Goal: Transaction & Acquisition: Purchase product/service

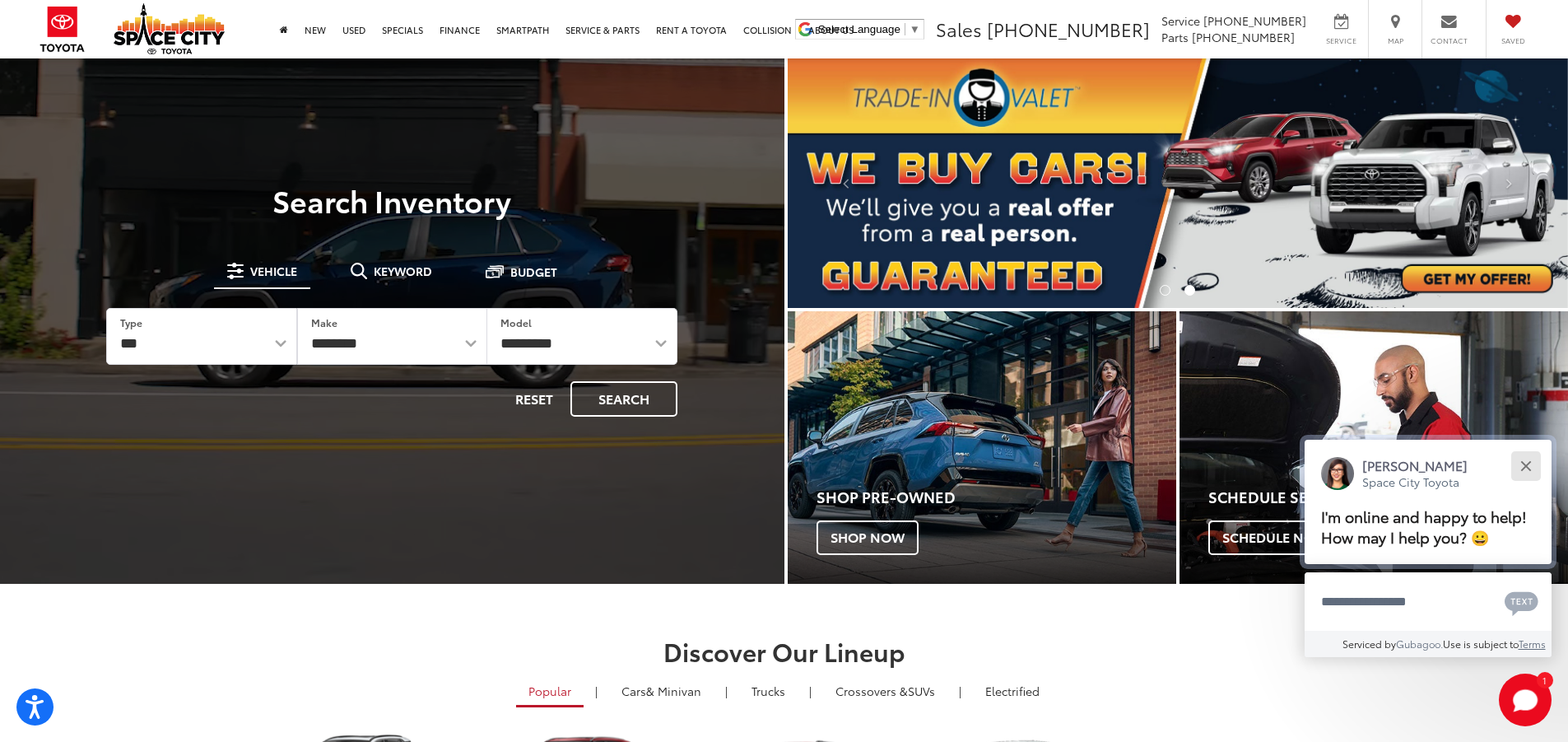
click at [1517, 462] on button "Close" at bounding box center [1525, 466] width 35 height 35
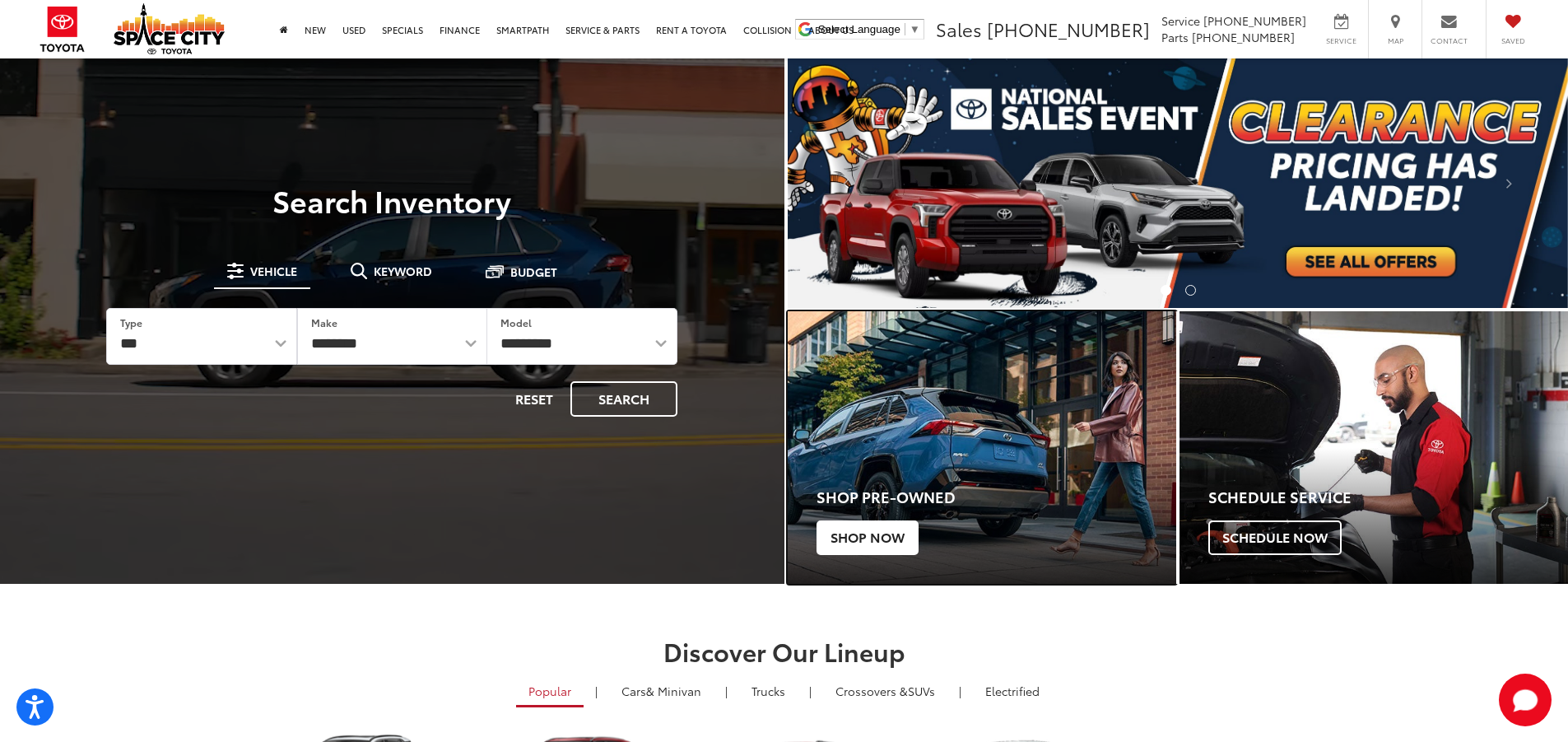
click at [888, 414] on div "Toyota" at bounding box center [982, 447] width 419 height 294
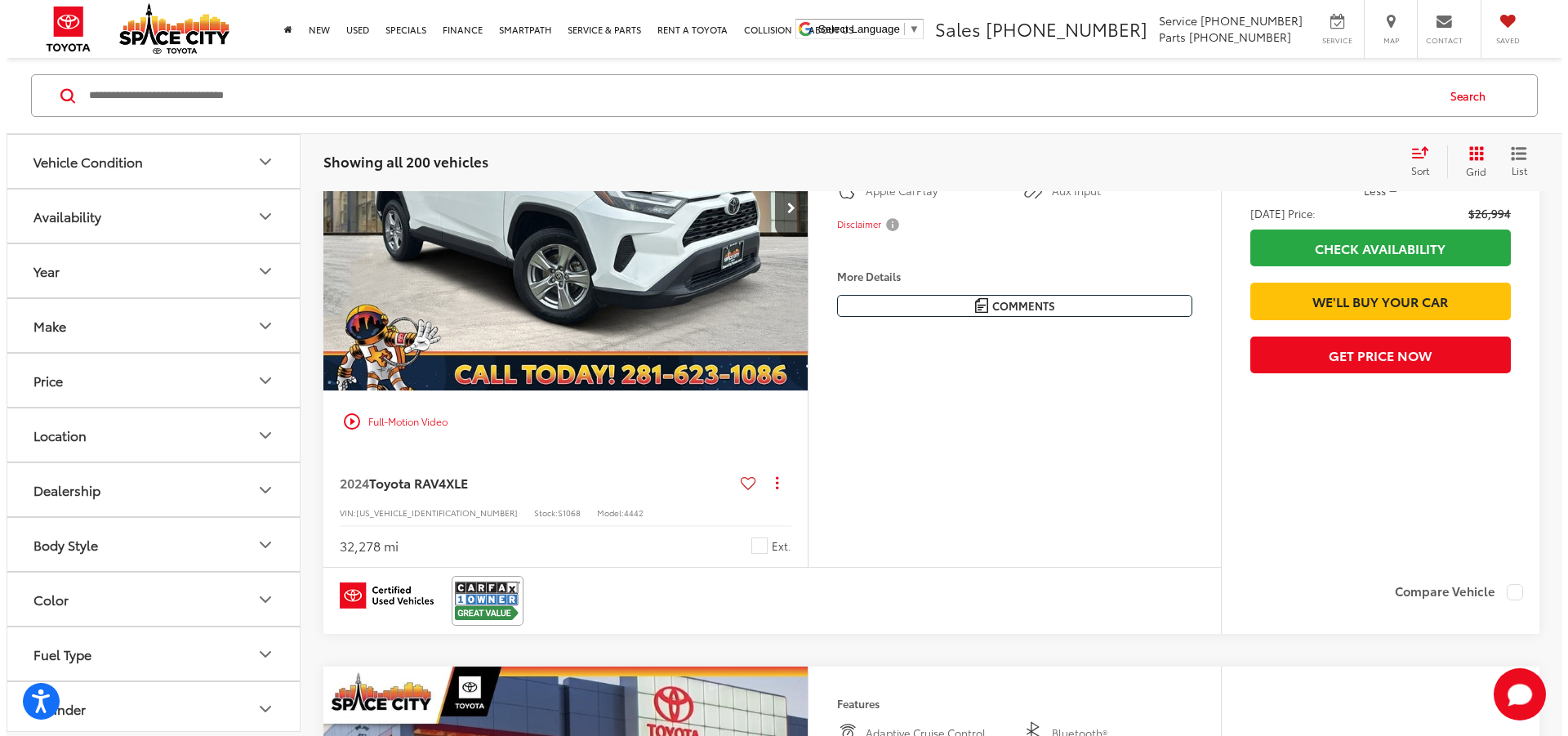
scroll to position [408, 0]
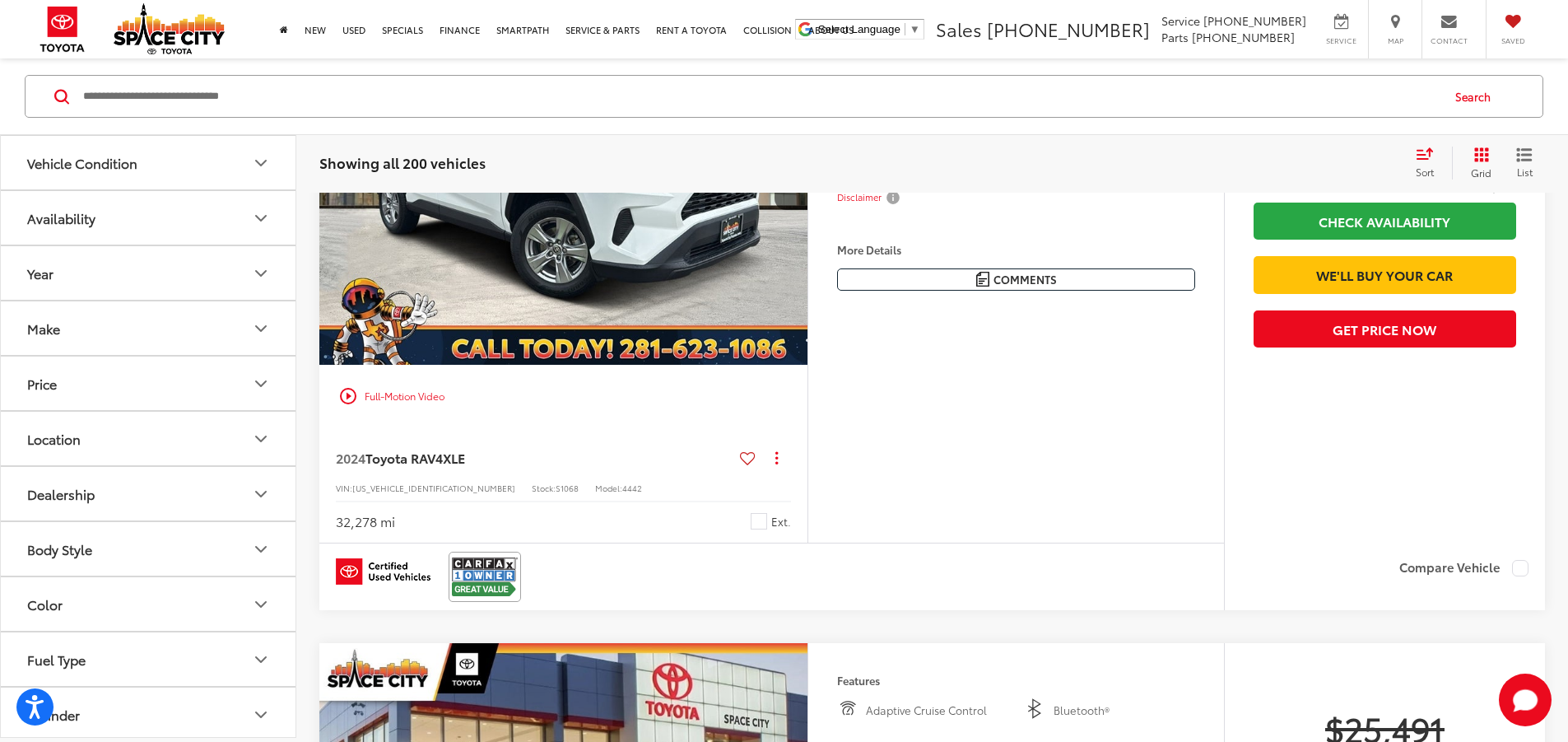
click at [0, 0] on button "More..." at bounding box center [0, 0] width 0 height 0
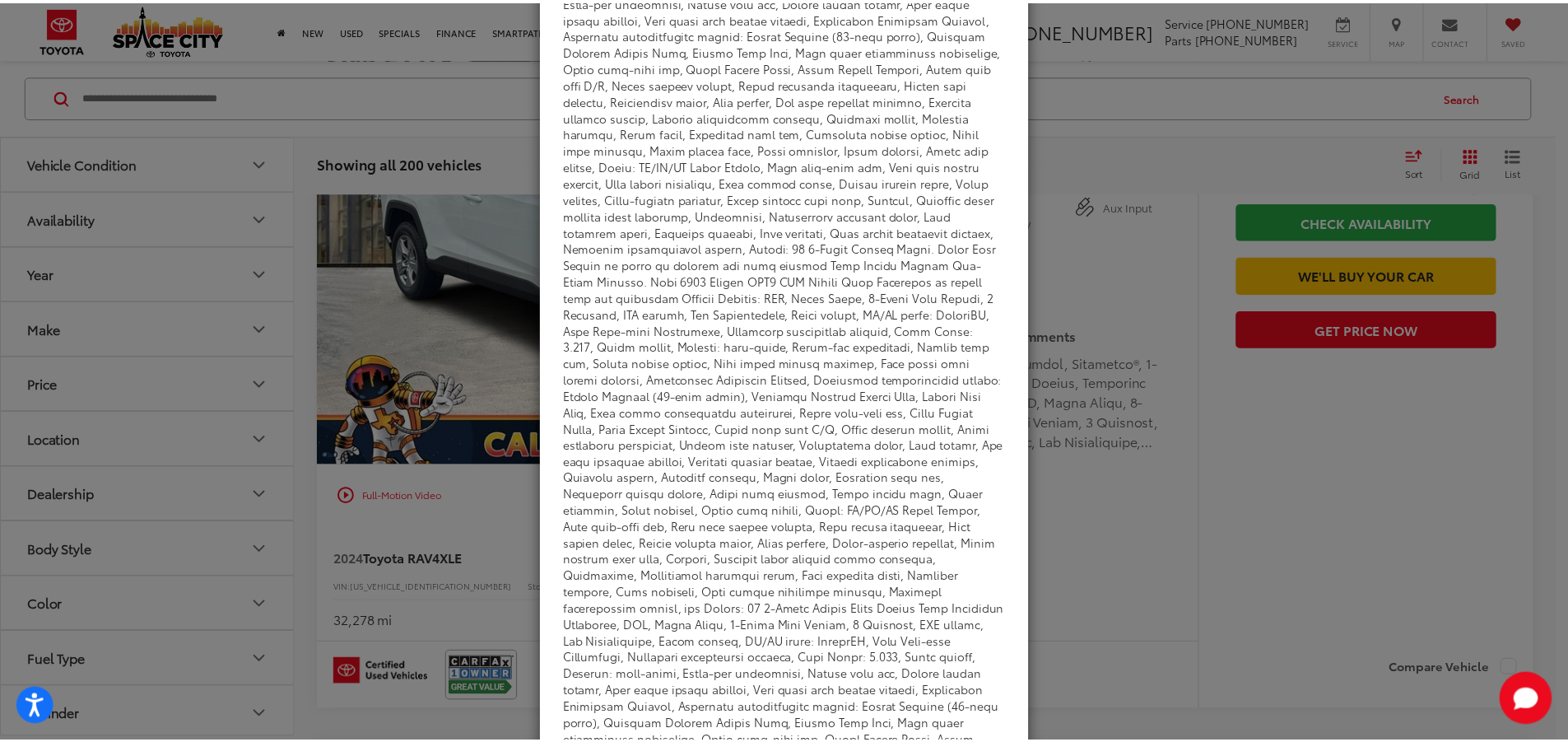
scroll to position [0, 0]
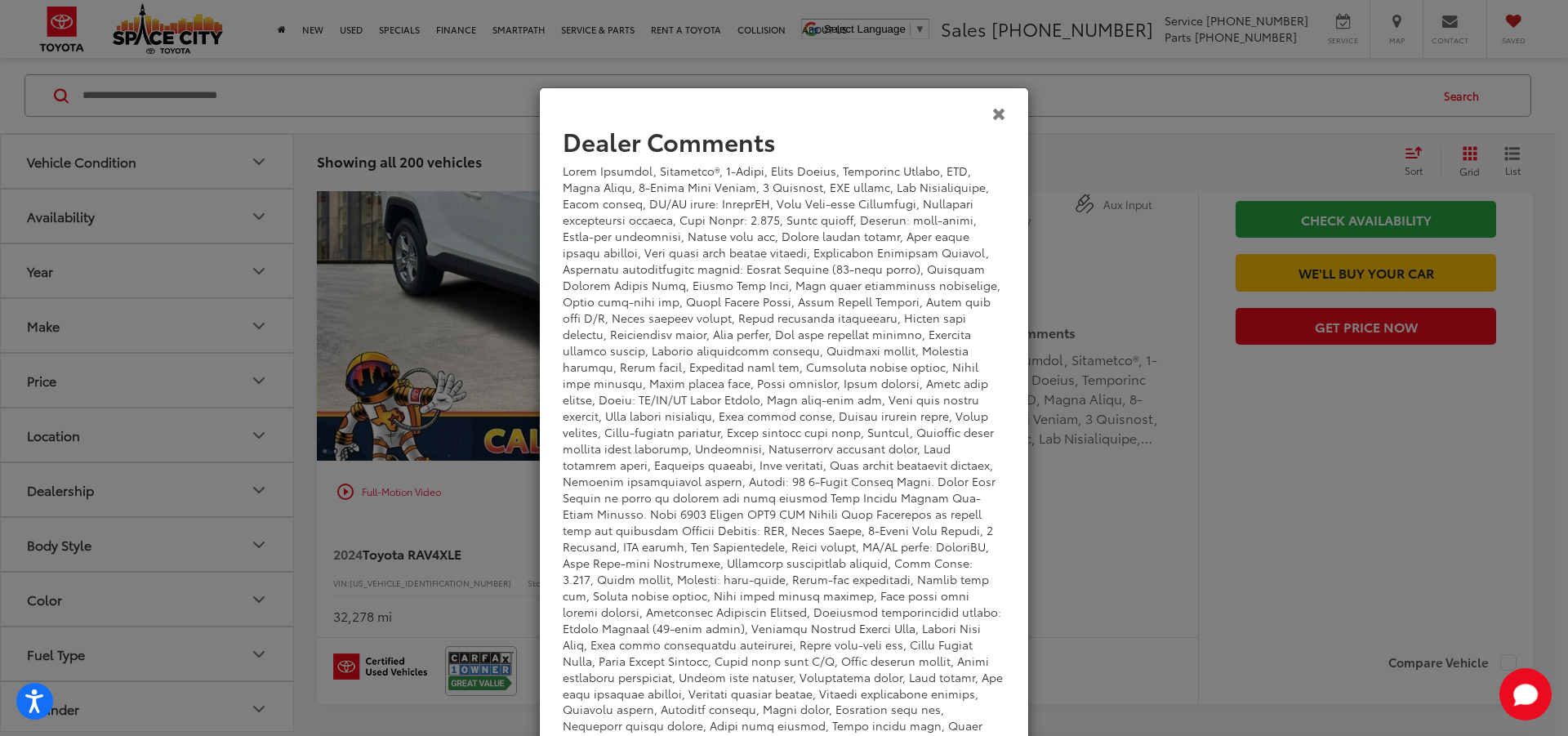
click at [993, 114] on icon "Close" at bounding box center [999, 113] width 14 height 17
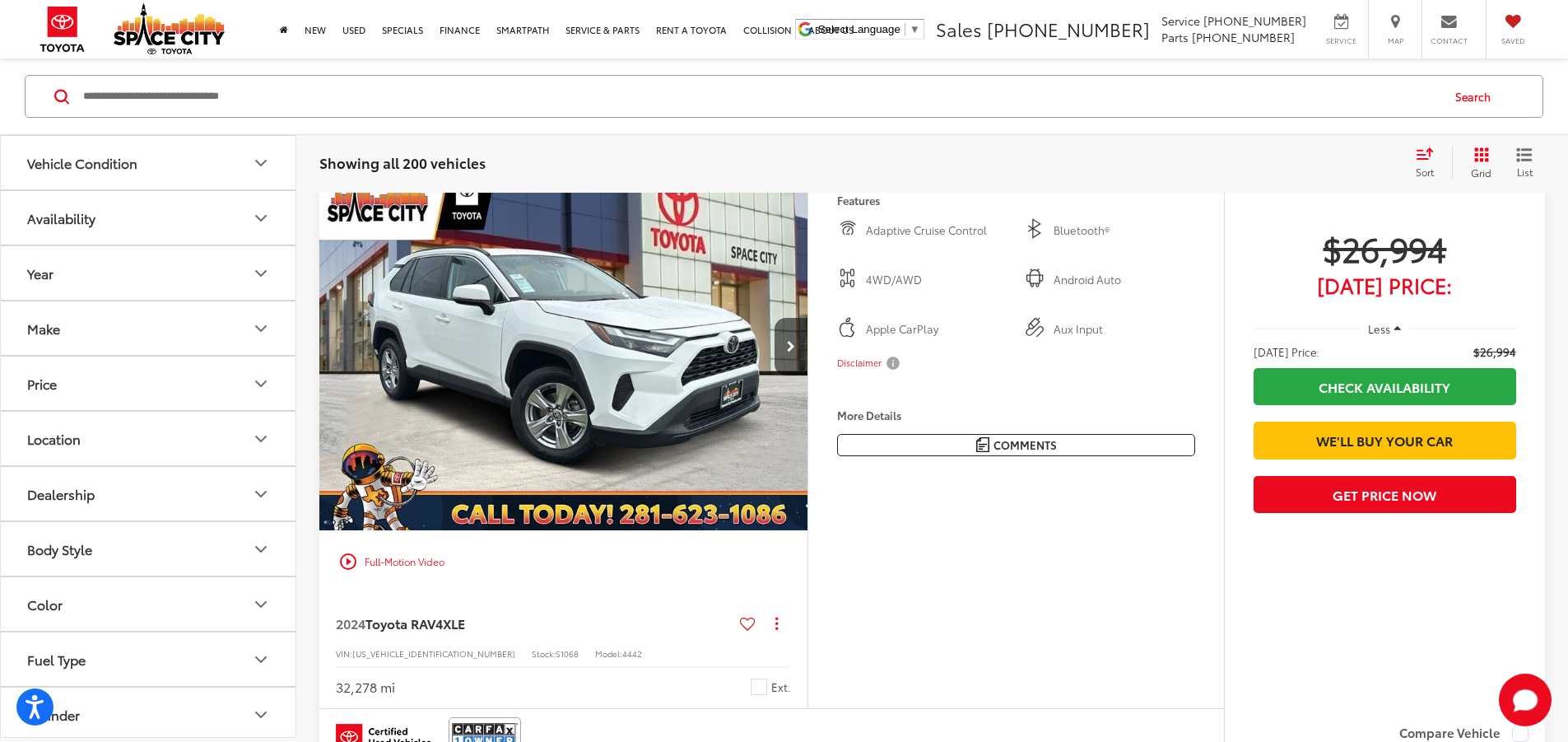
scroll to position [247, 0]
click at [753, 342] on img "2024 Toyota RAV4 XLE 0" at bounding box center [564, 346] width 491 height 368
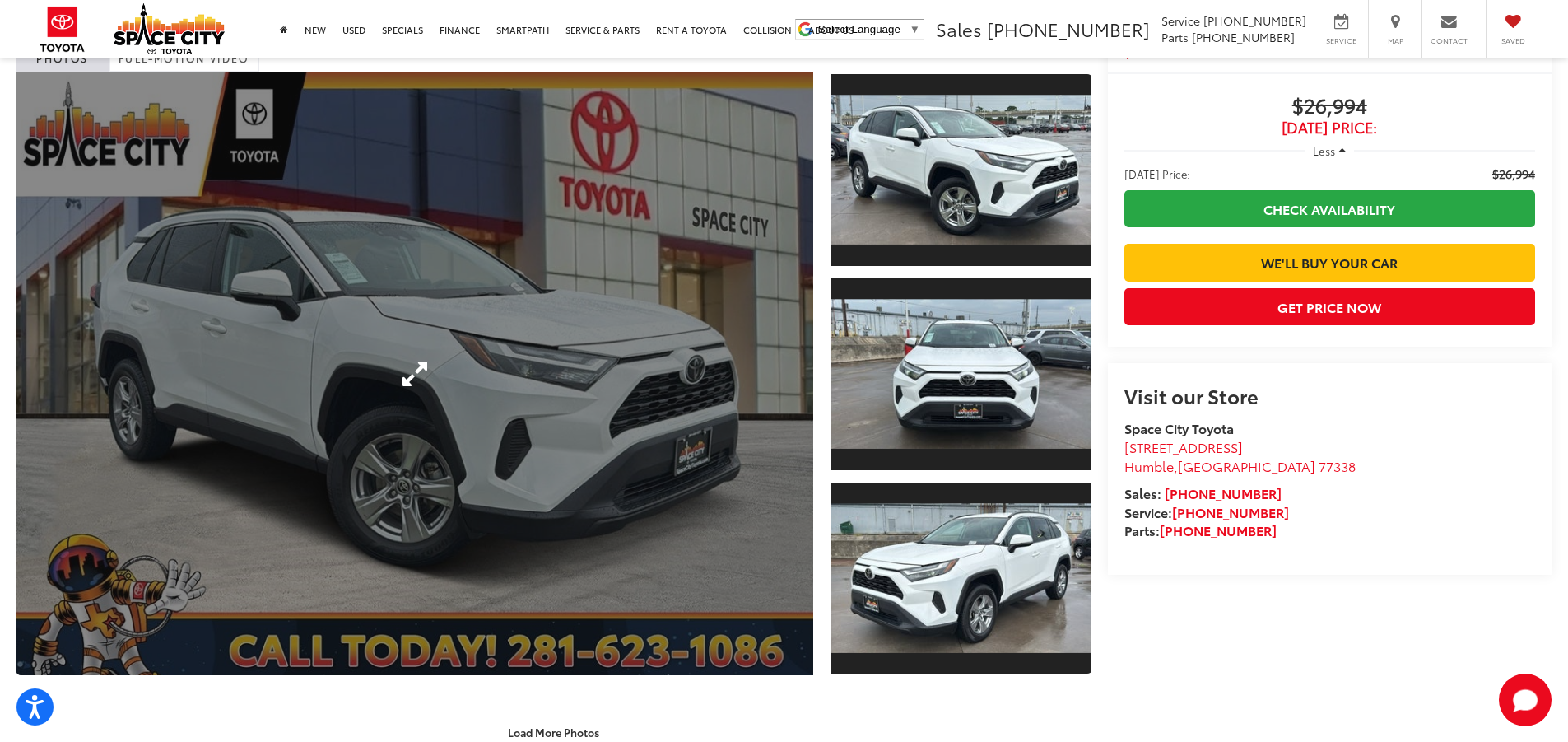
scroll to position [78, 0]
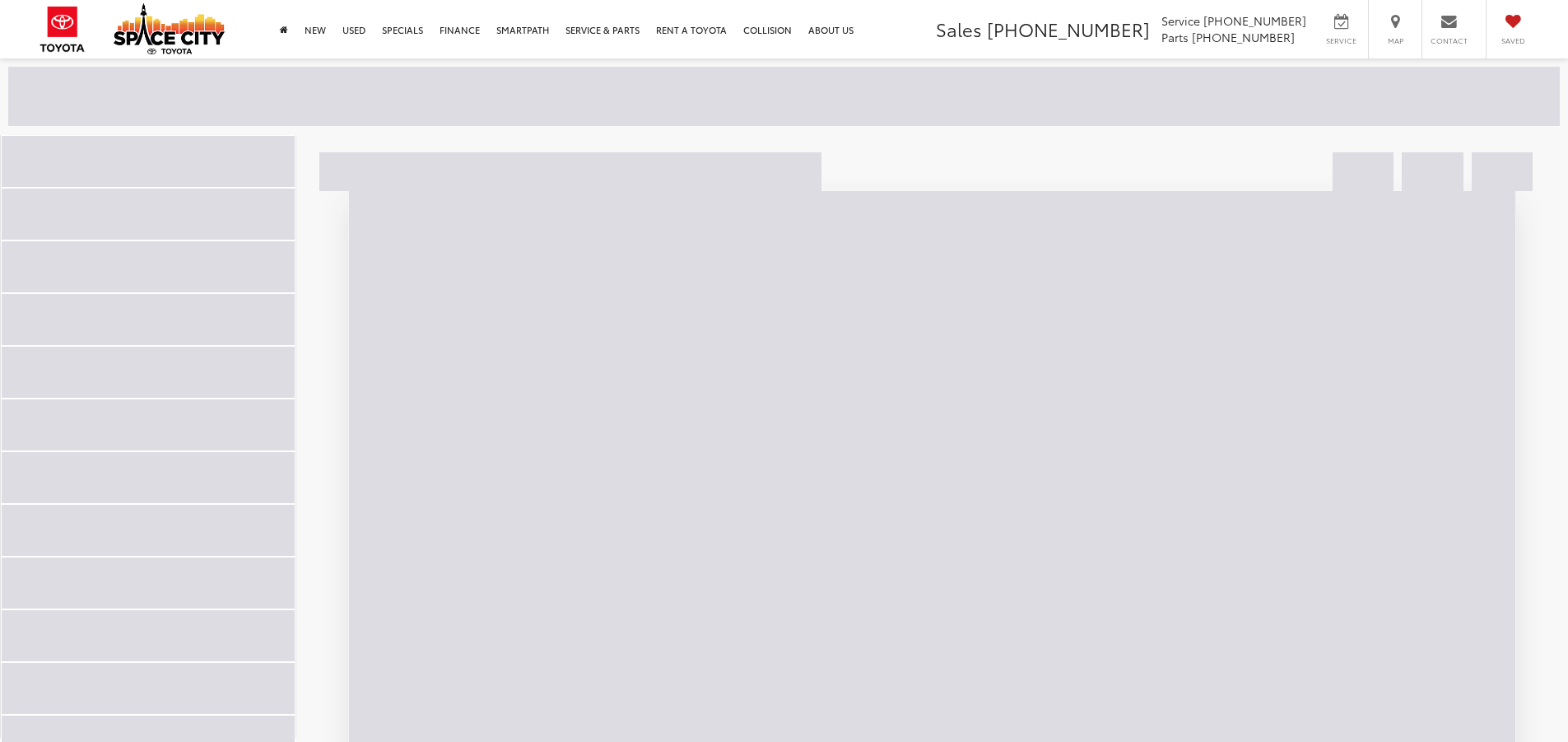
scroll to position [214, 0]
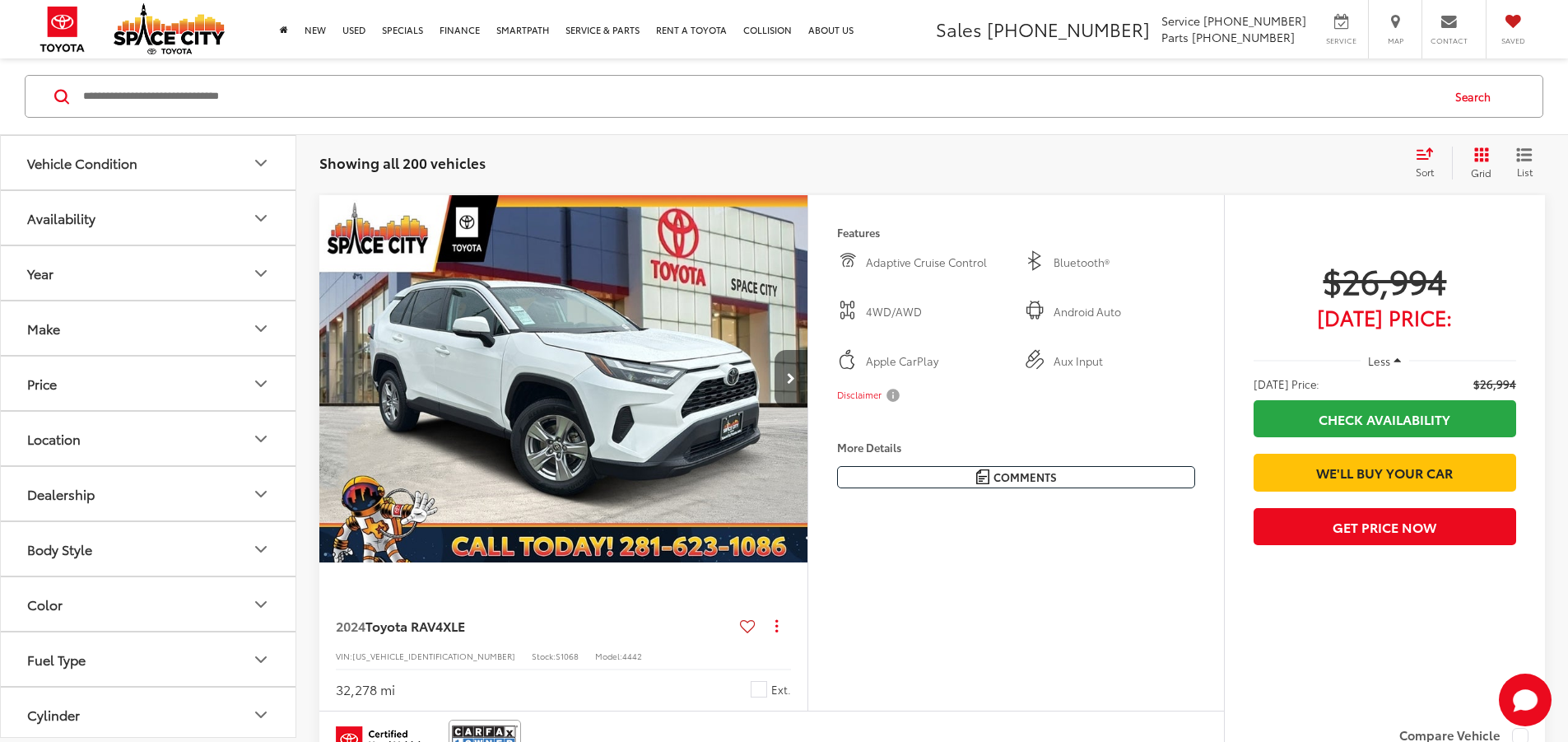
click at [807, 408] on button "Next image" at bounding box center [790, 379] width 33 height 58
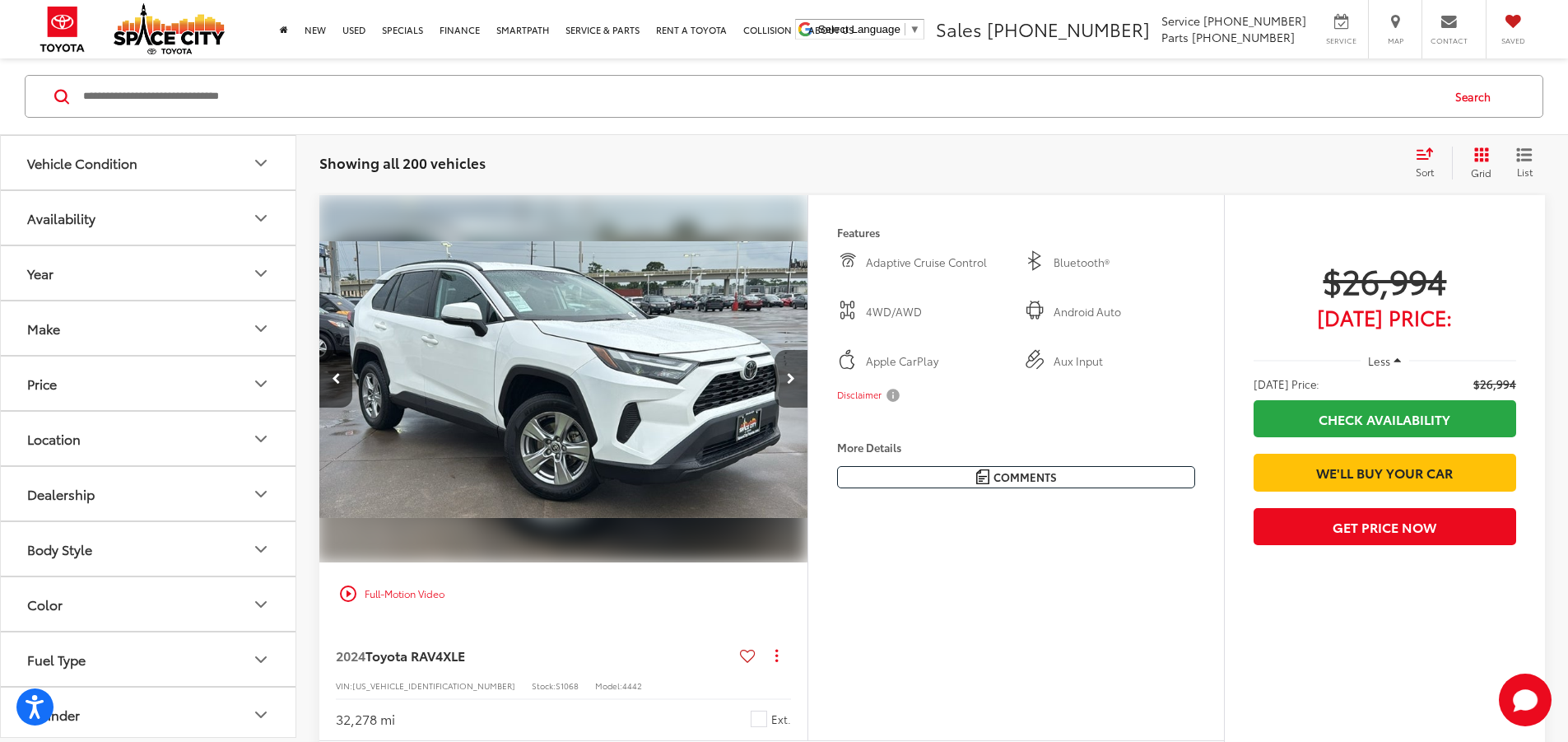
scroll to position [0, 0]
drag, startPoint x: 909, startPoint y: 418, endPoint x: 906, endPoint y: 409, distance: 9.5
click at [807, 408] on button "Next image" at bounding box center [790, 379] width 33 height 58
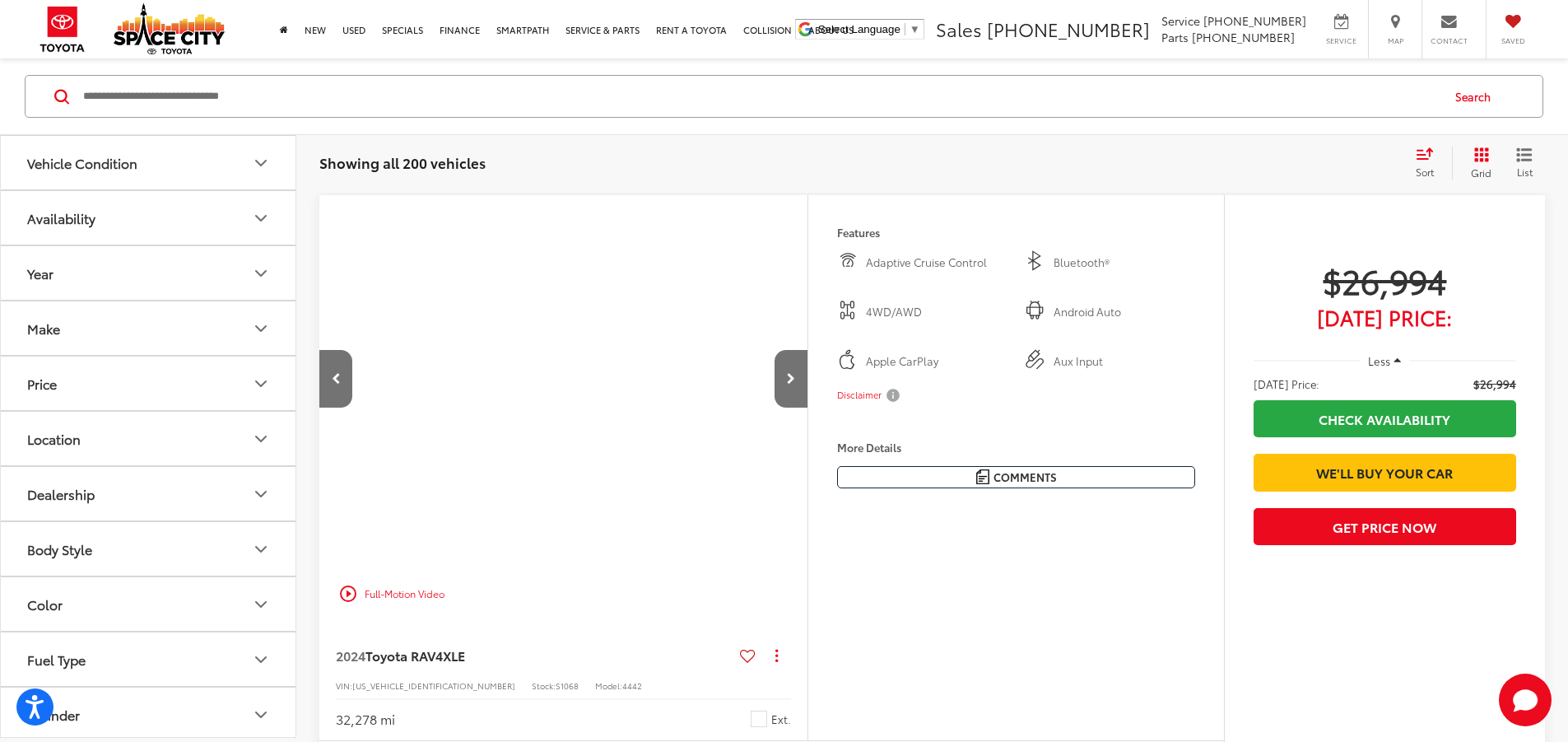
scroll to position [0, 1248]
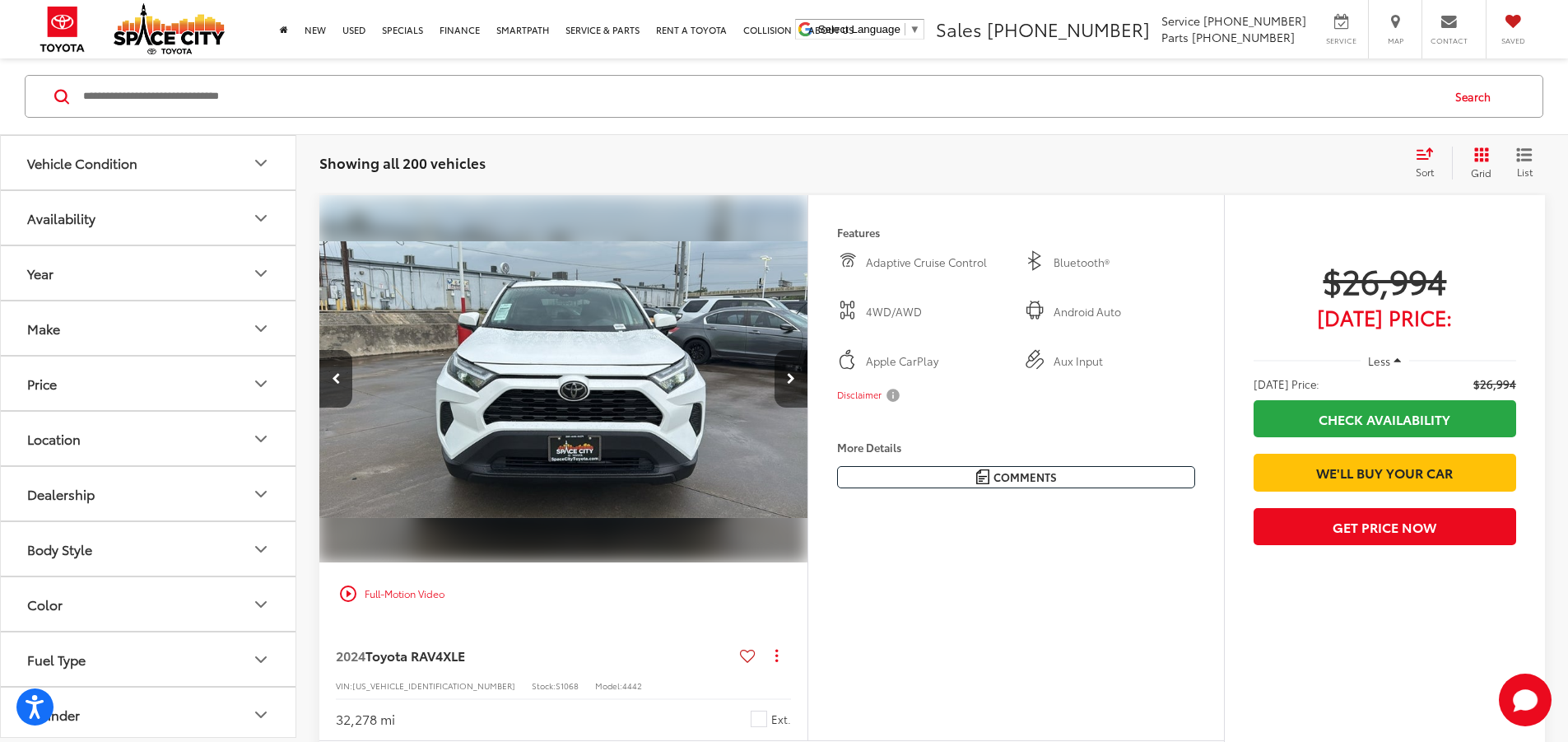
click at [807, 408] on button "Next image" at bounding box center [790, 379] width 33 height 58
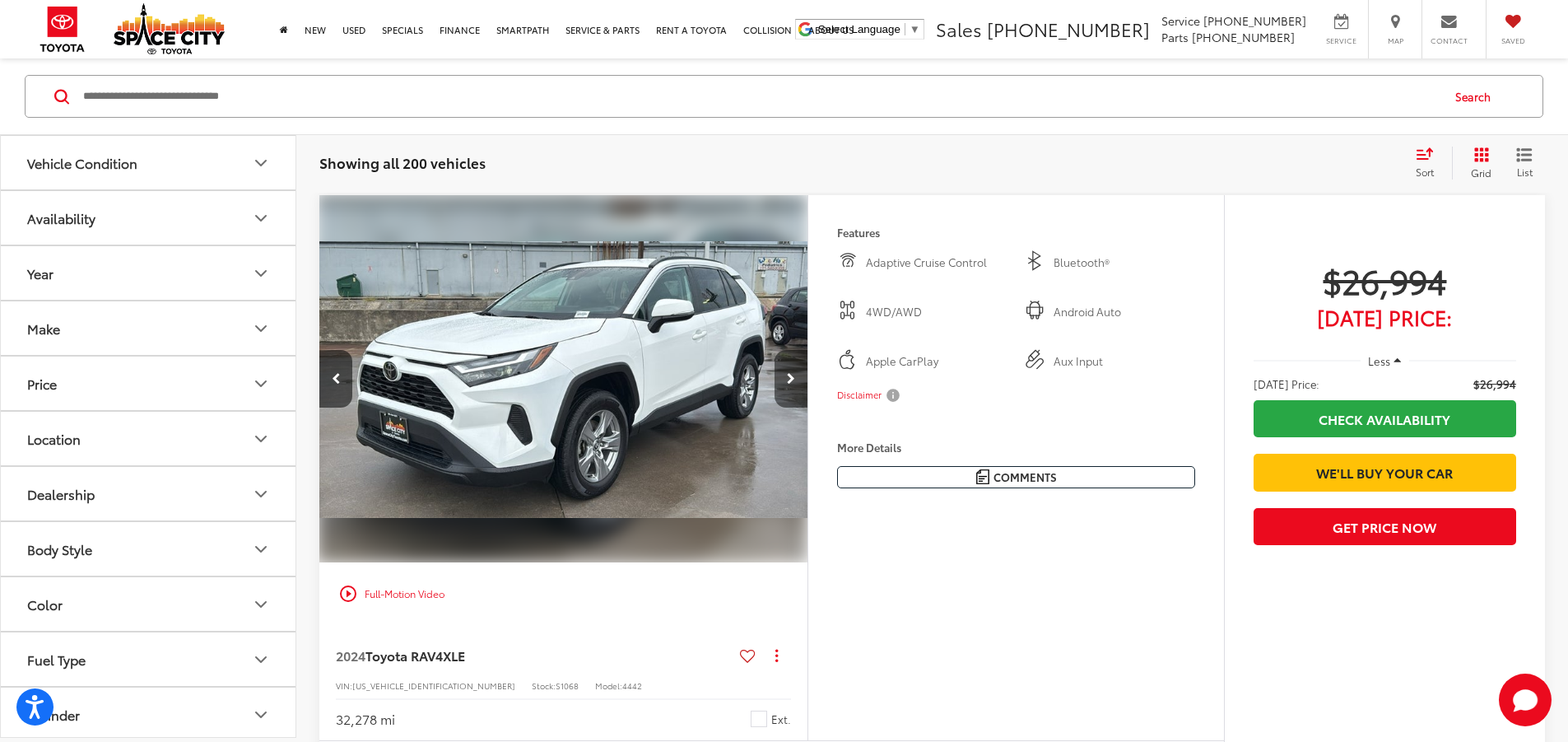
scroll to position [0, 1873]
drag, startPoint x: 928, startPoint y: 430, endPoint x: 921, endPoint y: 426, distance: 8.1
click at [795, 384] on icon "Next image" at bounding box center [791, 379] width 8 height 12
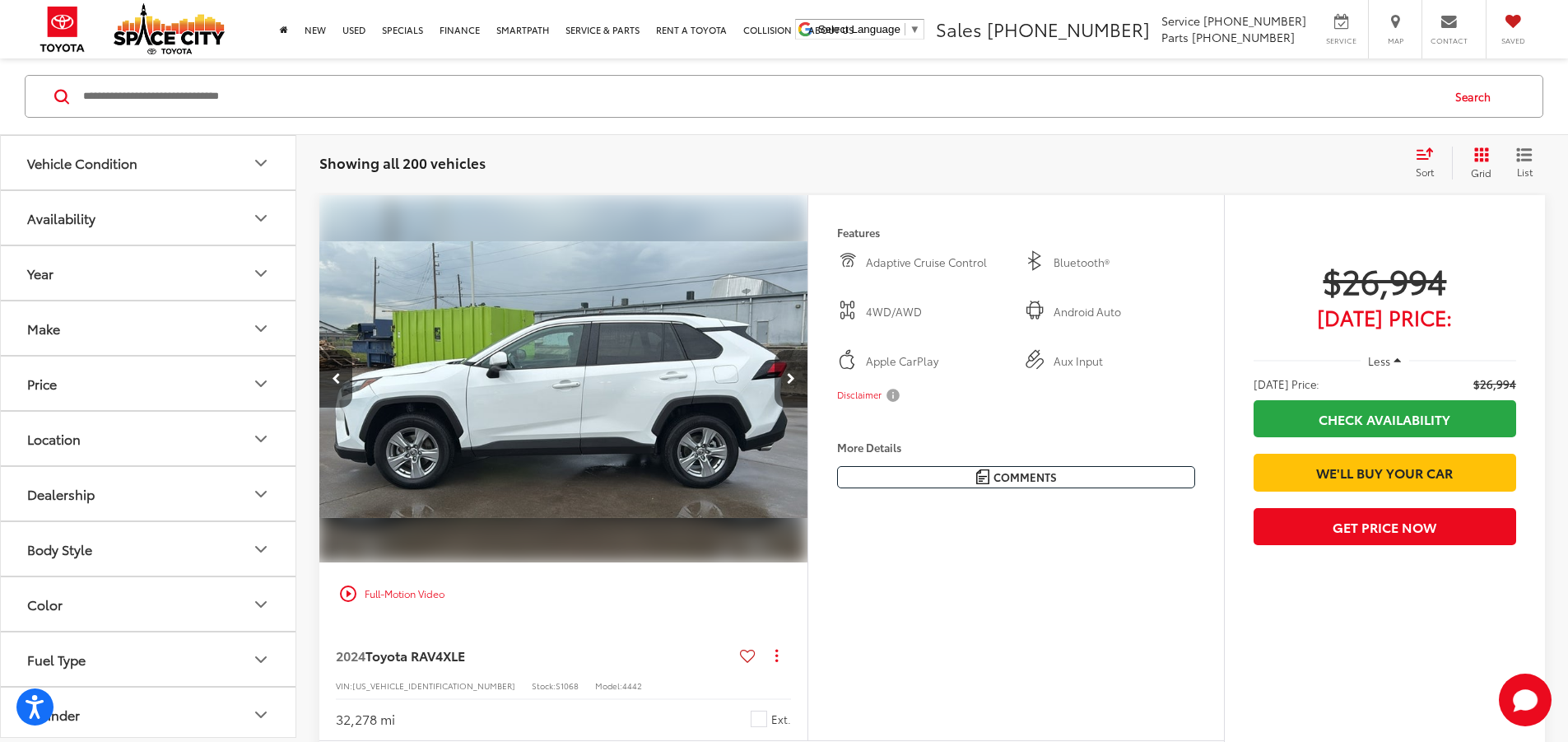
click at [807, 408] on button "Next image" at bounding box center [790, 379] width 33 height 58
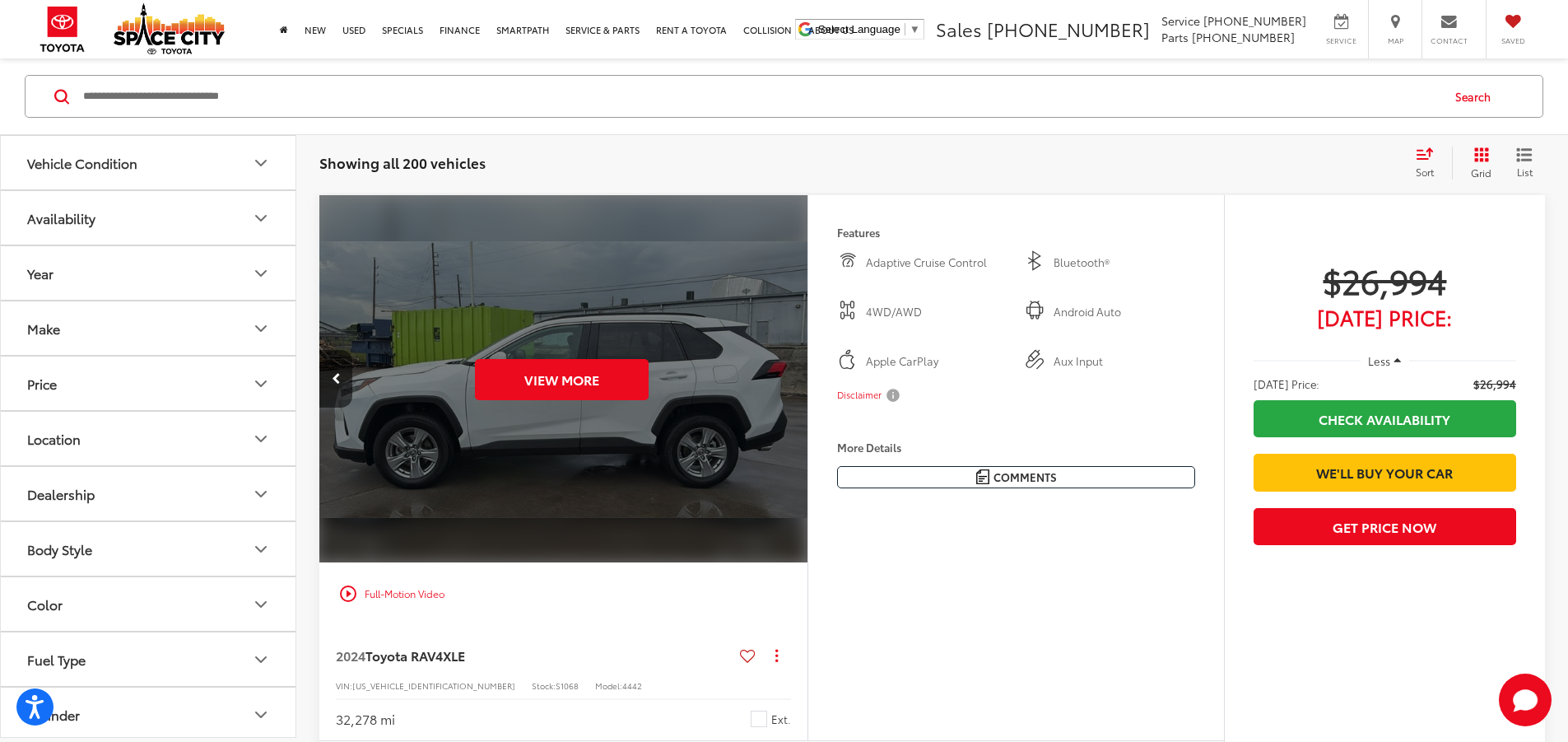
scroll to position [0, 3121]
click at [649, 400] on button "View More" at bounding box center [561, 379] width 174 height 41
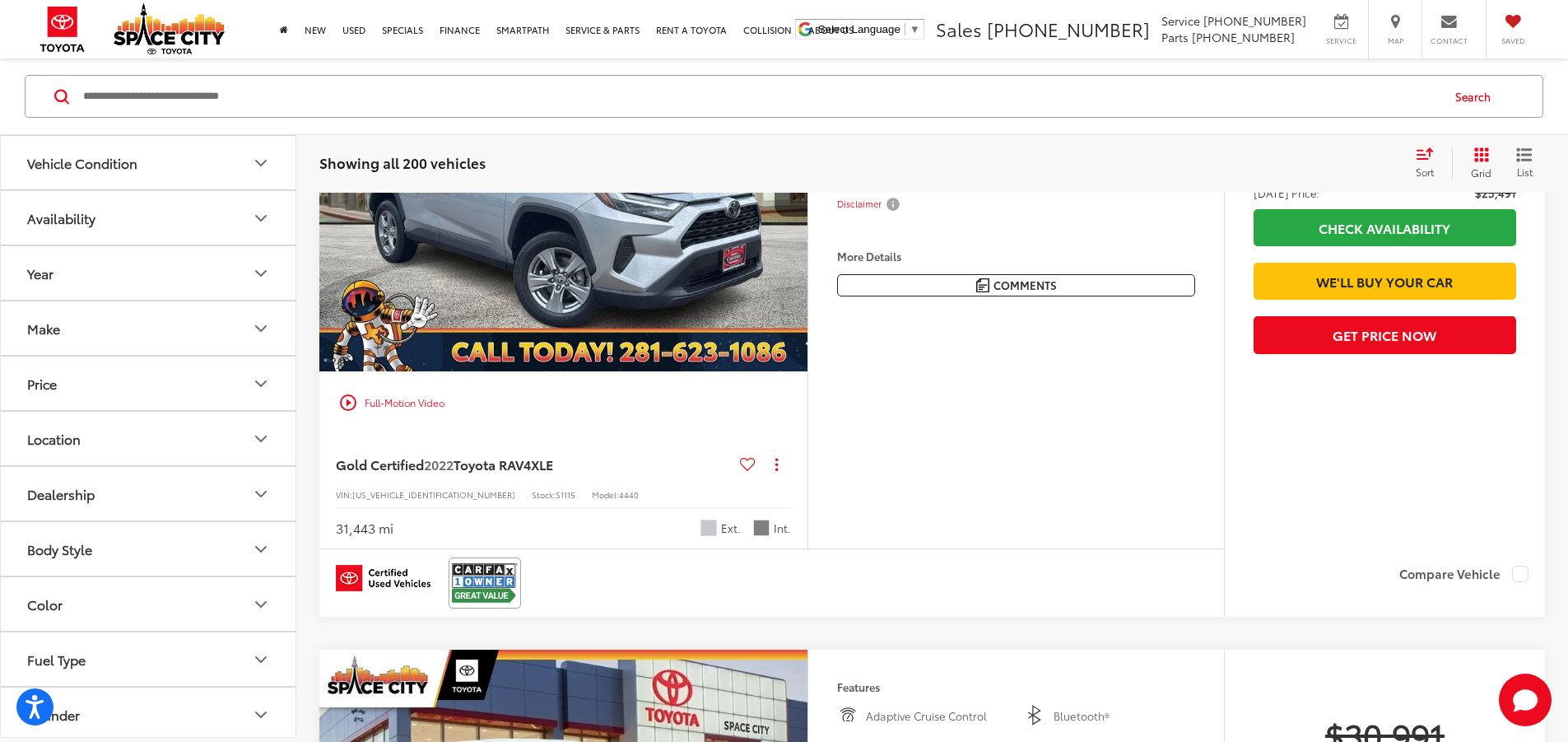
scroll to position [1050, 0]
click at [795, 194] on icon "Next image" at bounding box center [791, 189] width 8 height 12
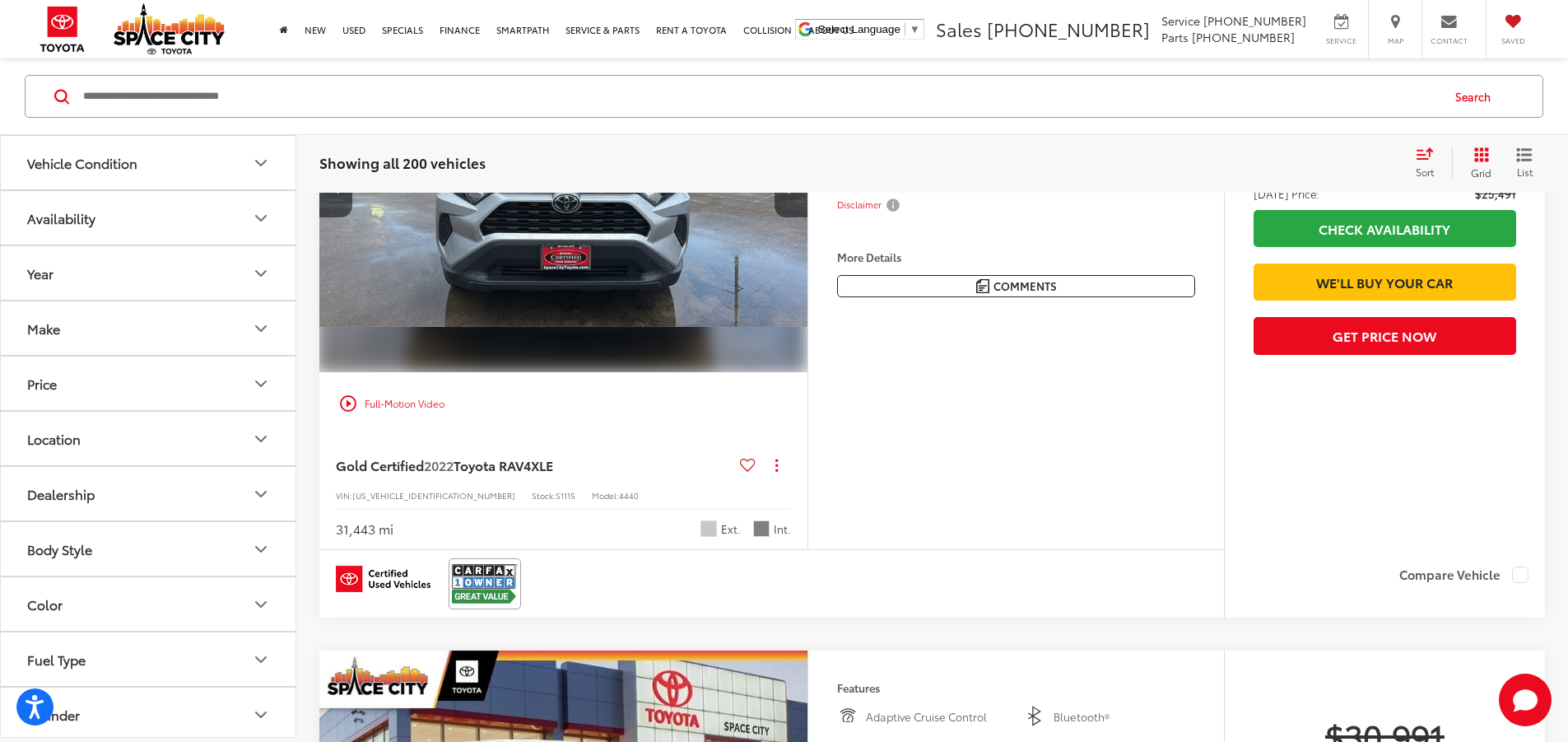
click at [807, 217] on button "Next image" at bounding box center [790, 188] width 33 height 58
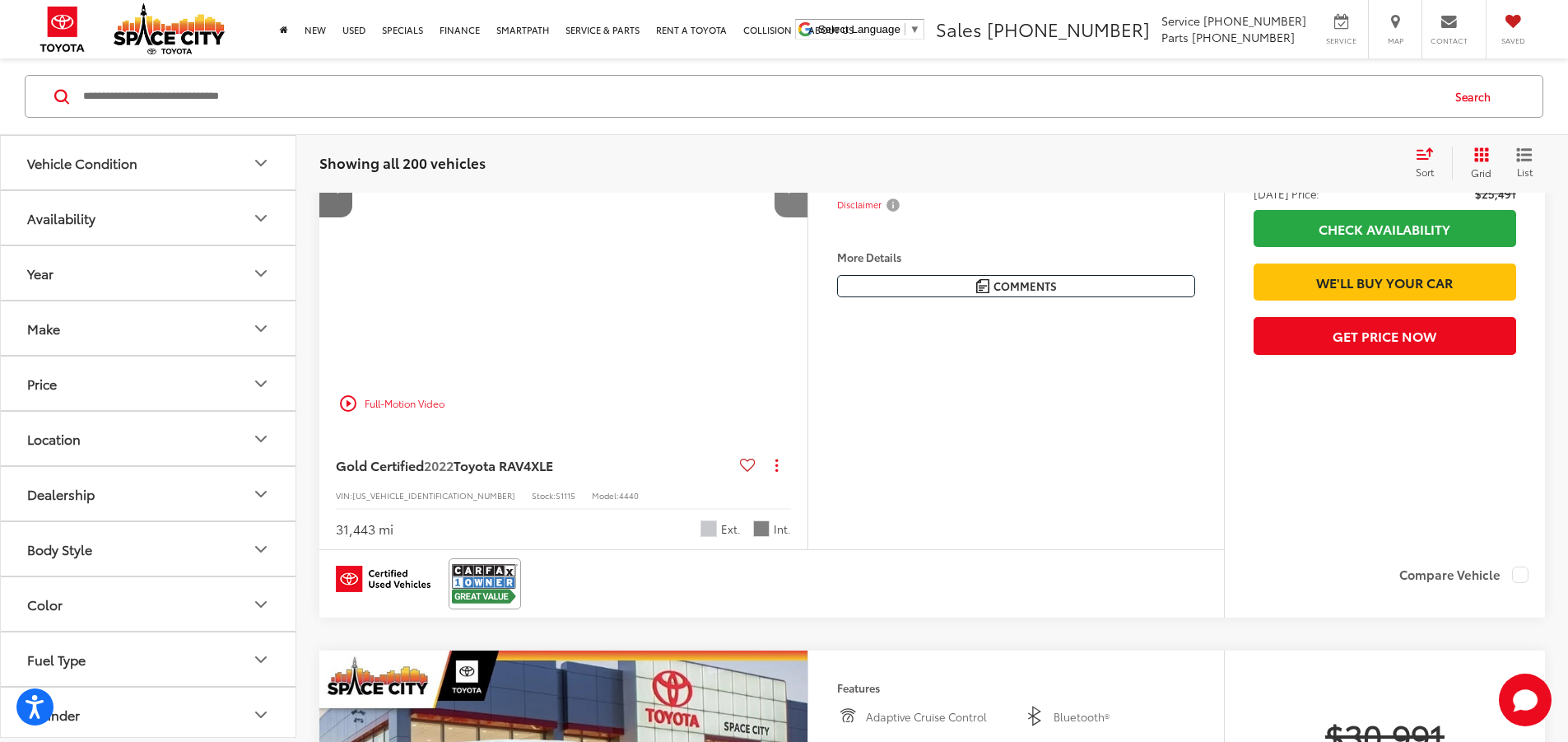
scroll to position [0, 1248]
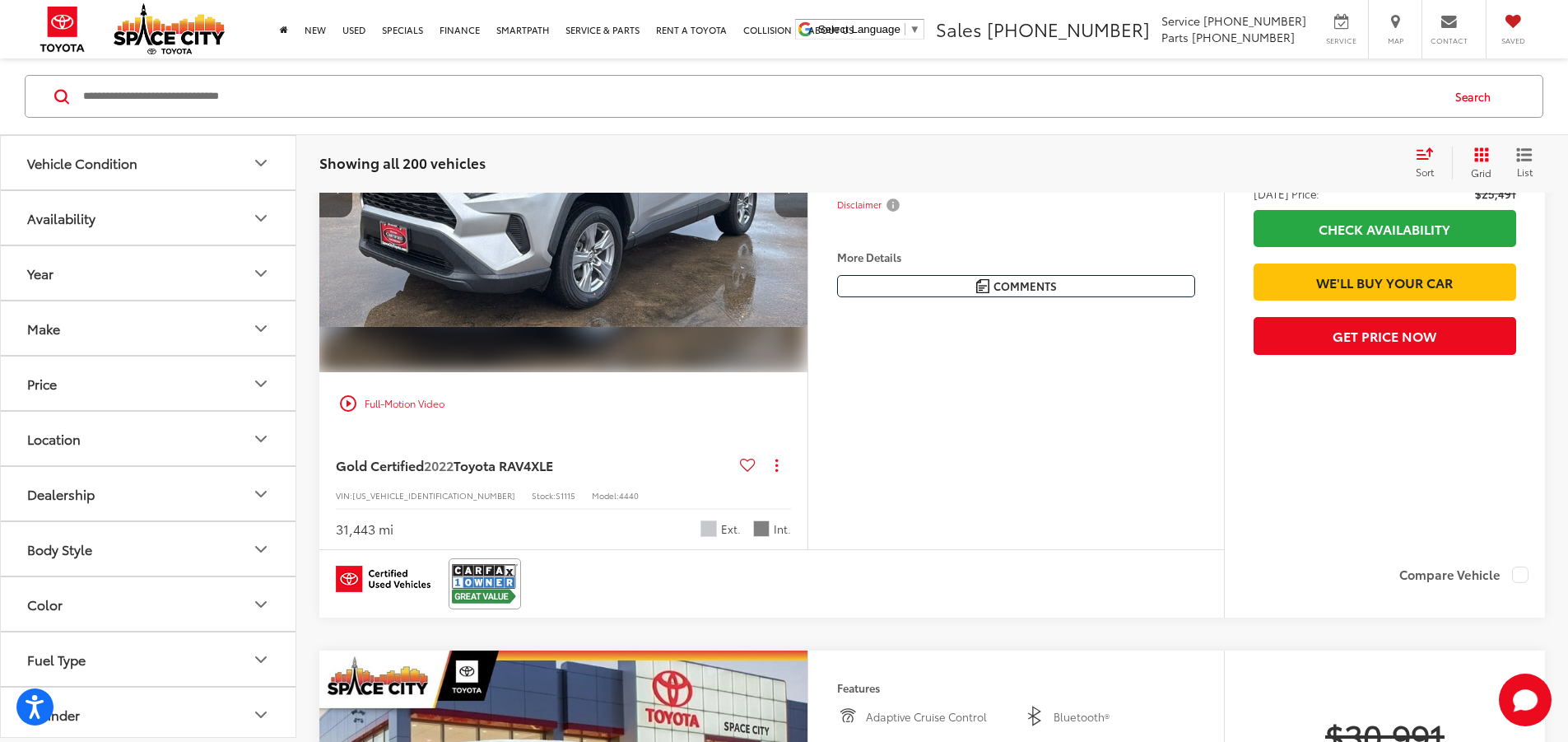
click at [807, 217] on button "Next image" at bounding box center [790, 188] width 33 height 58
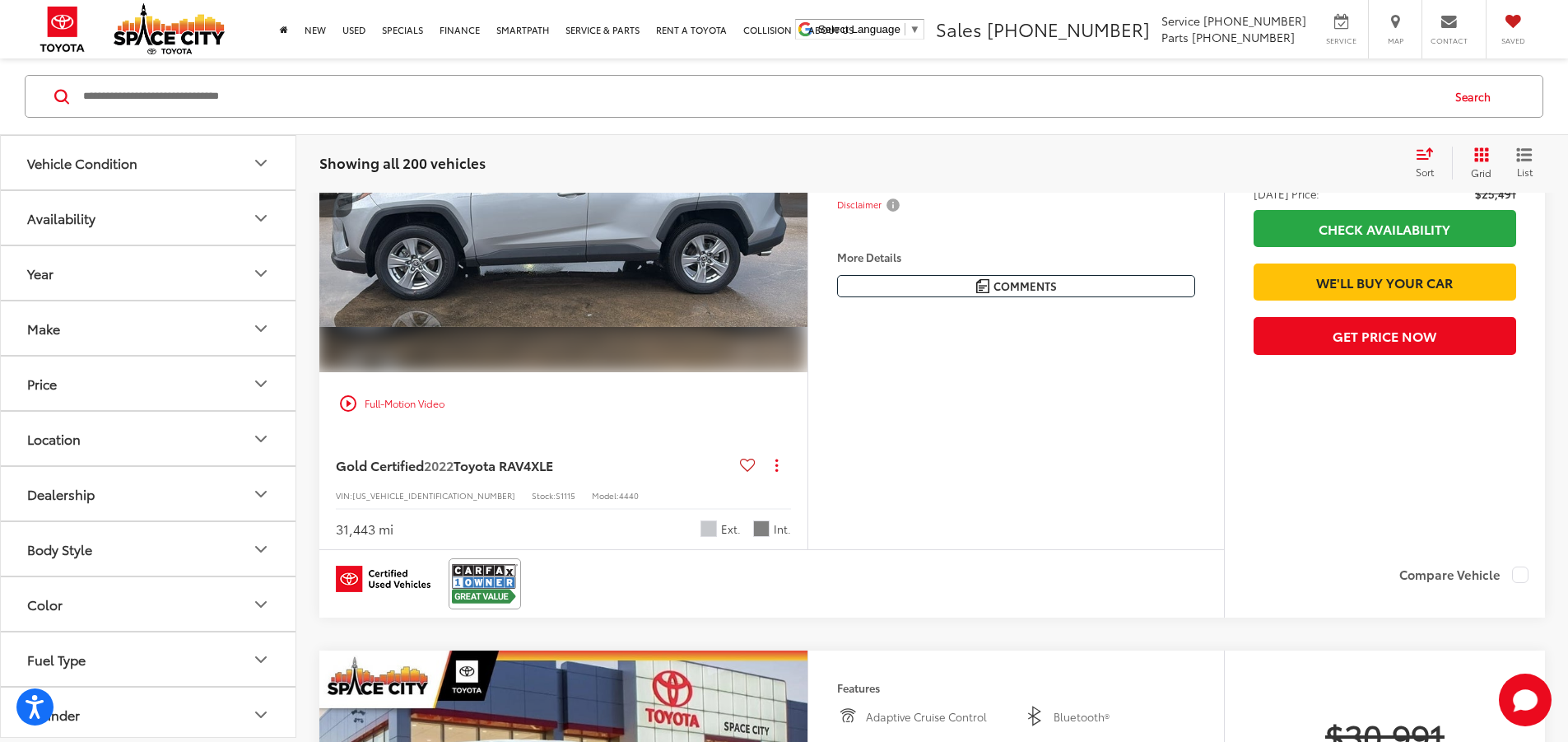
scroll to position [0, 1873]
click at [806, 321] on img "2022 Toyota RAV4 XLE 3" at bounding box center [561, 189] width 491 height 368
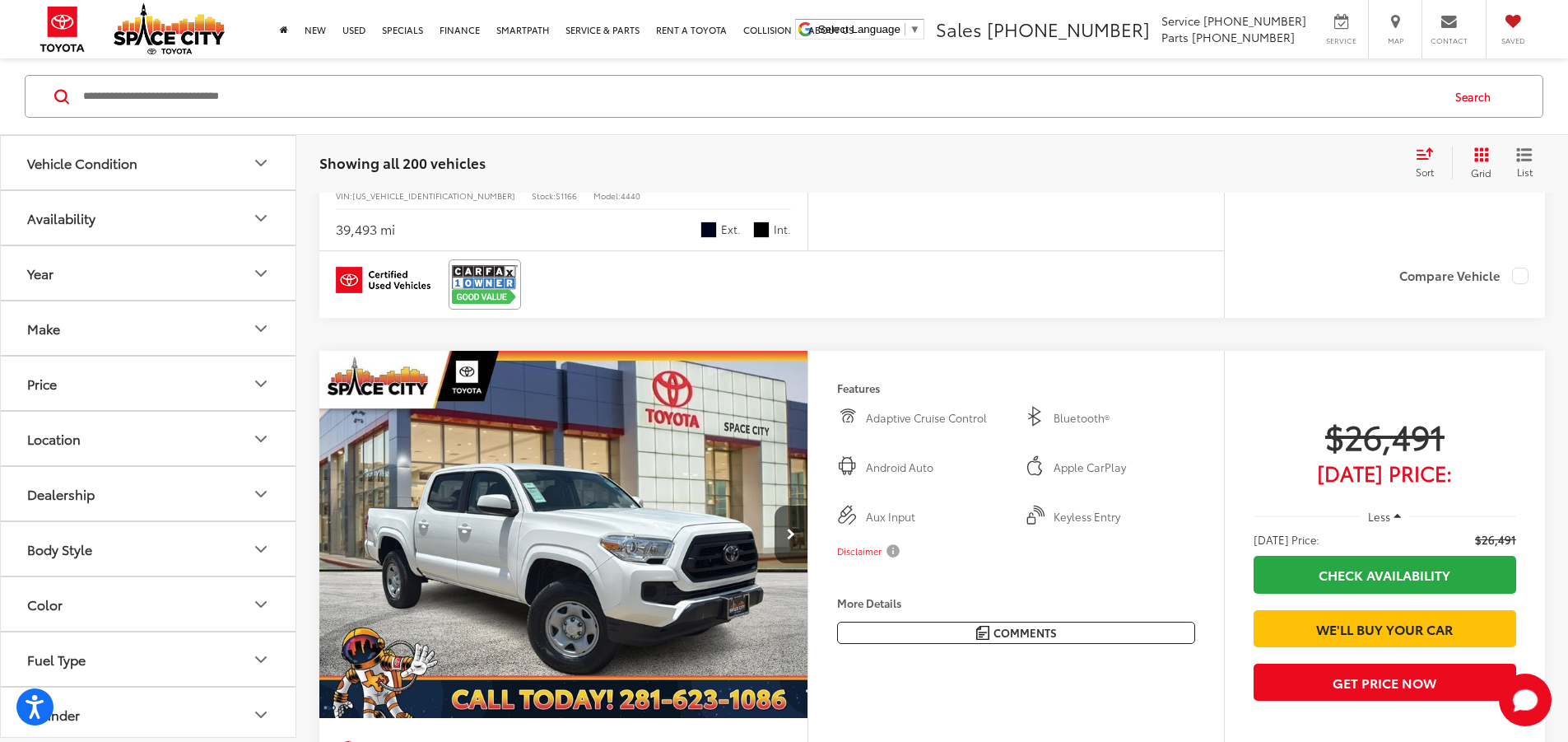
scroll to position [4772, 0]
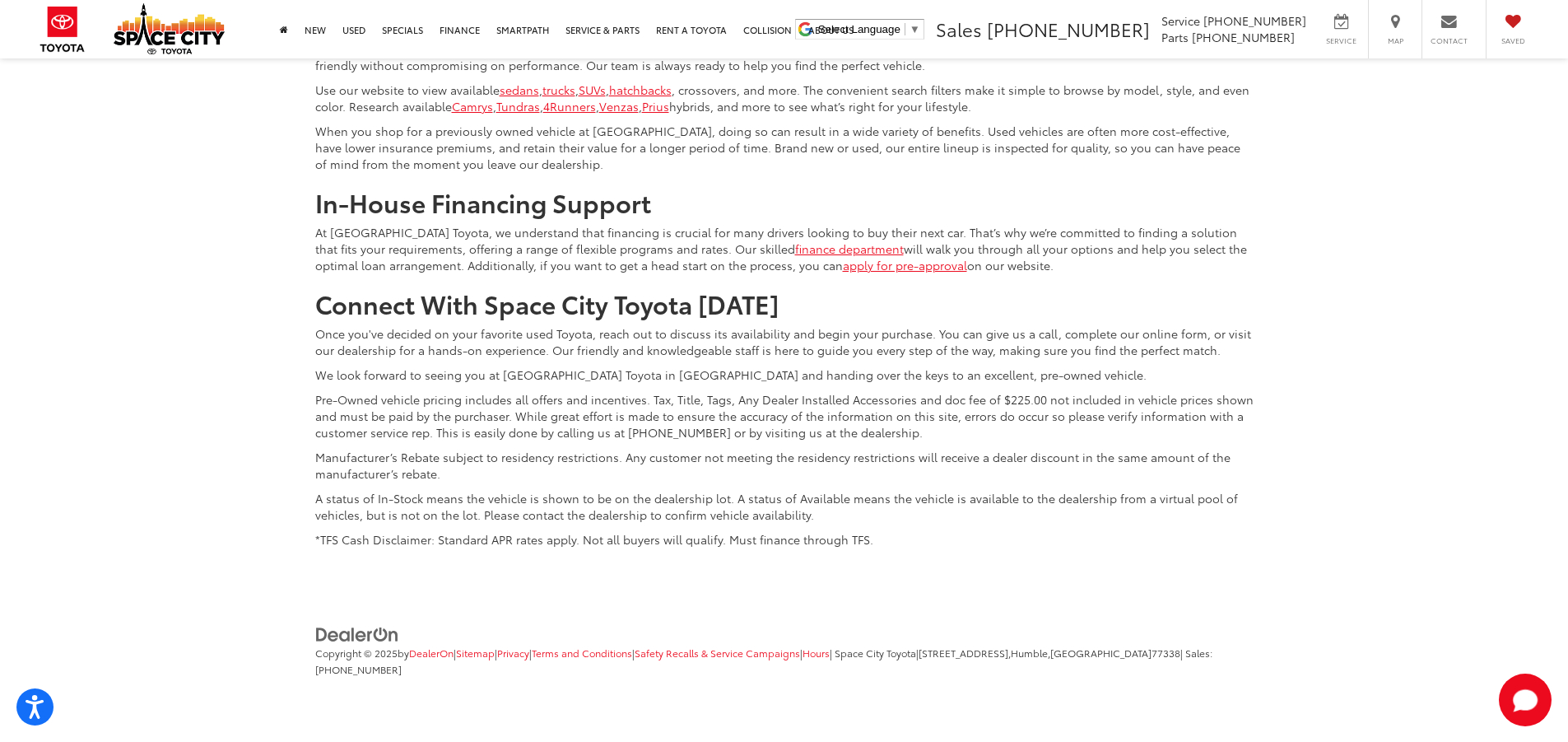
scroll to position [8893, 0]
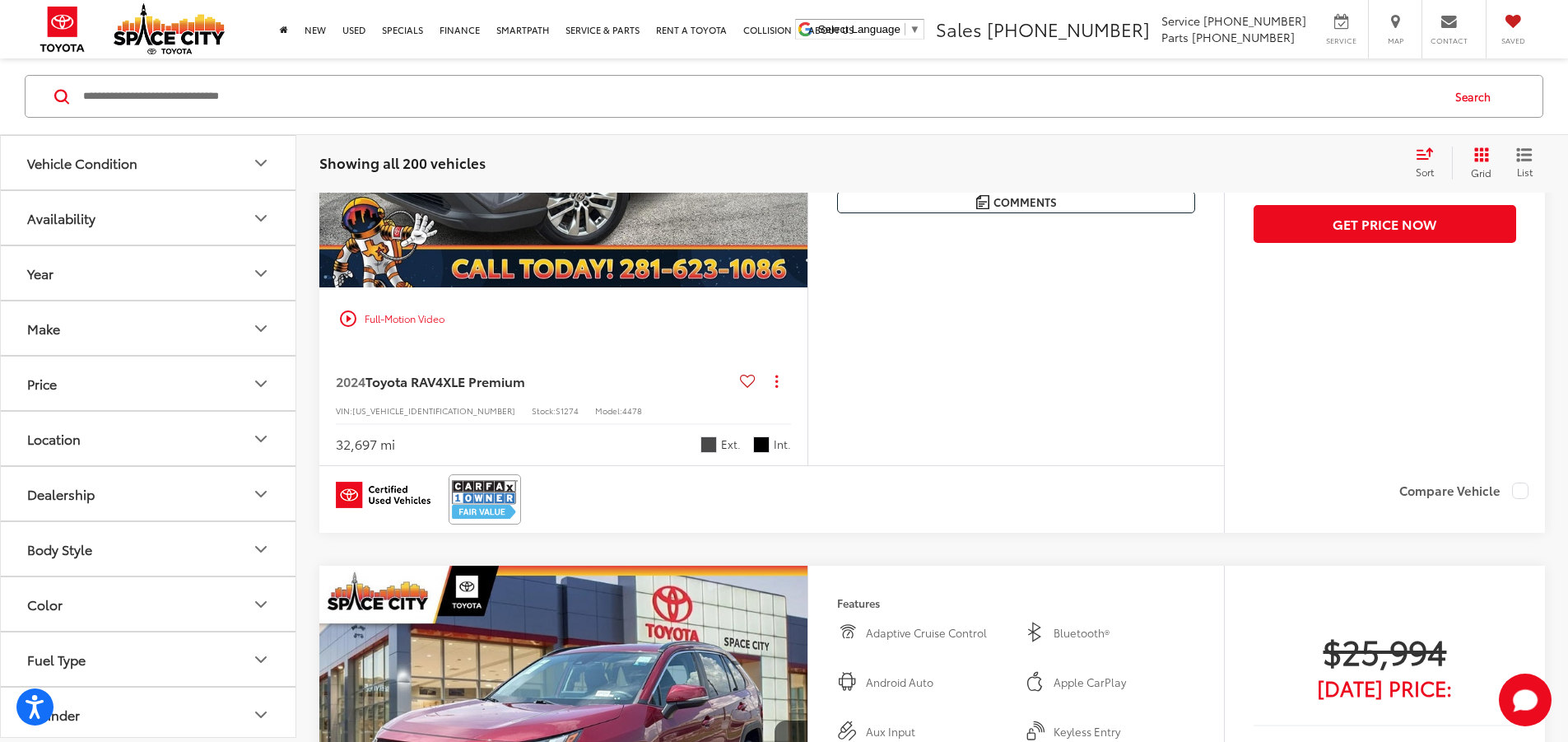
scroll to position [1779, 0]
click at [807, 133] on button "Next image" at bounding box center [790, 104] width 33 height 58
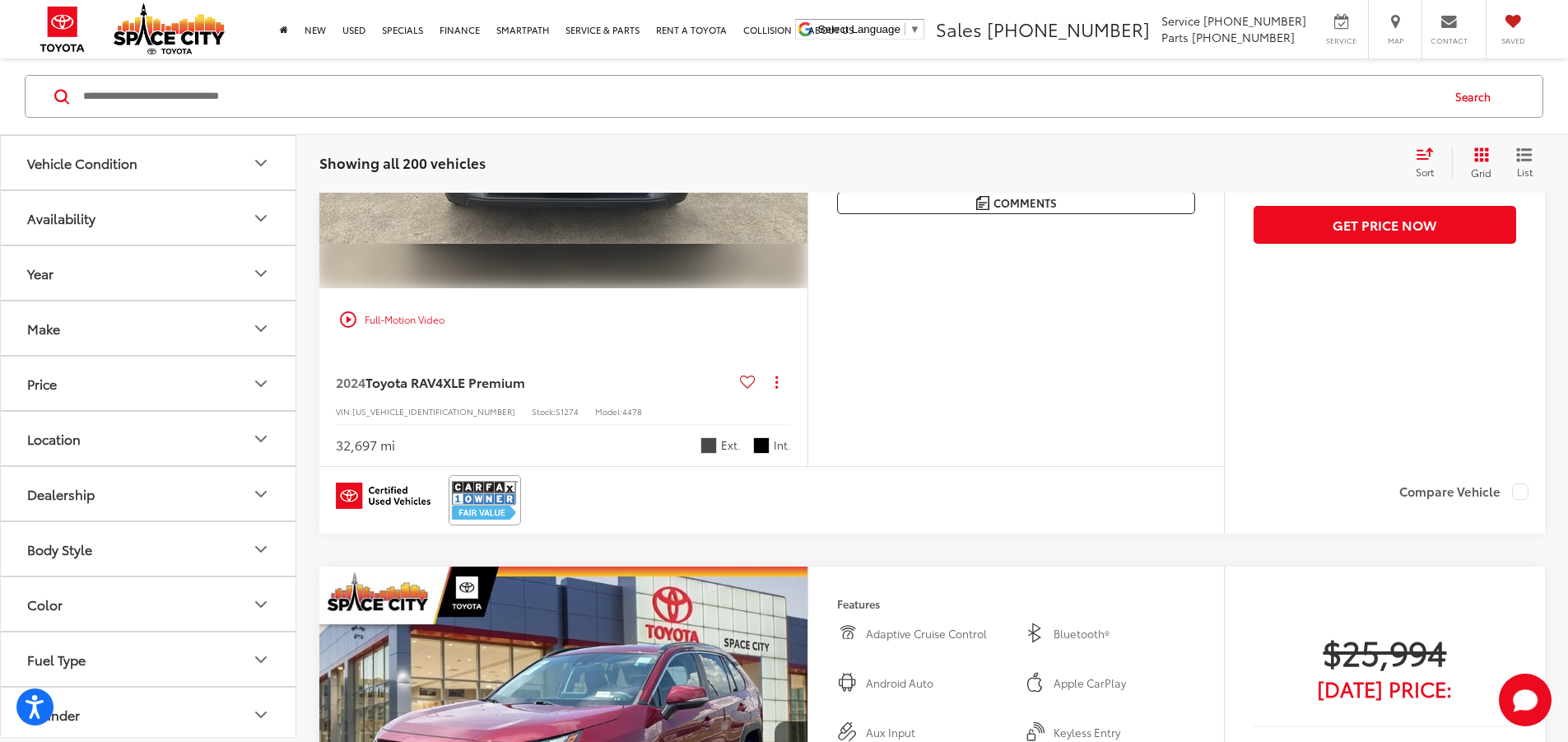
scroll to position [0, 624]
click at [807, 133] on button "Next image" at bounding box center [790, 104] width 33 height 58
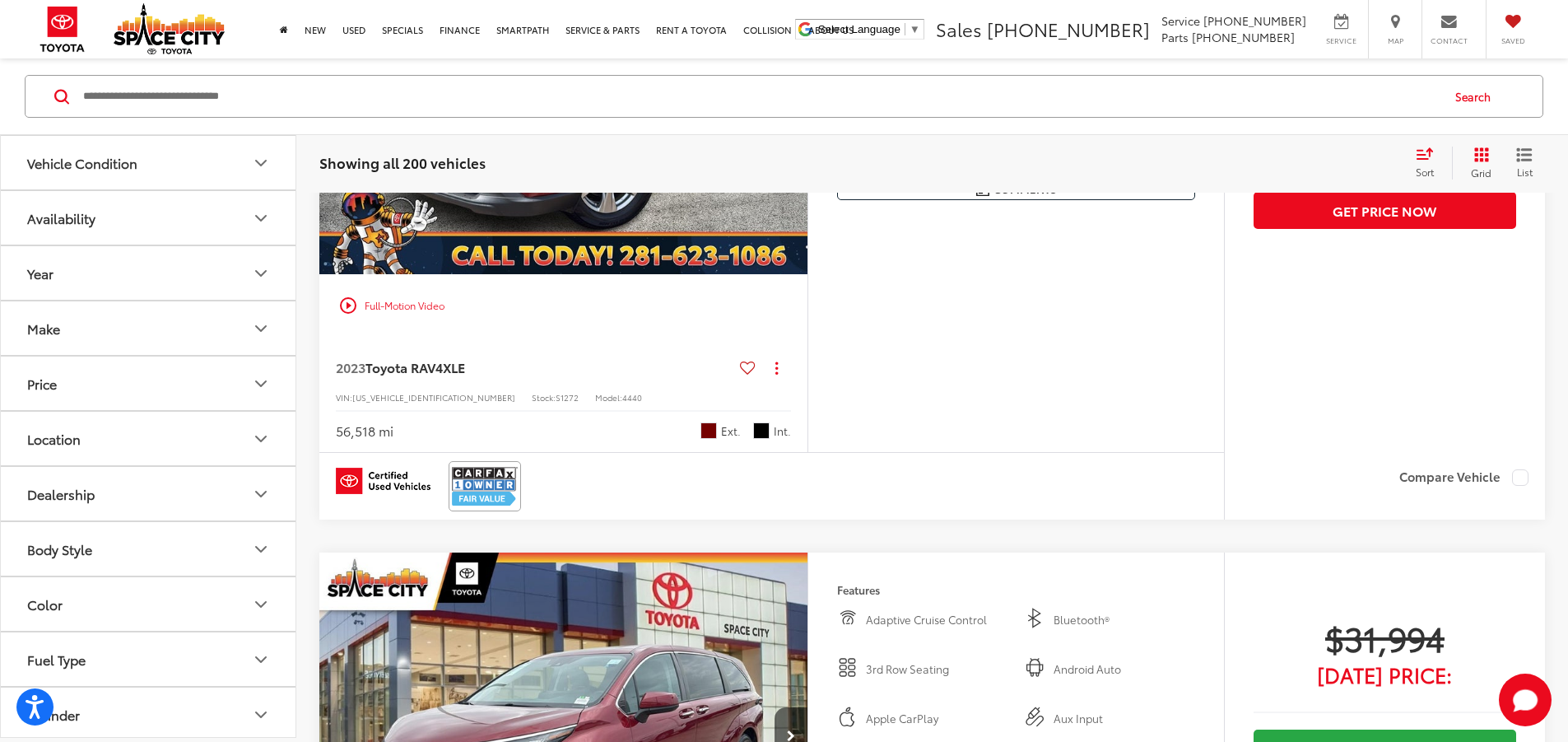
scroll to position [2437, 0]
click at [807, 120] on button "Next image" at bounding box center [790, 91] width 33 height 58
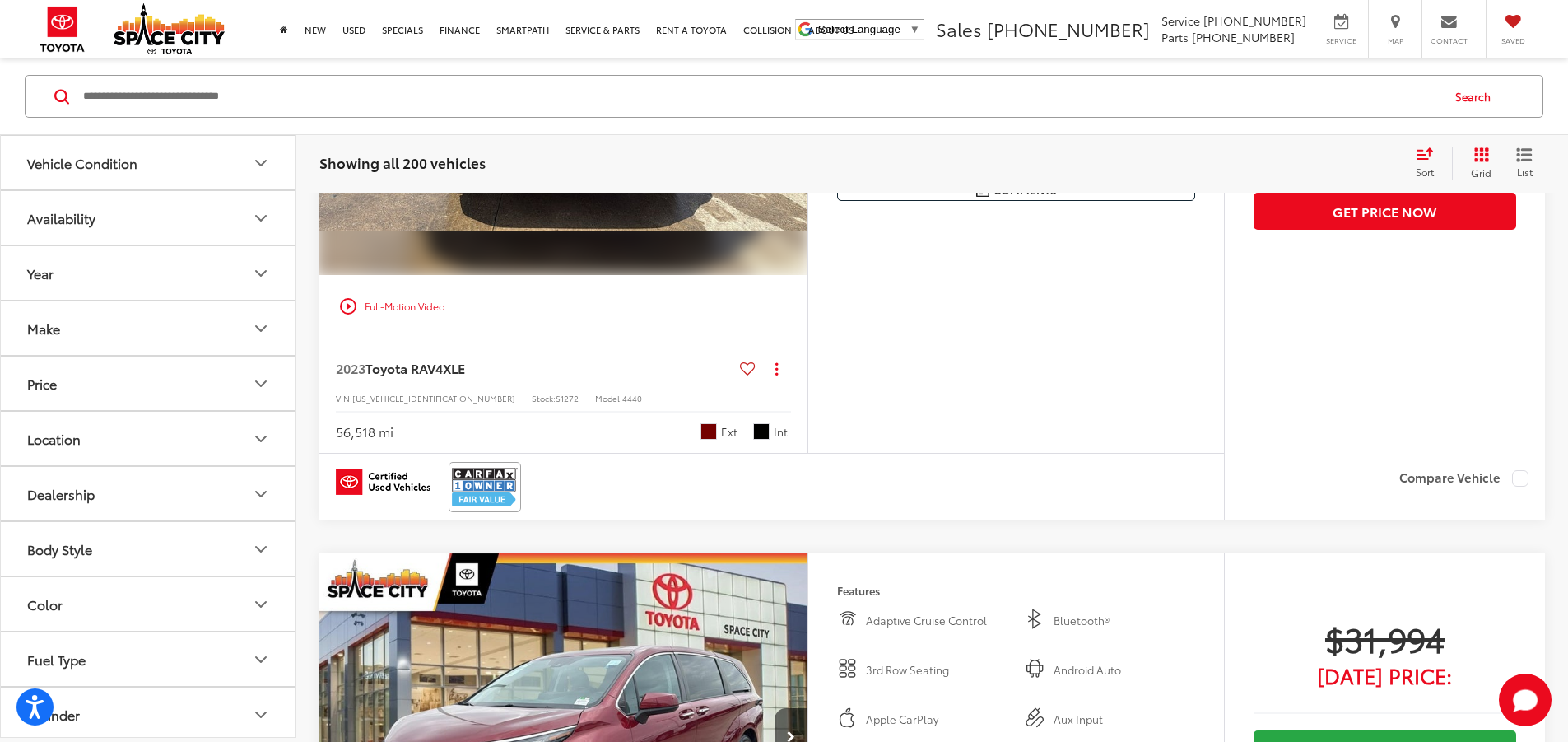
scroll to position [0, 624]
click at [795, 97] on icon "Next image" at bounding box center [791, 91] width 8 height 12
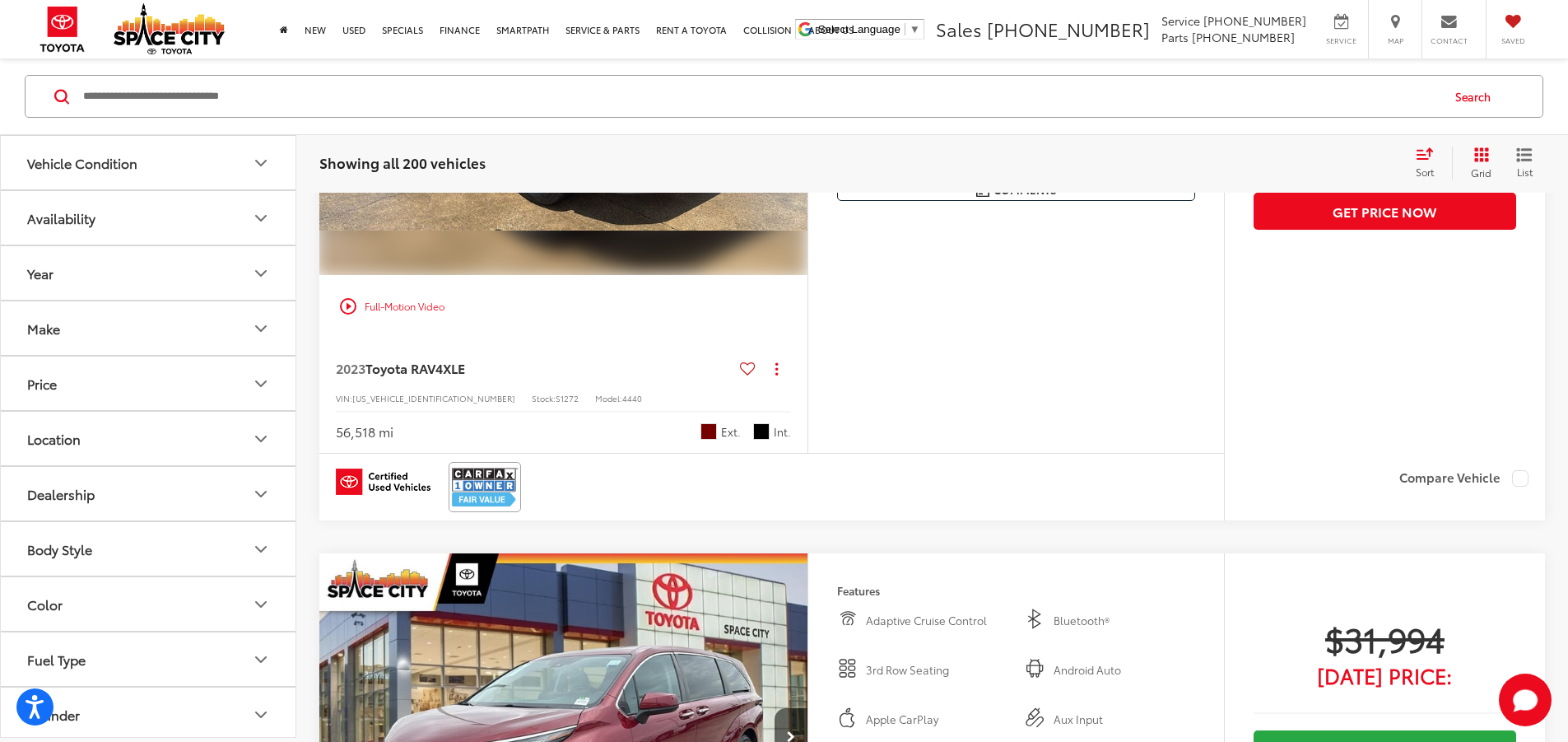
scroll to position [0, 1248]
click at [795, 97] on icon "Next image" at bounding box center [791, 91] width 8 height 12
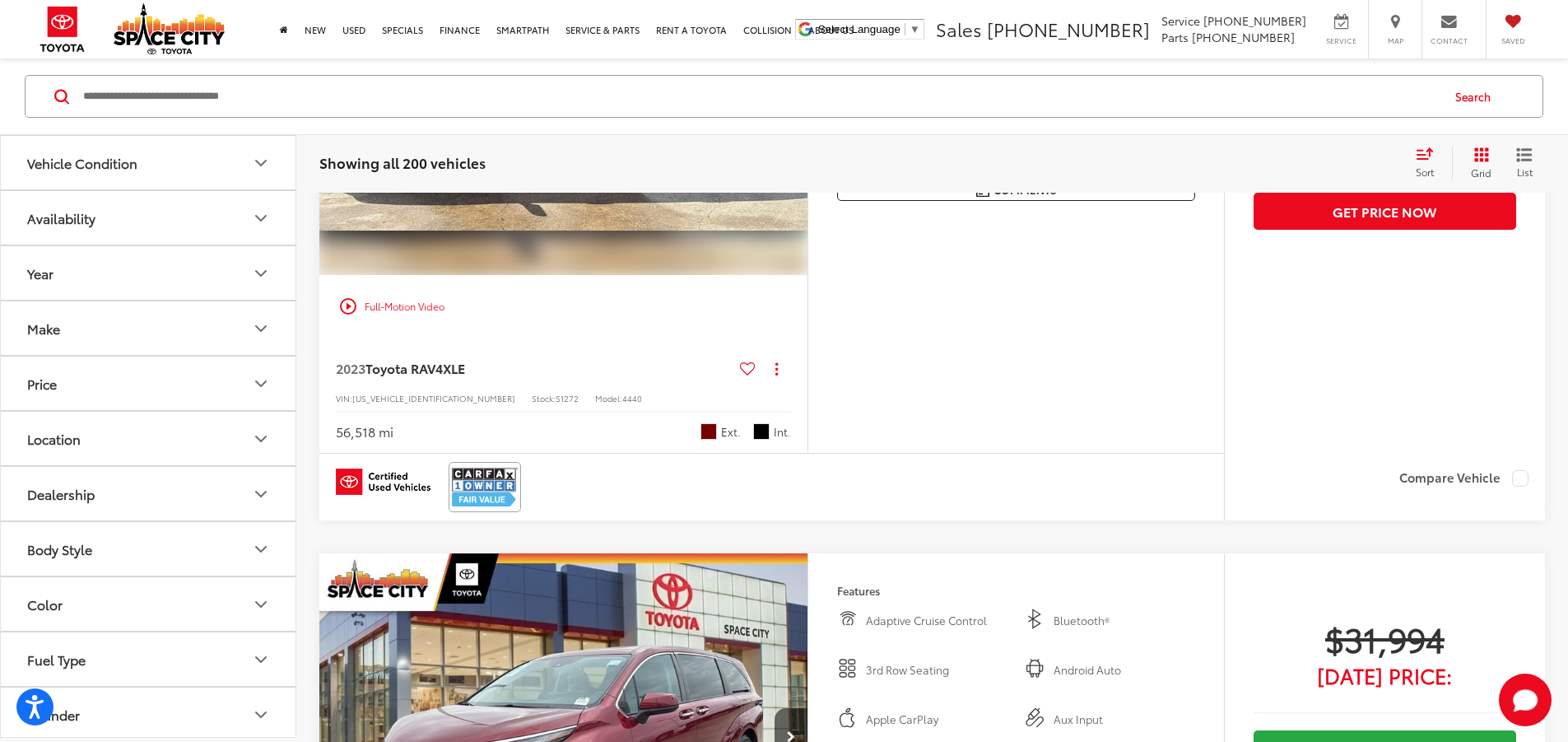
scroll to position [0, 1873]
click at [795, 97] on icon "Next image" at bounding box center [791, 91] width 8 height 12
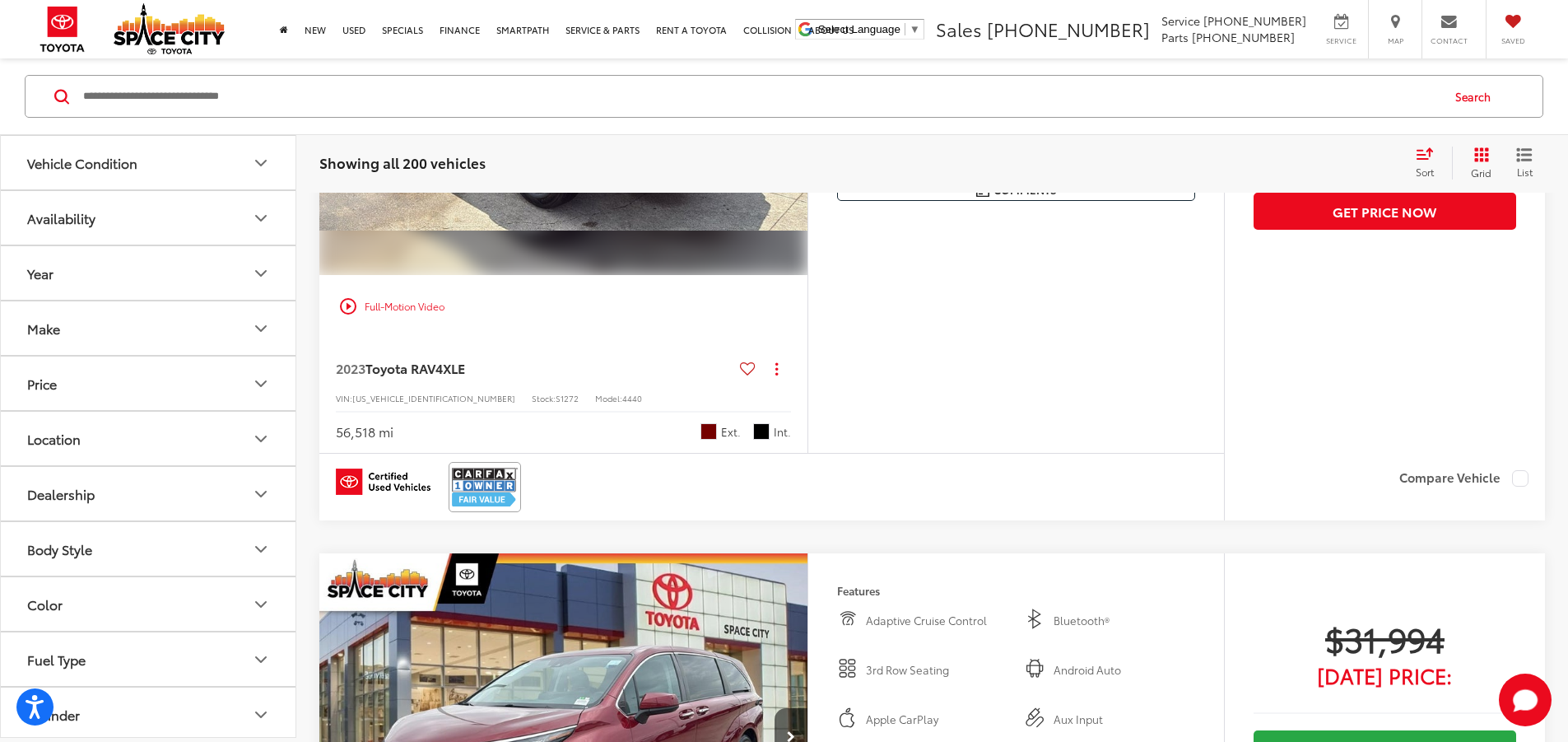
scroll to position [0, 2496]
click at [807, 120] on button "Next image" at bounding box center [790, 91] width 33 height 58
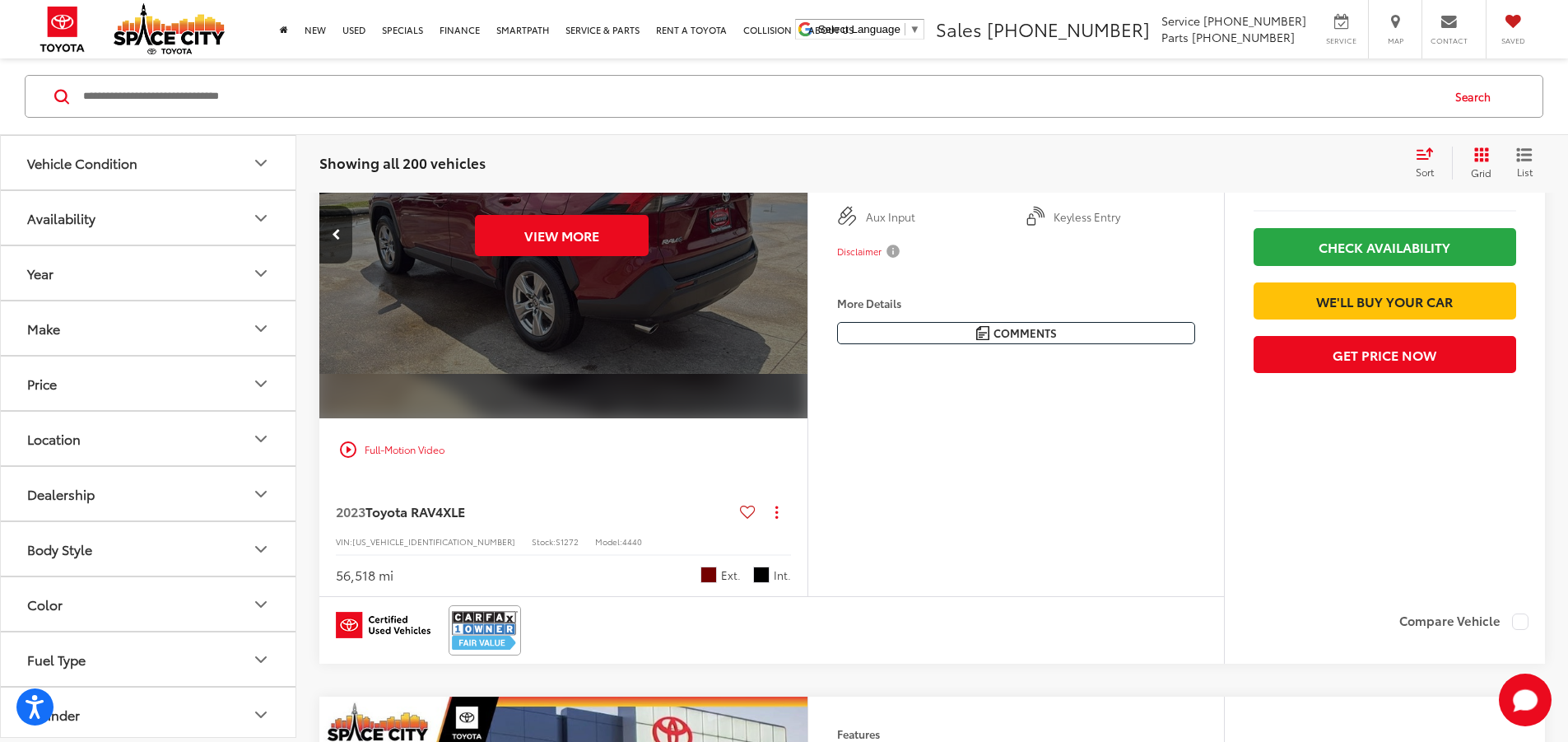
scroll to position [2437, 0]
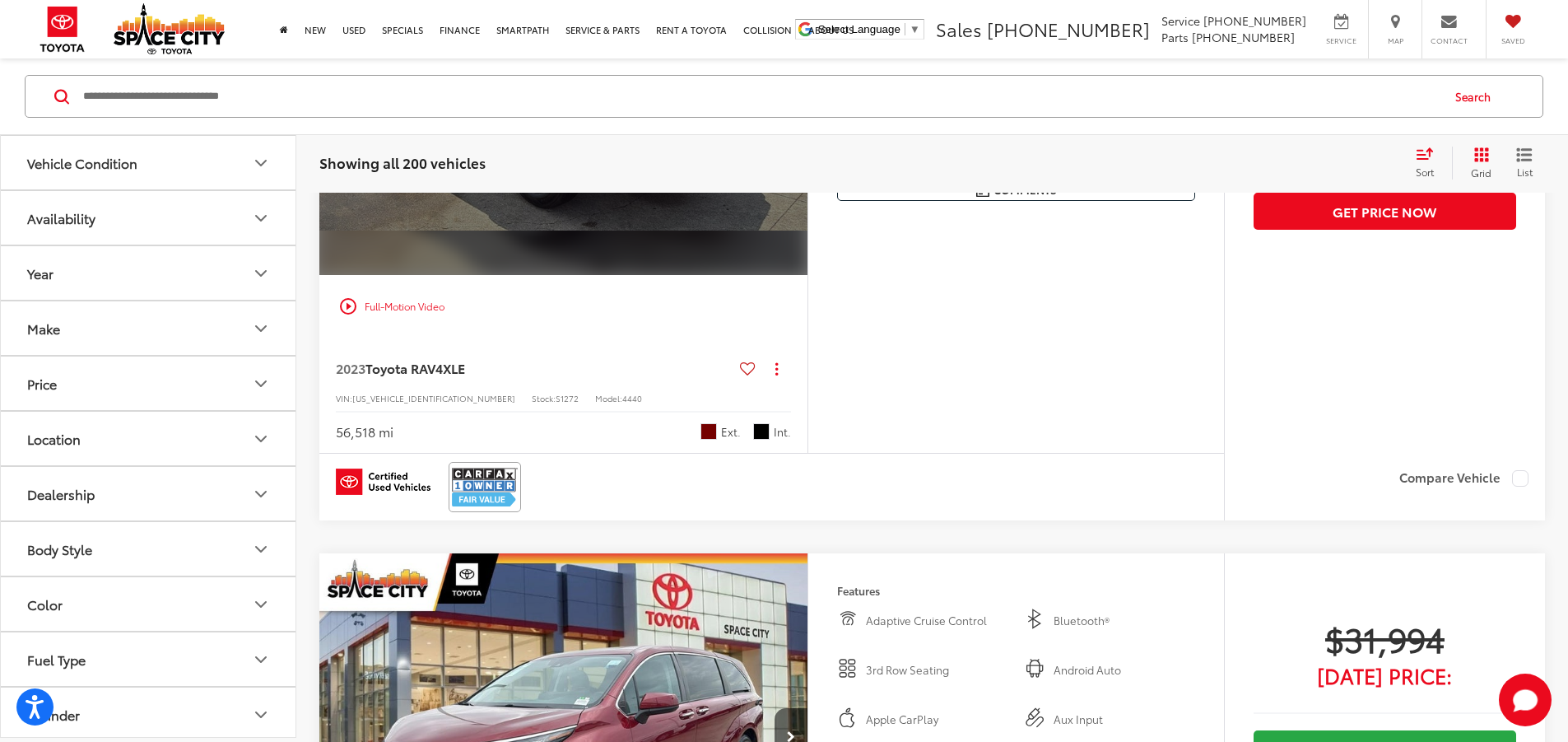
click at [325, 120] on button "Previous image" at bounding box center [336, 91] width 33 height 58
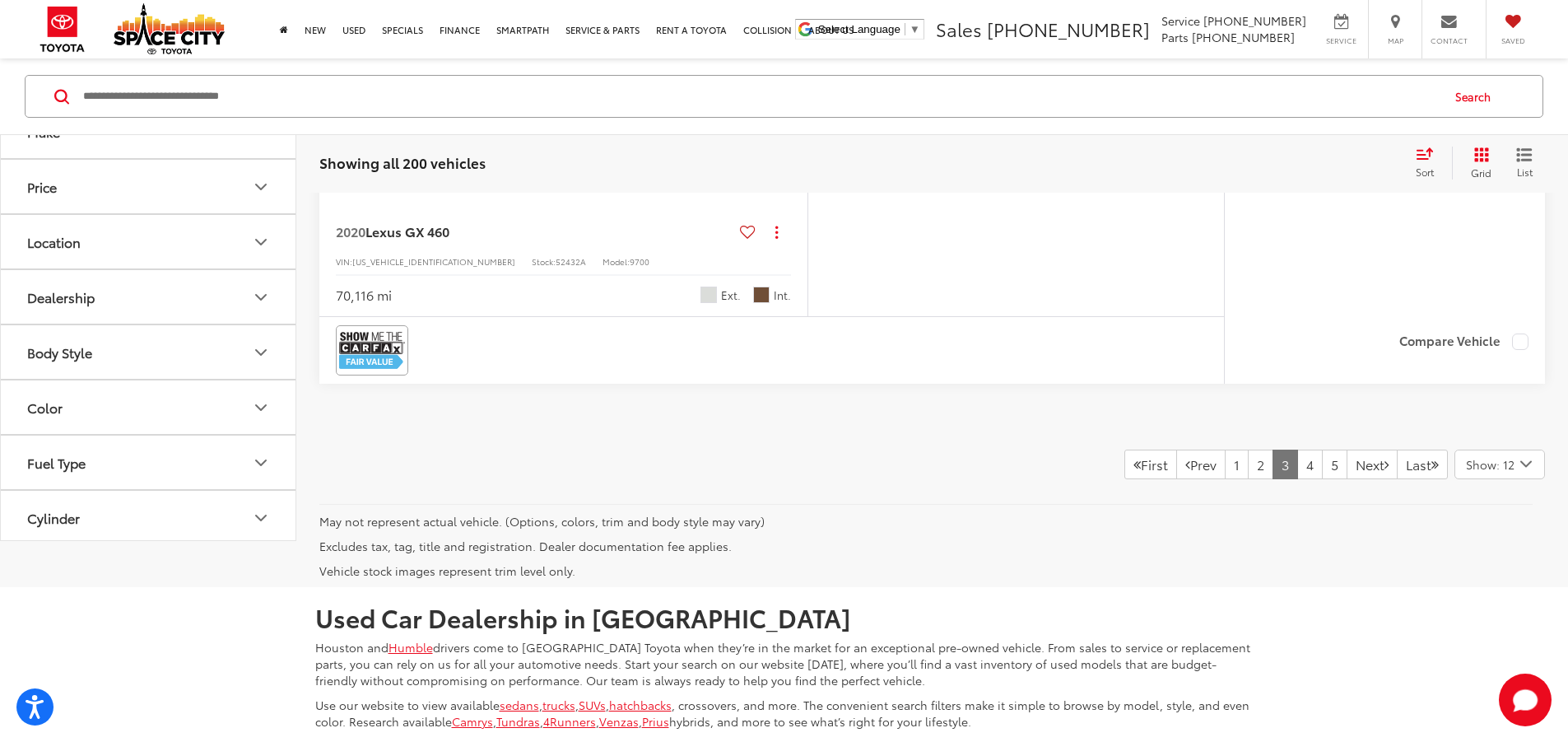
scroll to position [7624, 0]
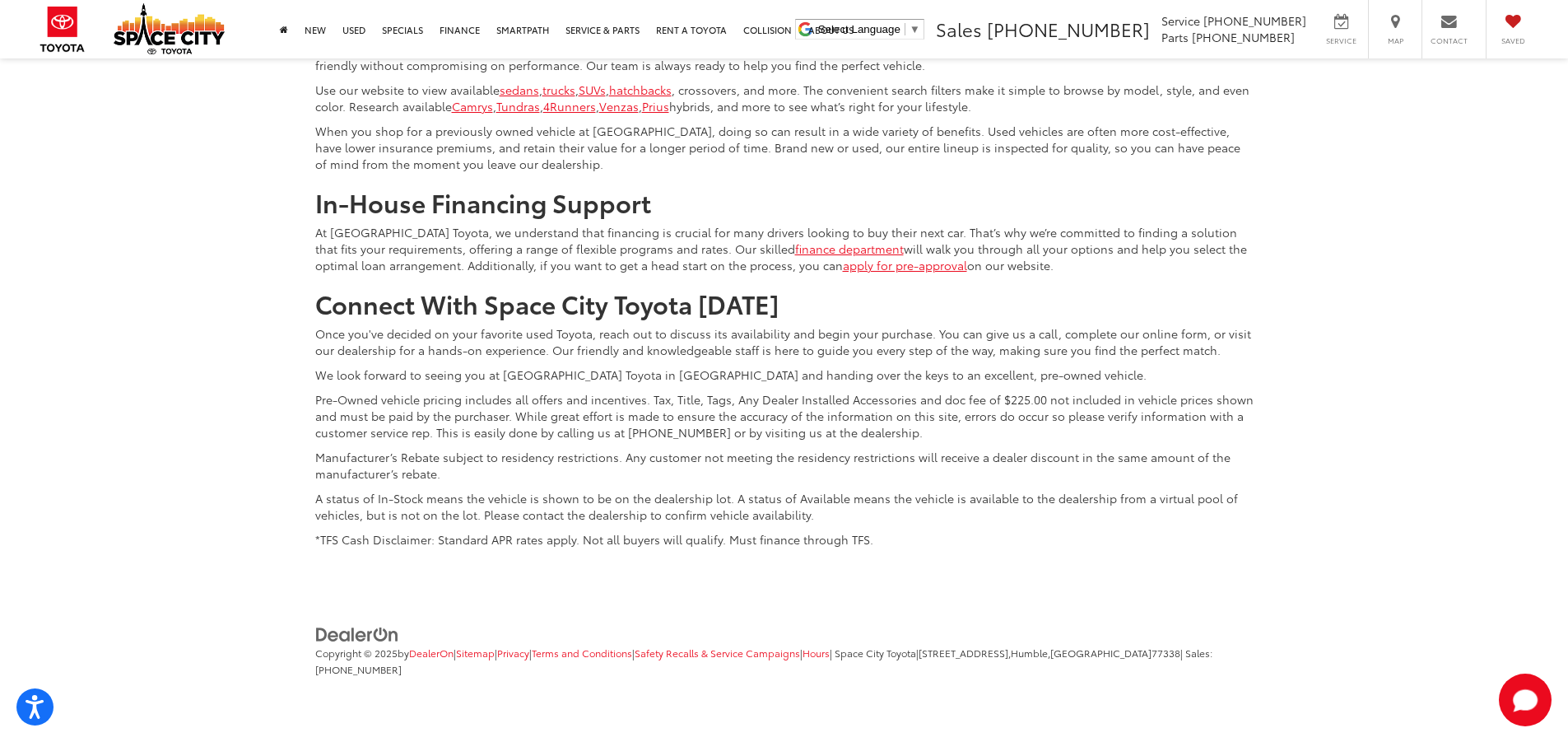
scroll to position [8941, 0]
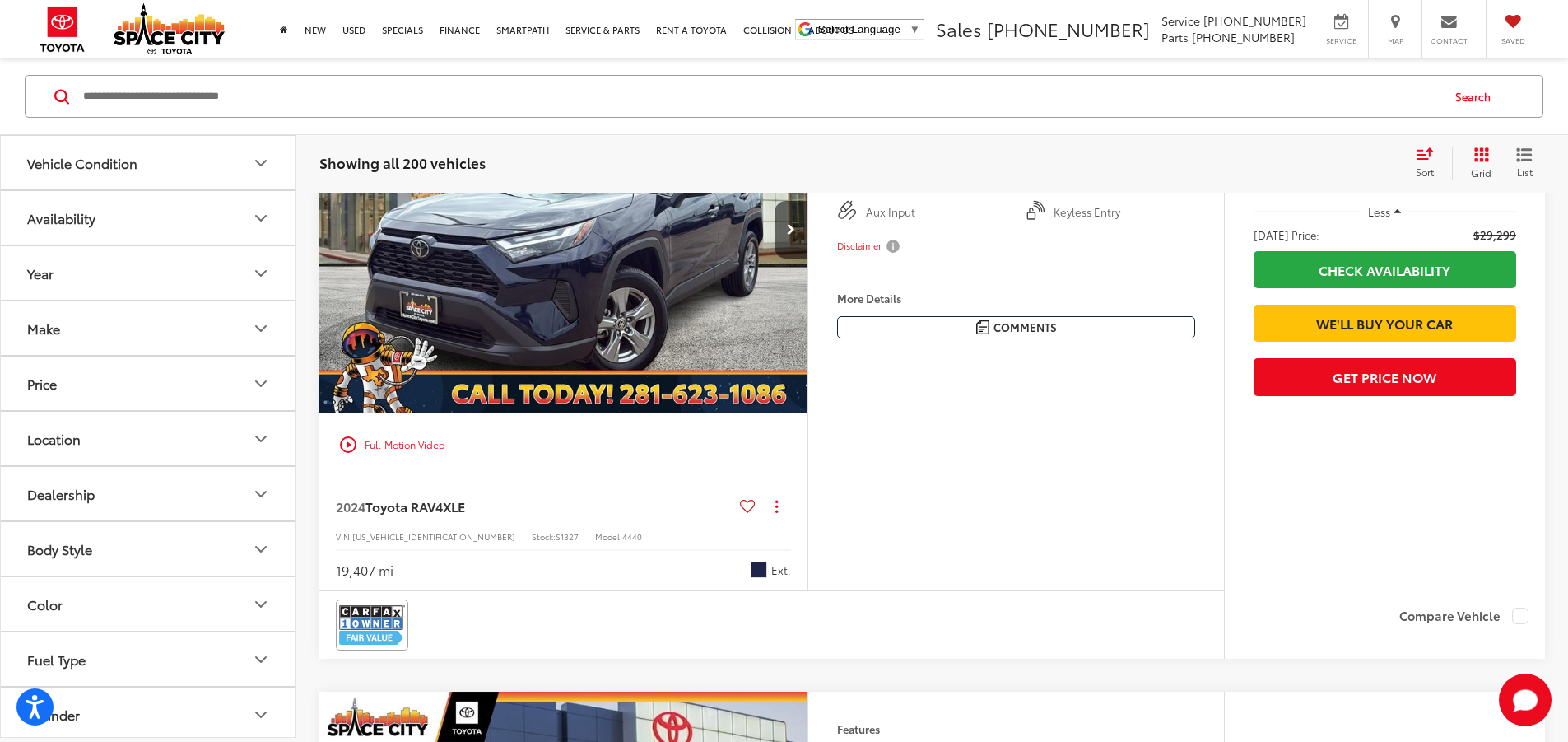
scroll to position [1037, 0]
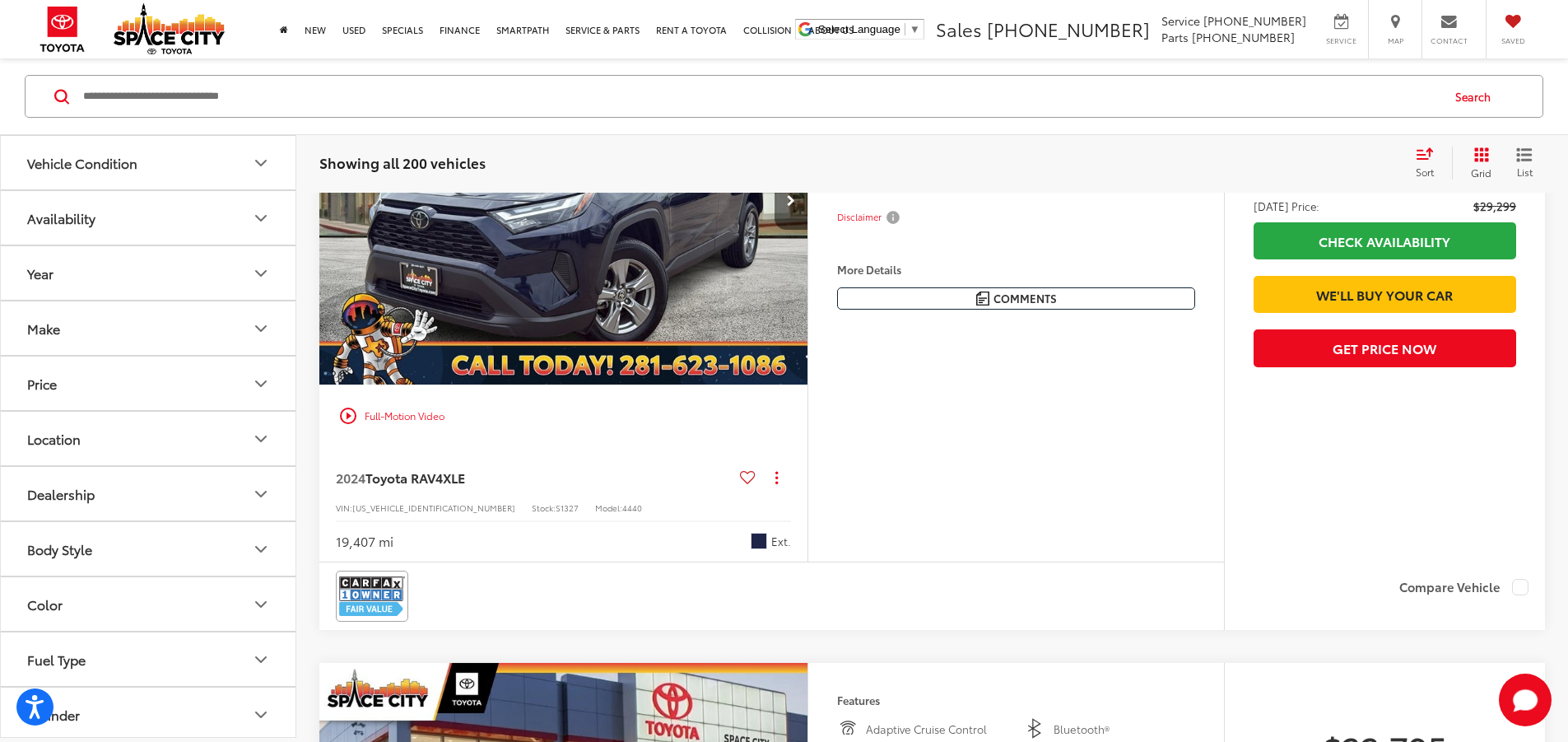
click at [807, 230] on button "Next image" at bounding box center [790, 201] width 33 height 58
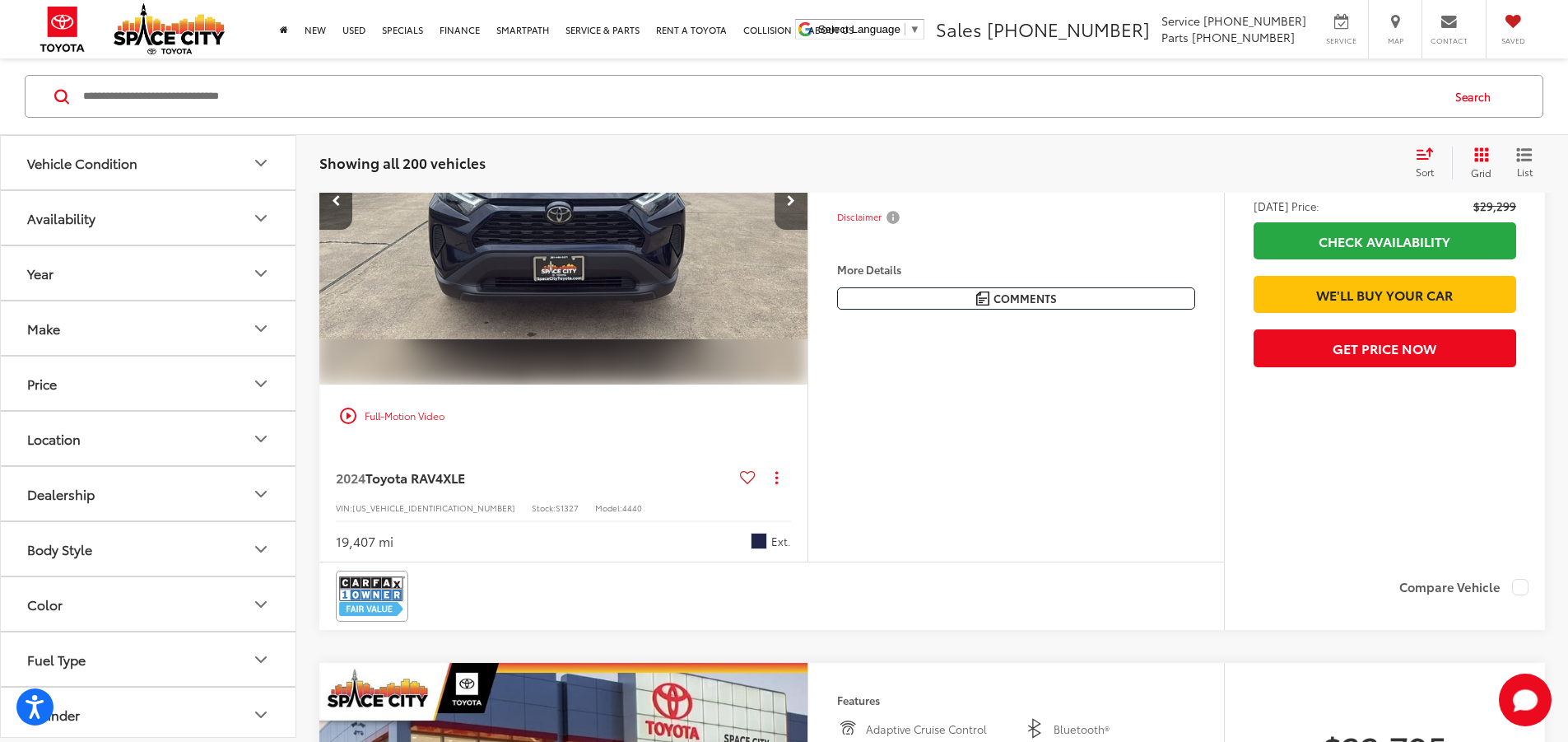
scroll to position [955, 0]
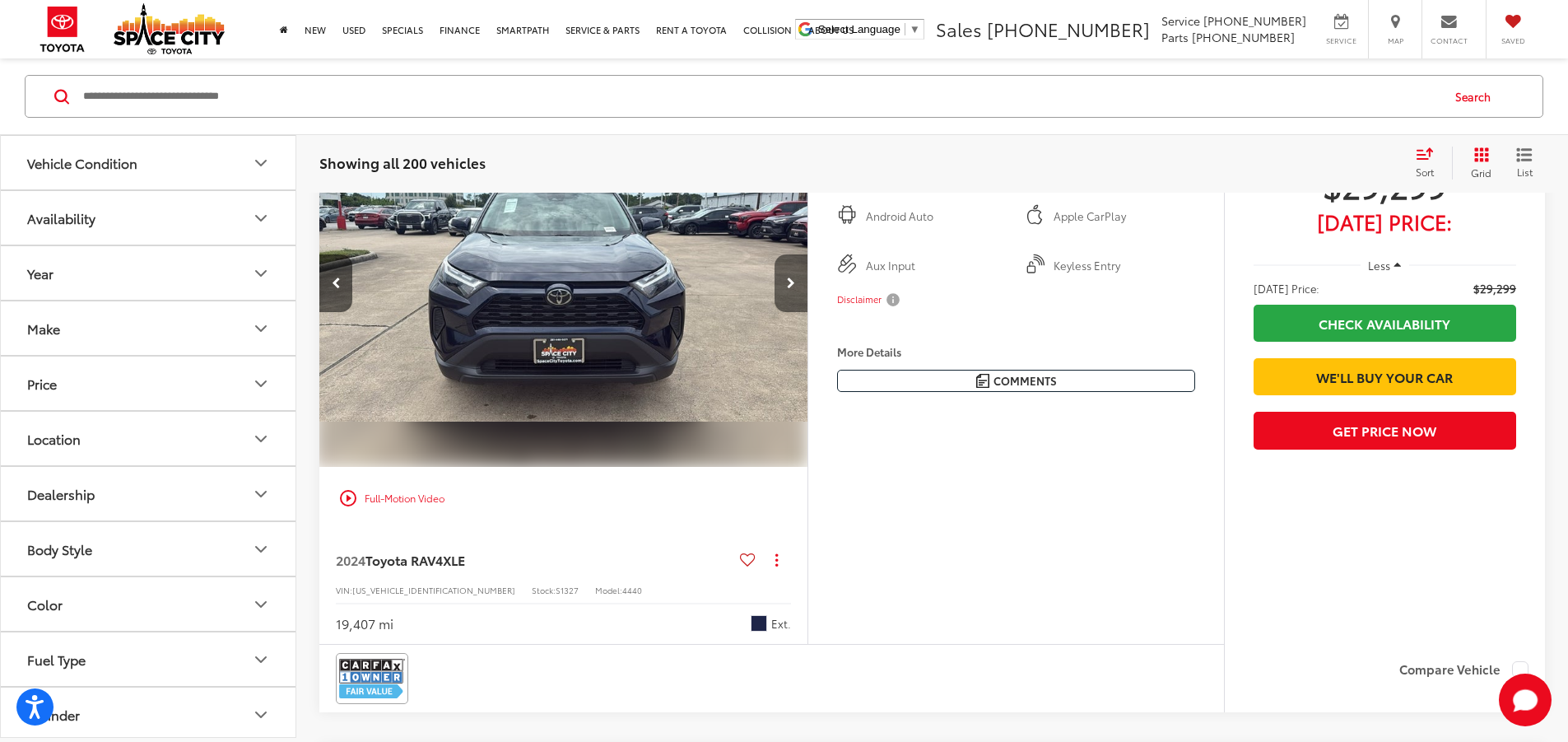
click at [795, 289] on icon "Next image" at bounding box center [791, 284] width 8 height 12
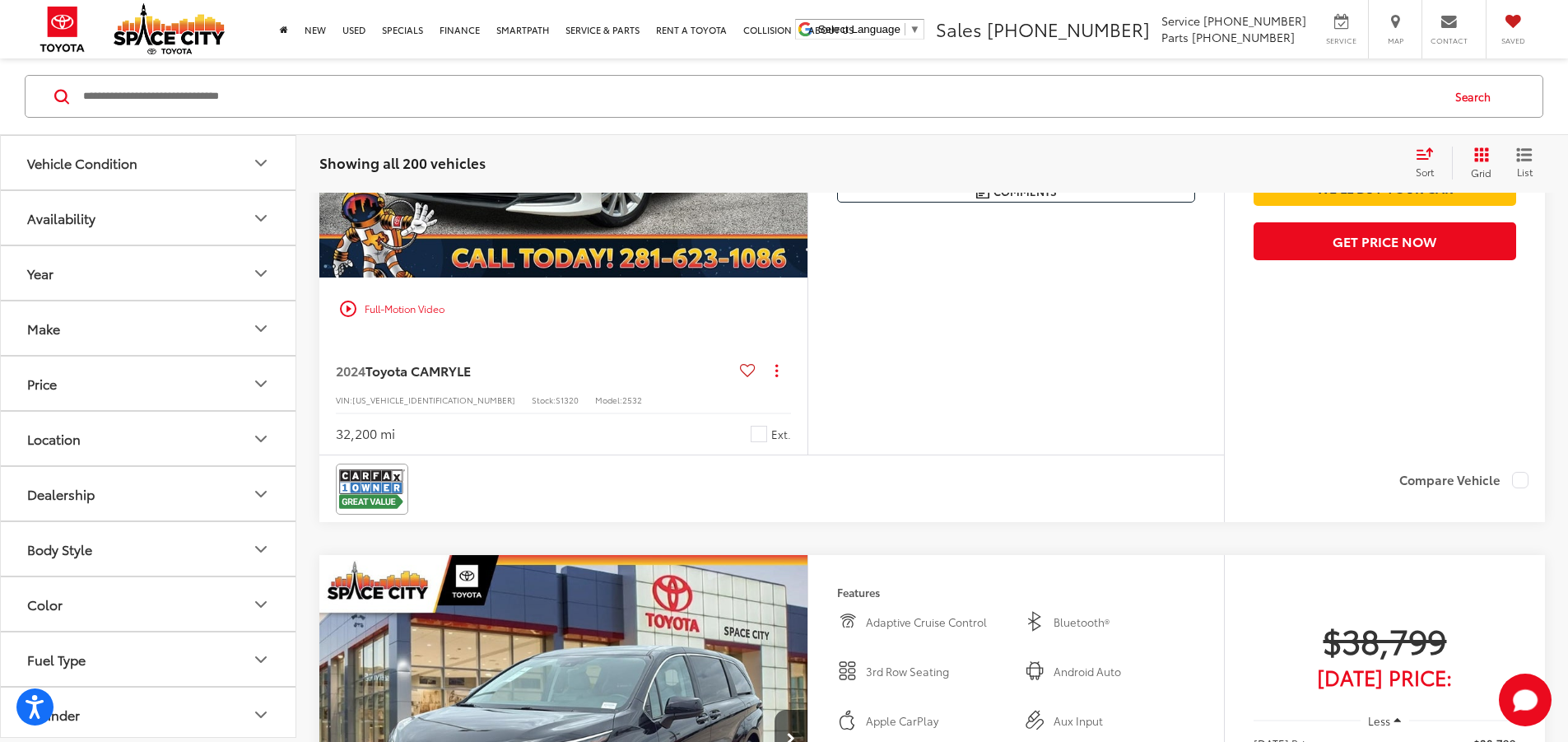
scroll to position [6142, 0]
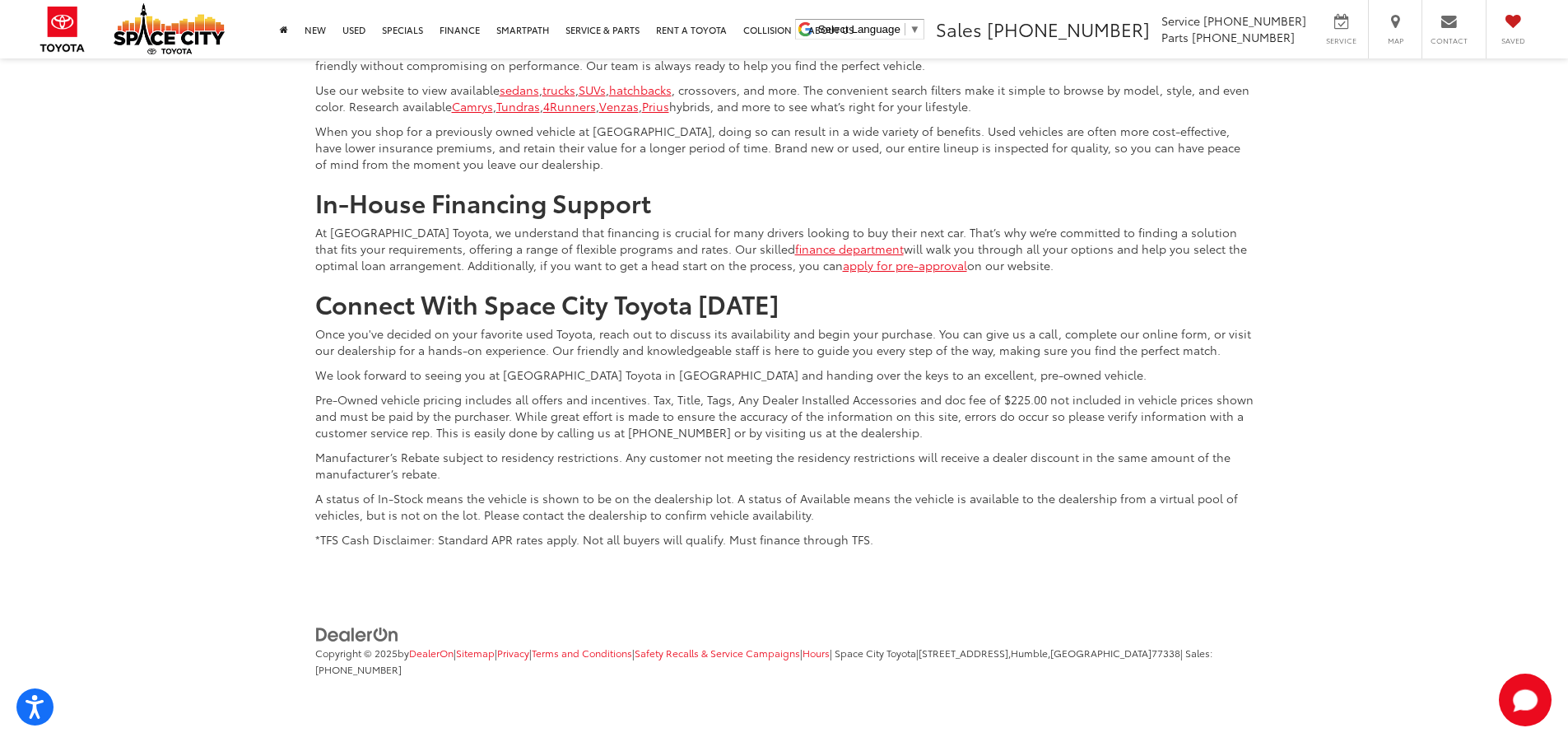
scroll to position [9106, 0]
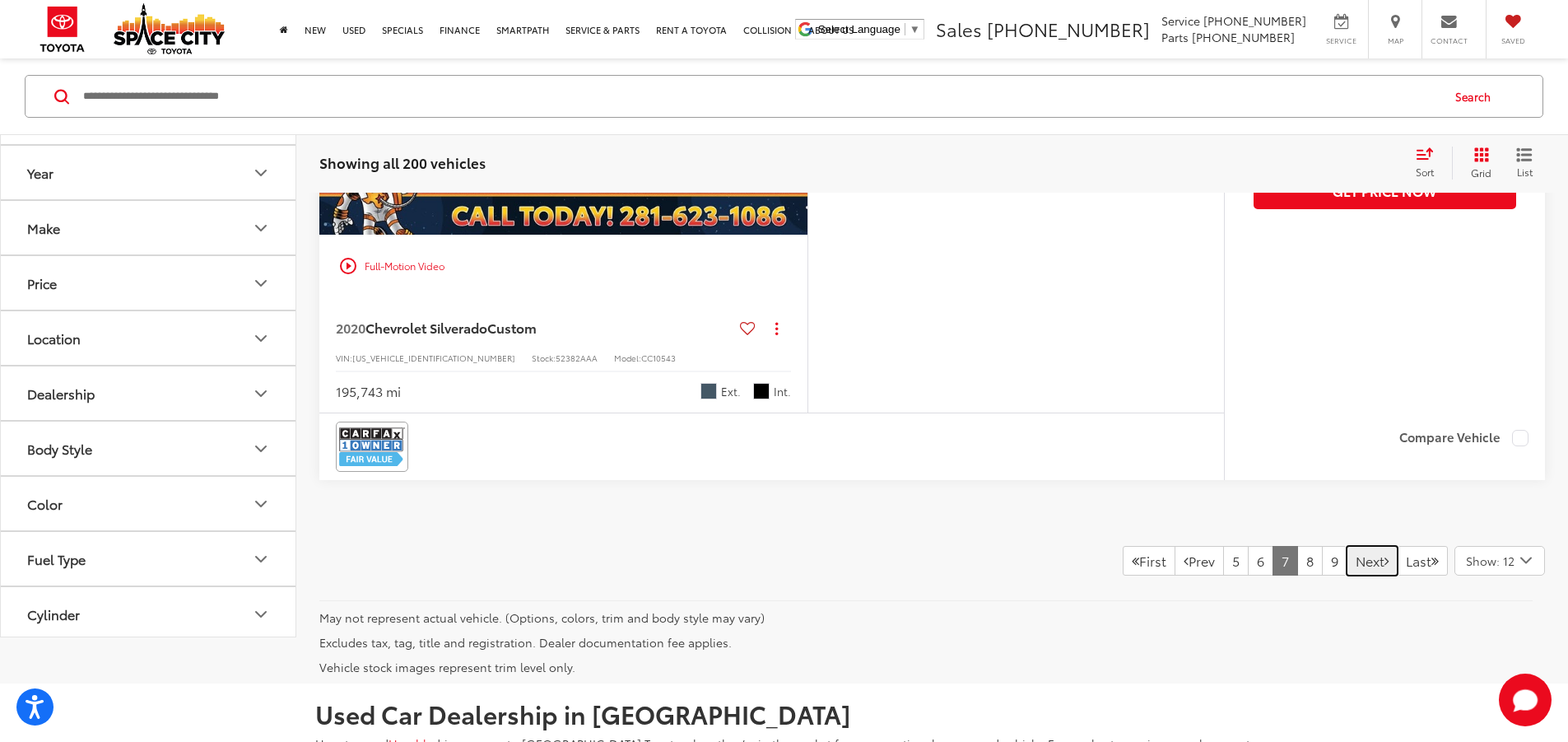
scroll to position [7624, 0]
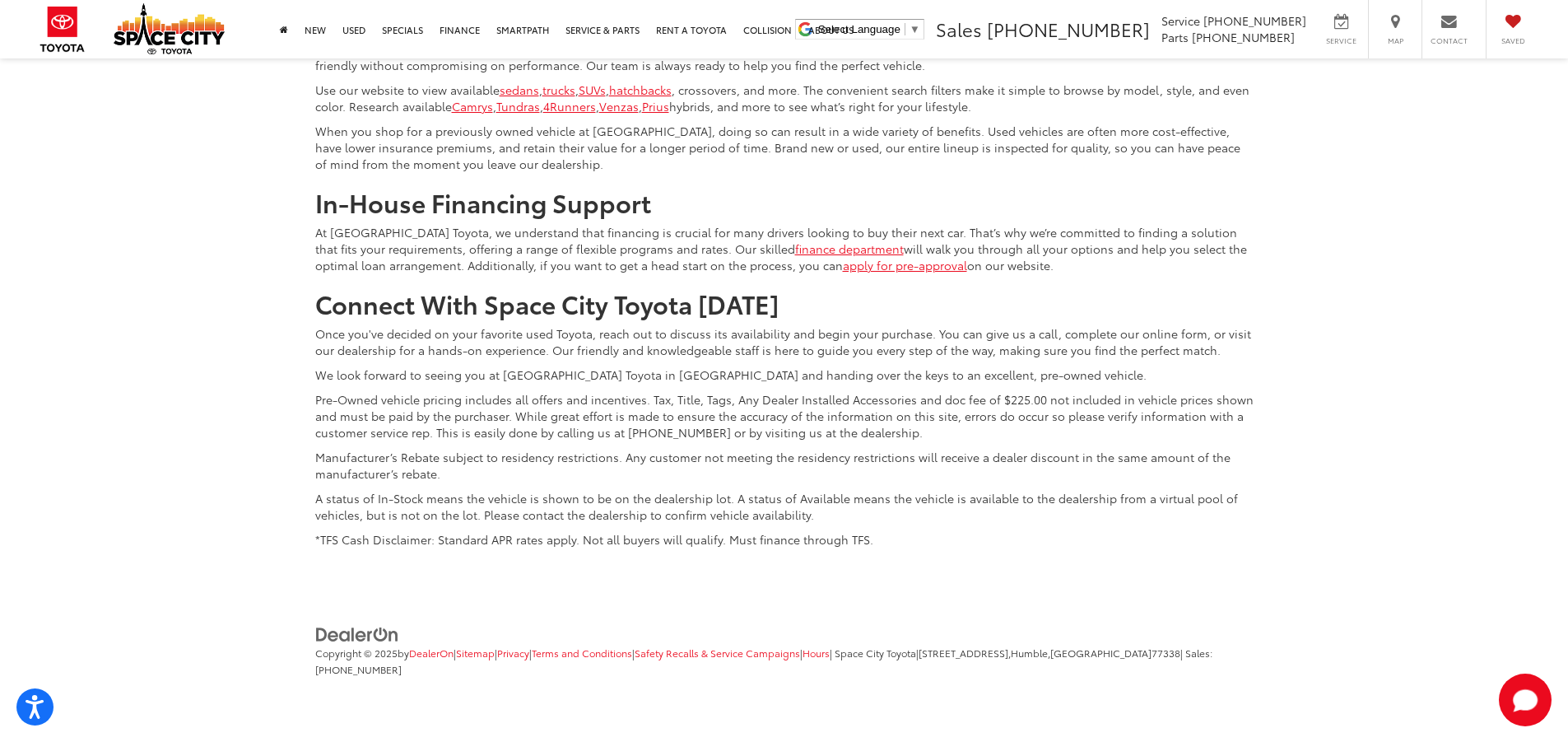
scroll to position [8941, 0]
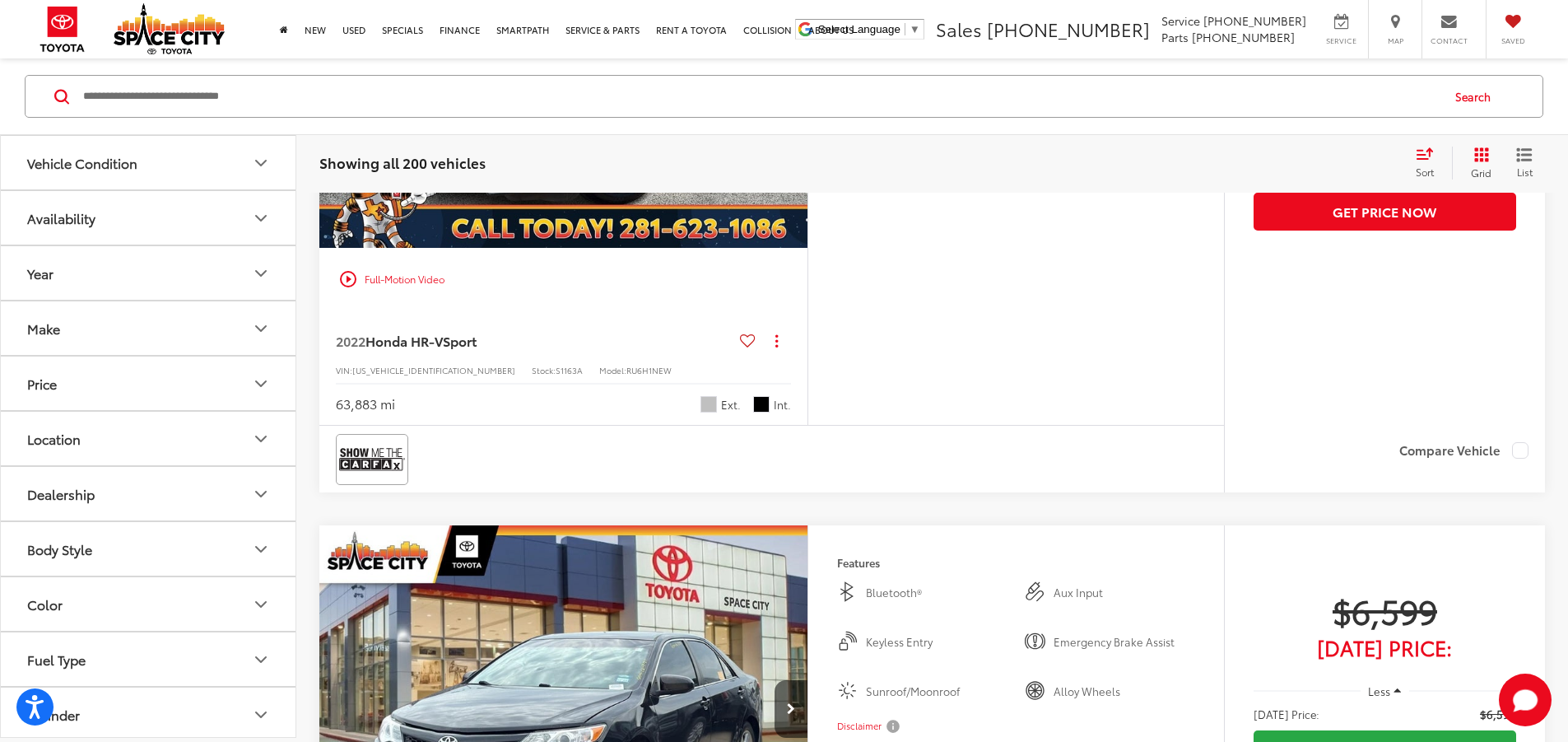
scroll to position [6224, 0]
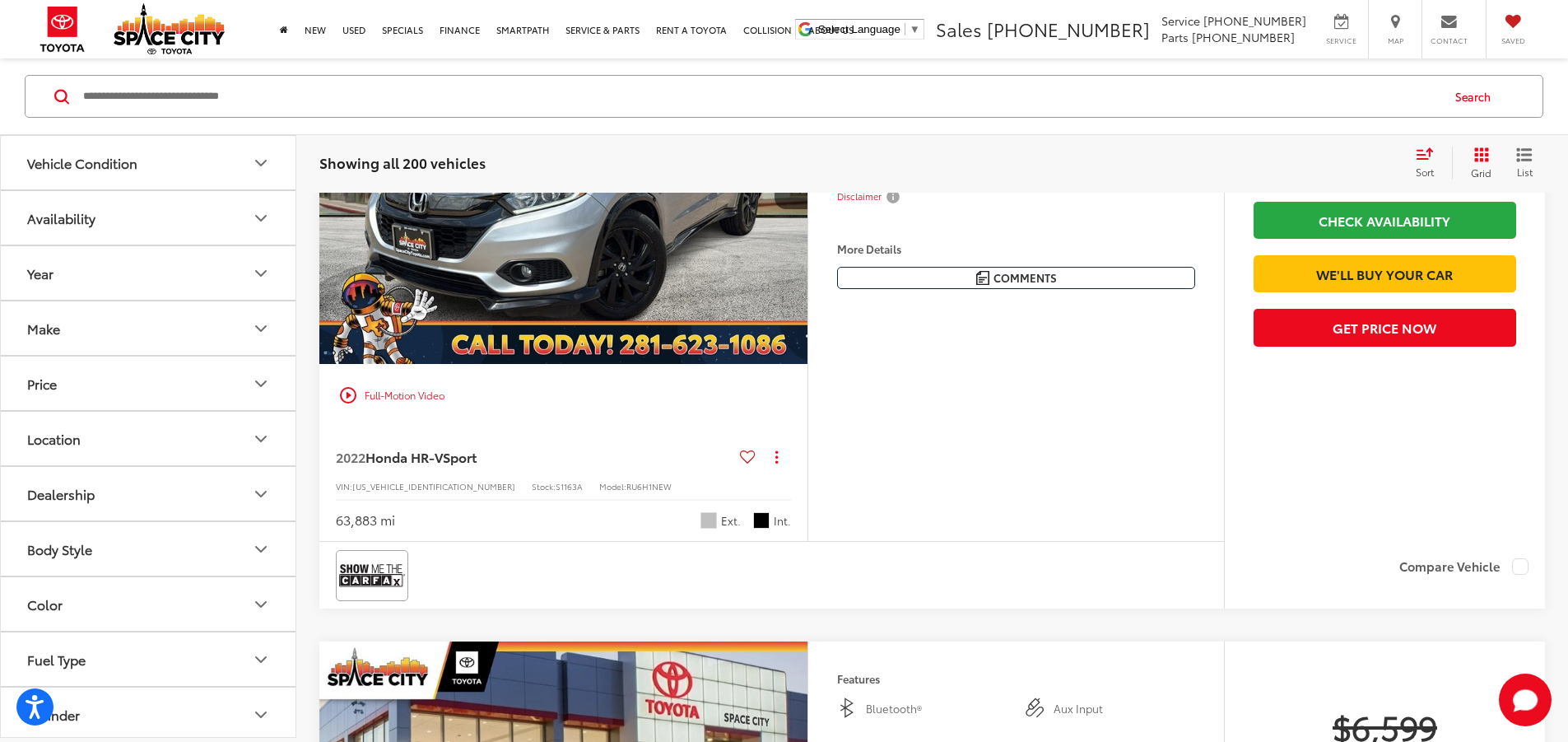
scroll to position [6142, 0]
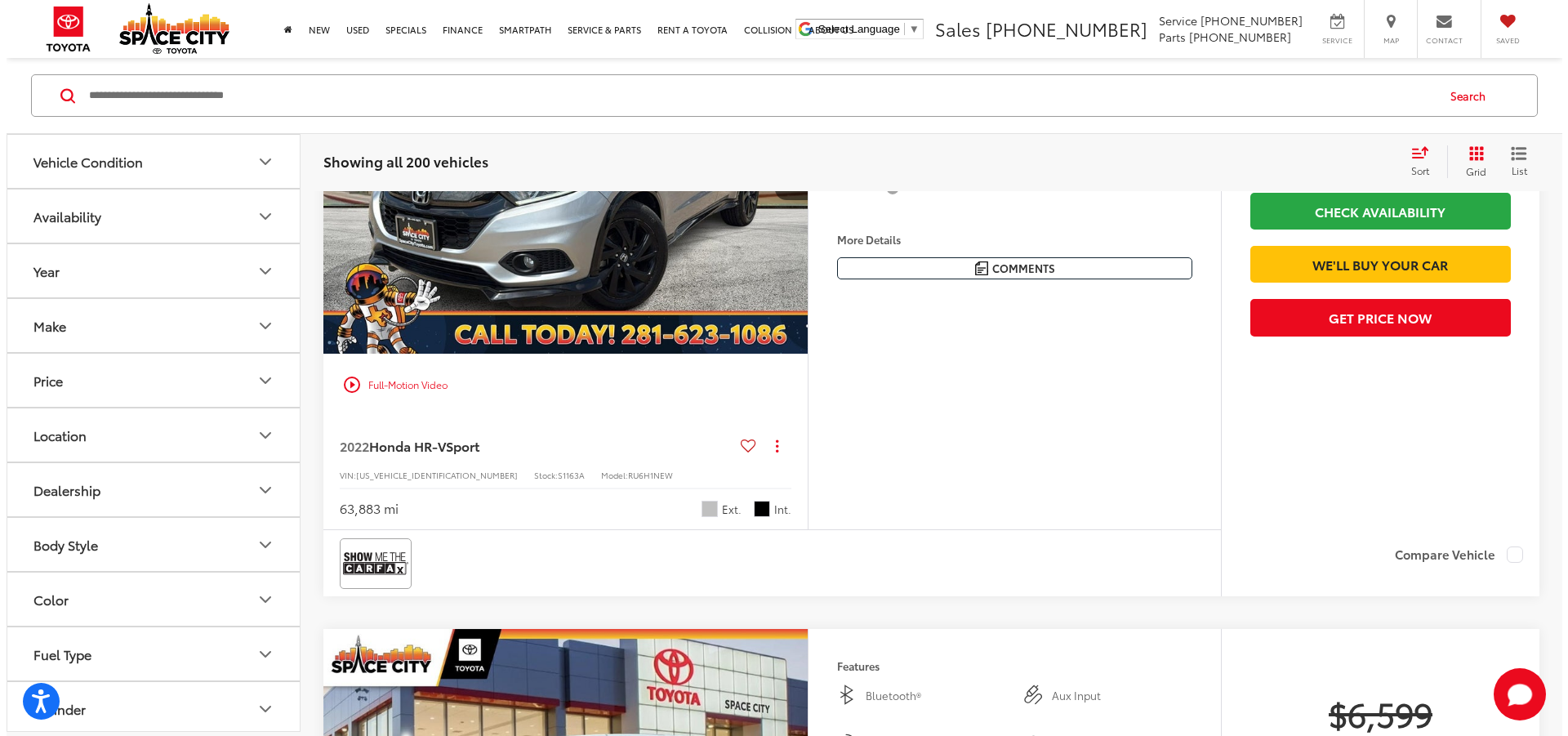
scroll to position [6174, 0]
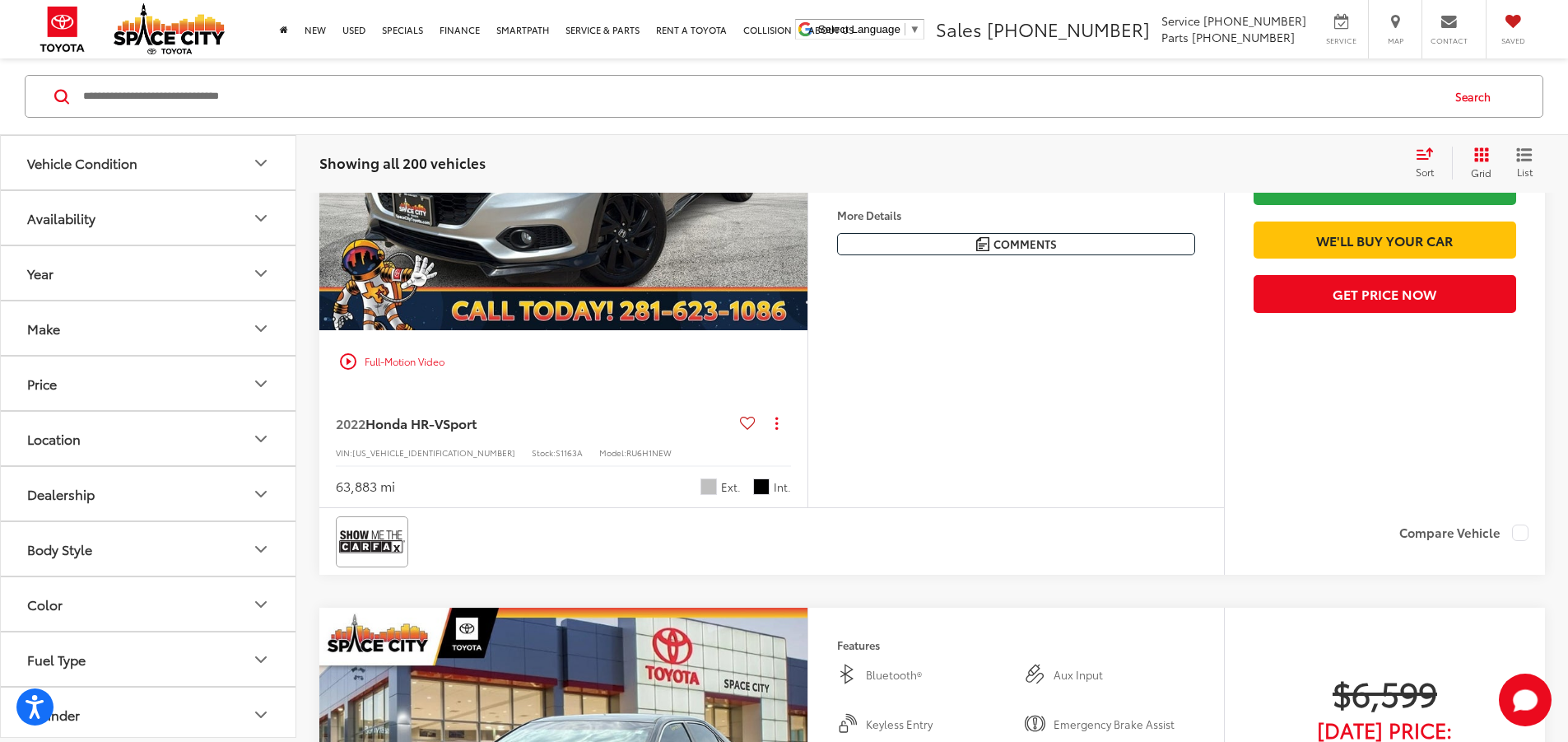
click at [0, 0] on button "More..." at bounding box center [0, 0] width 0 height 0
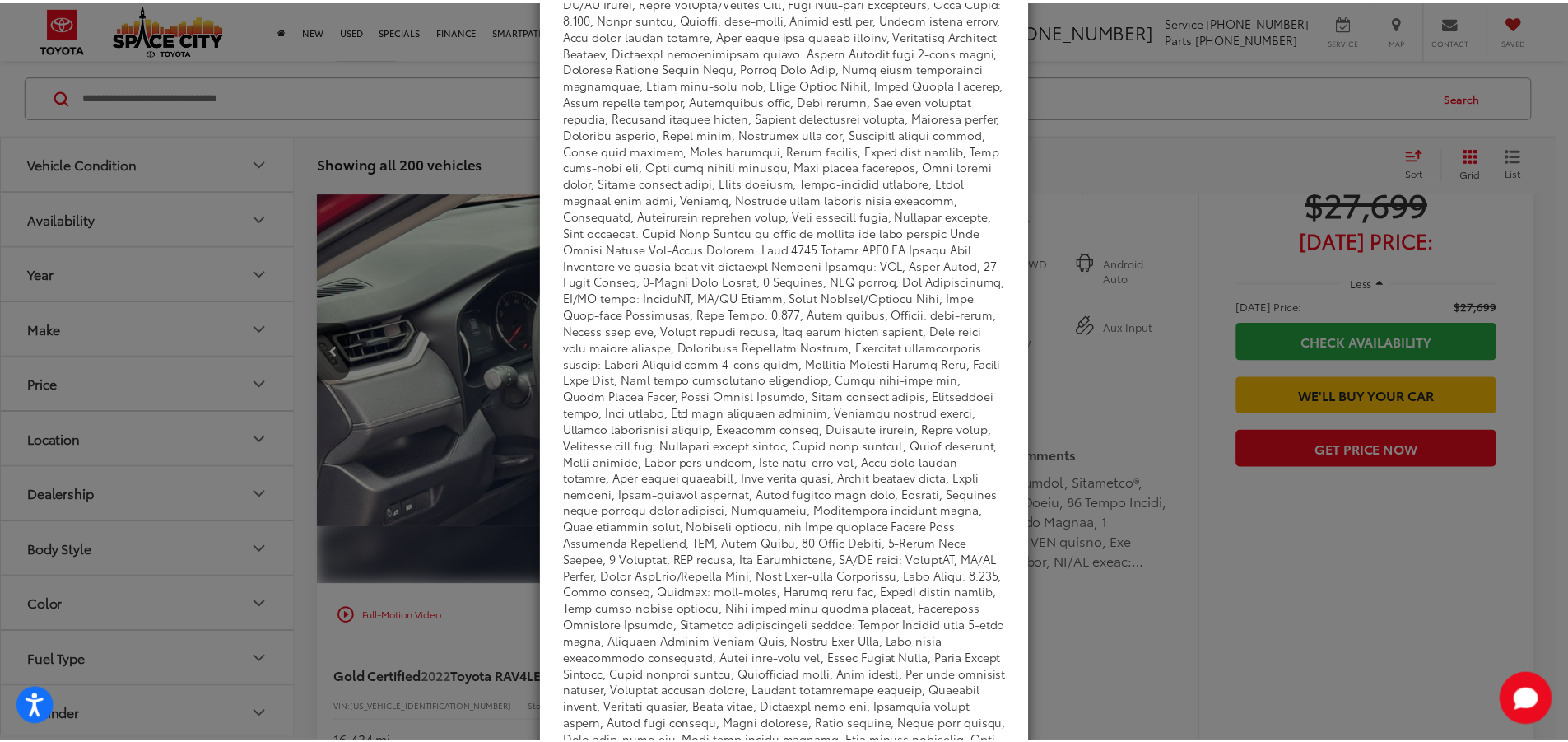
scroll to position [0, 0]
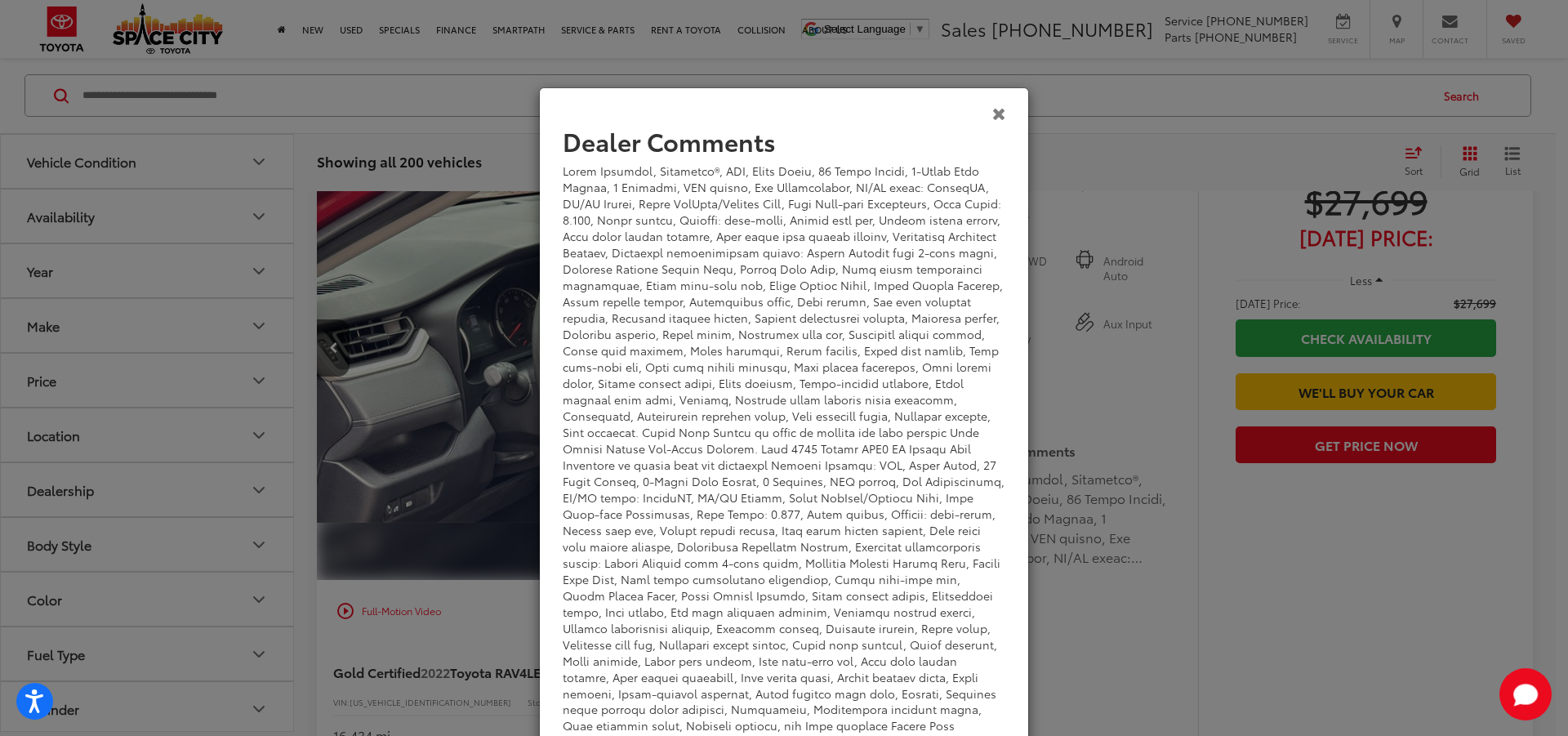
click at [997, 117] on icon "Close" at bounding box center [999, 113] width 14 height 17
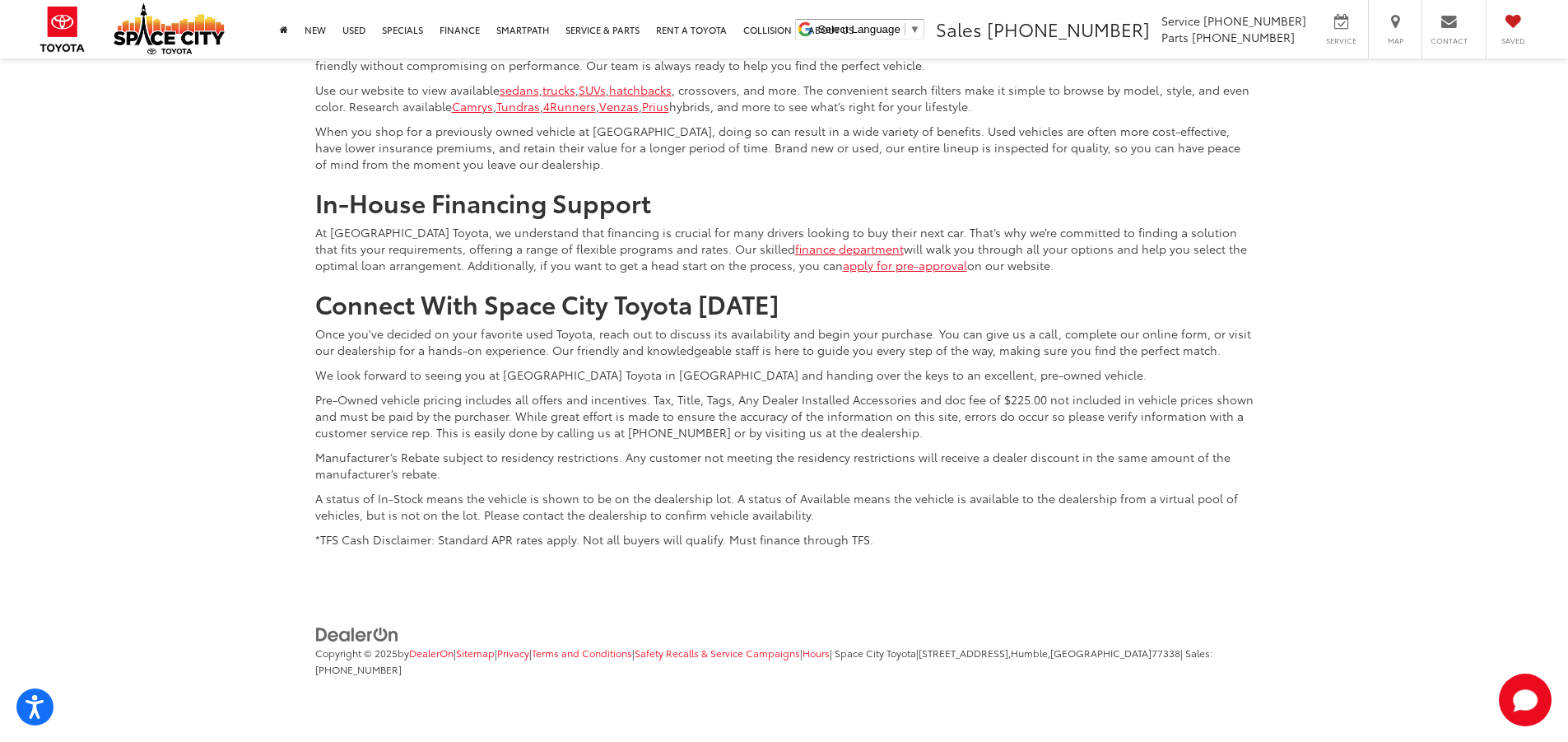
scroll to position [9023, 0]
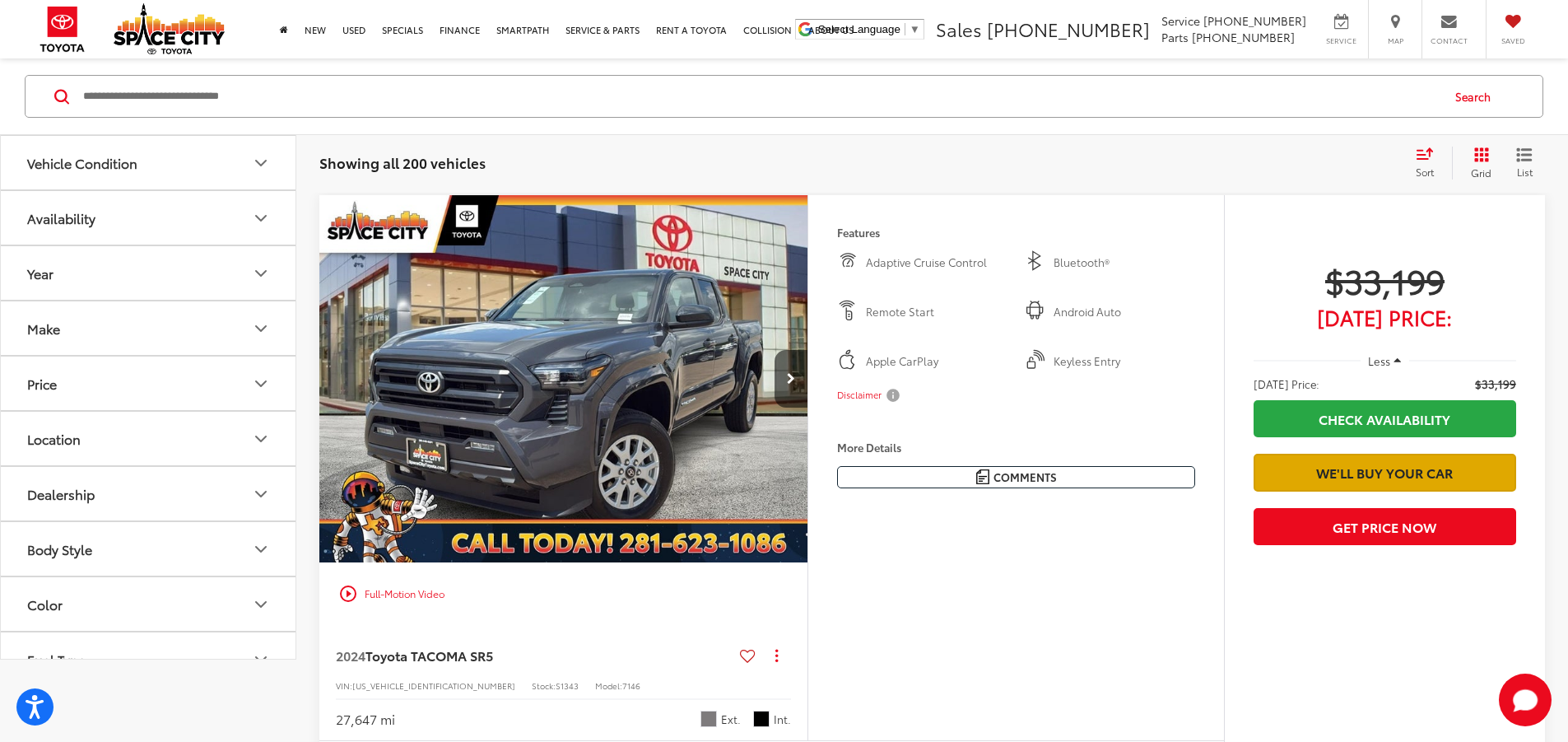
scroll to position [132, 0]
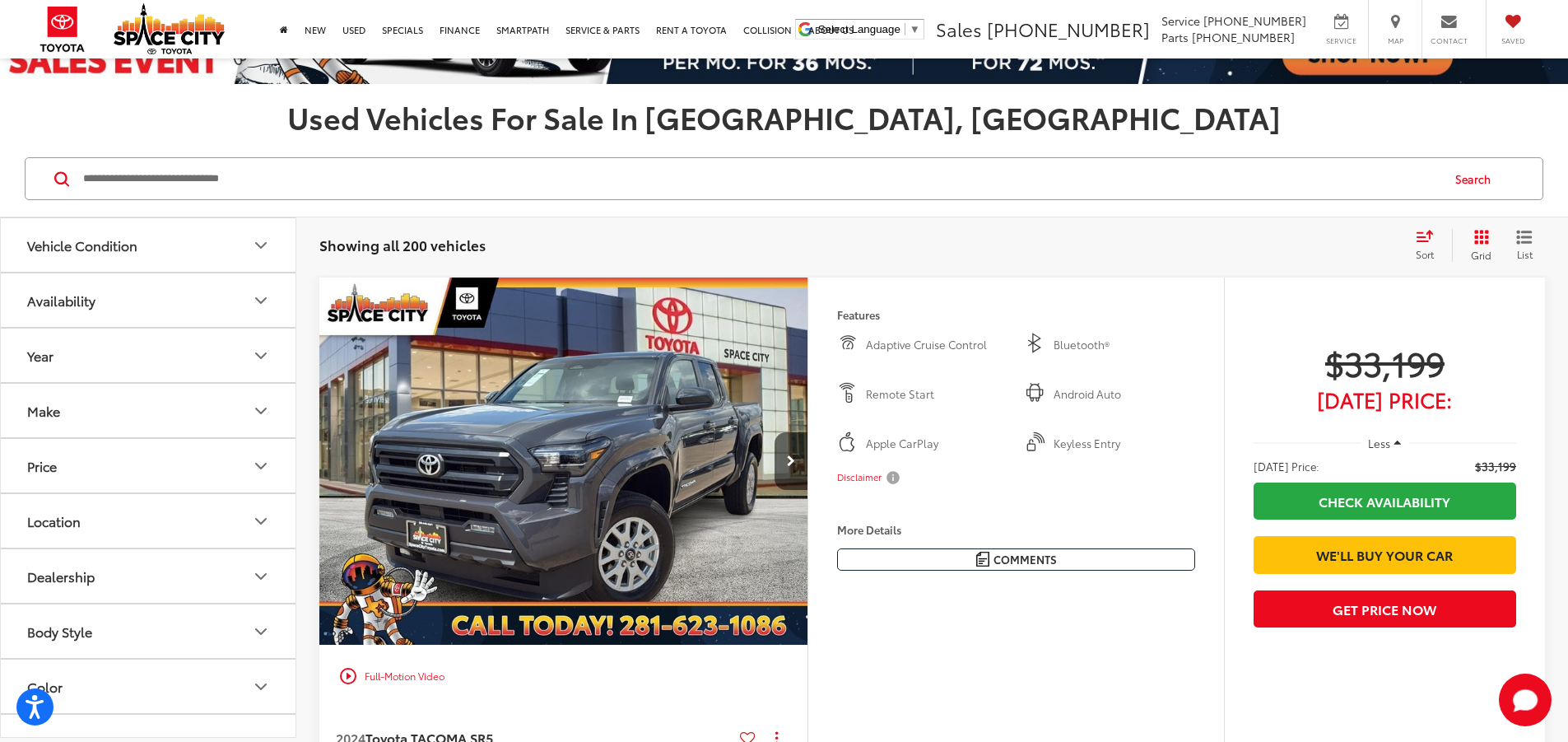
click at [925, 186] on input "Search by Make, Model, or Keyword" at bounding box center [760, 178] width 1357 height 39
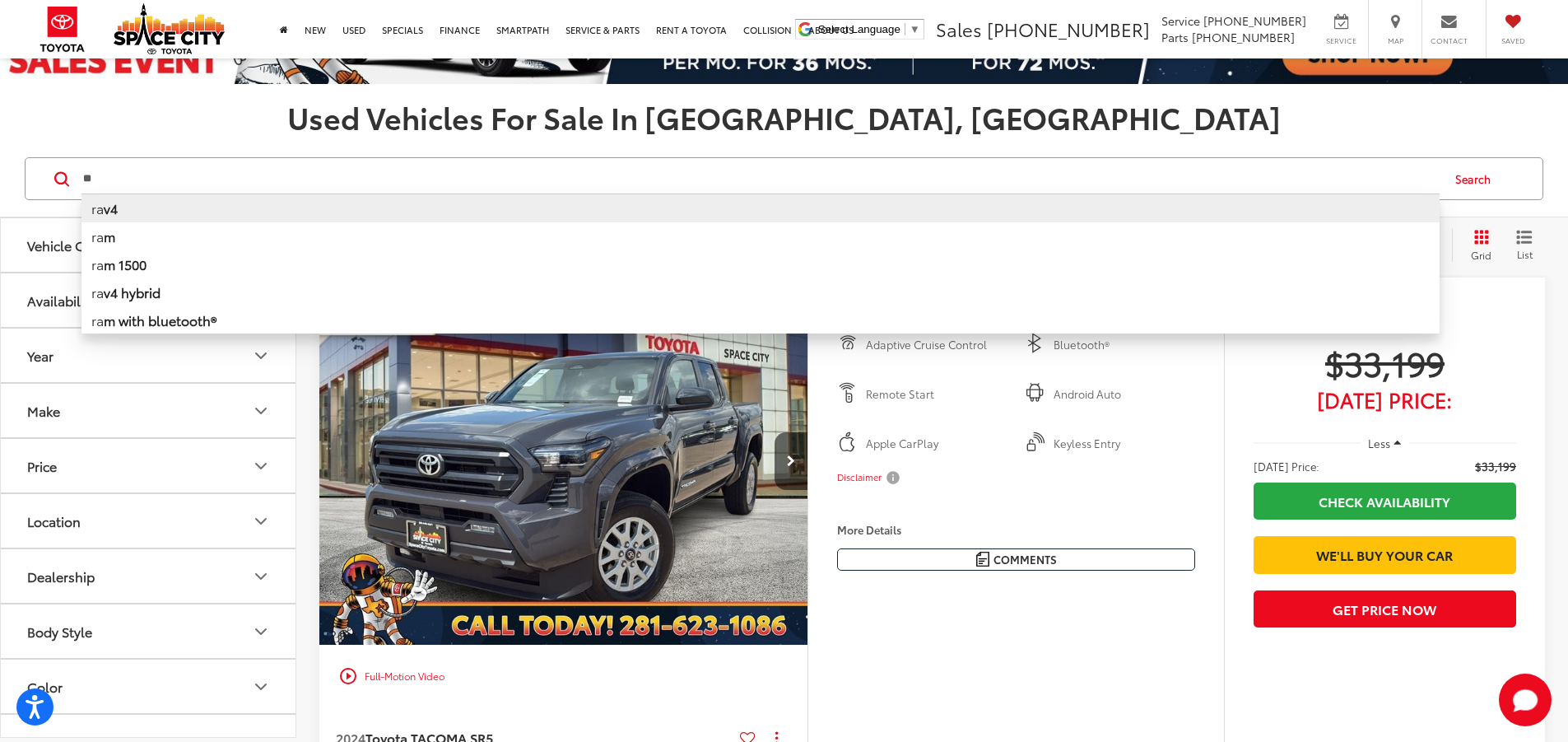
click at [774, 205] on li "ra v4" at bounding box center [760, 208] width 1357 height 29
type input "****"
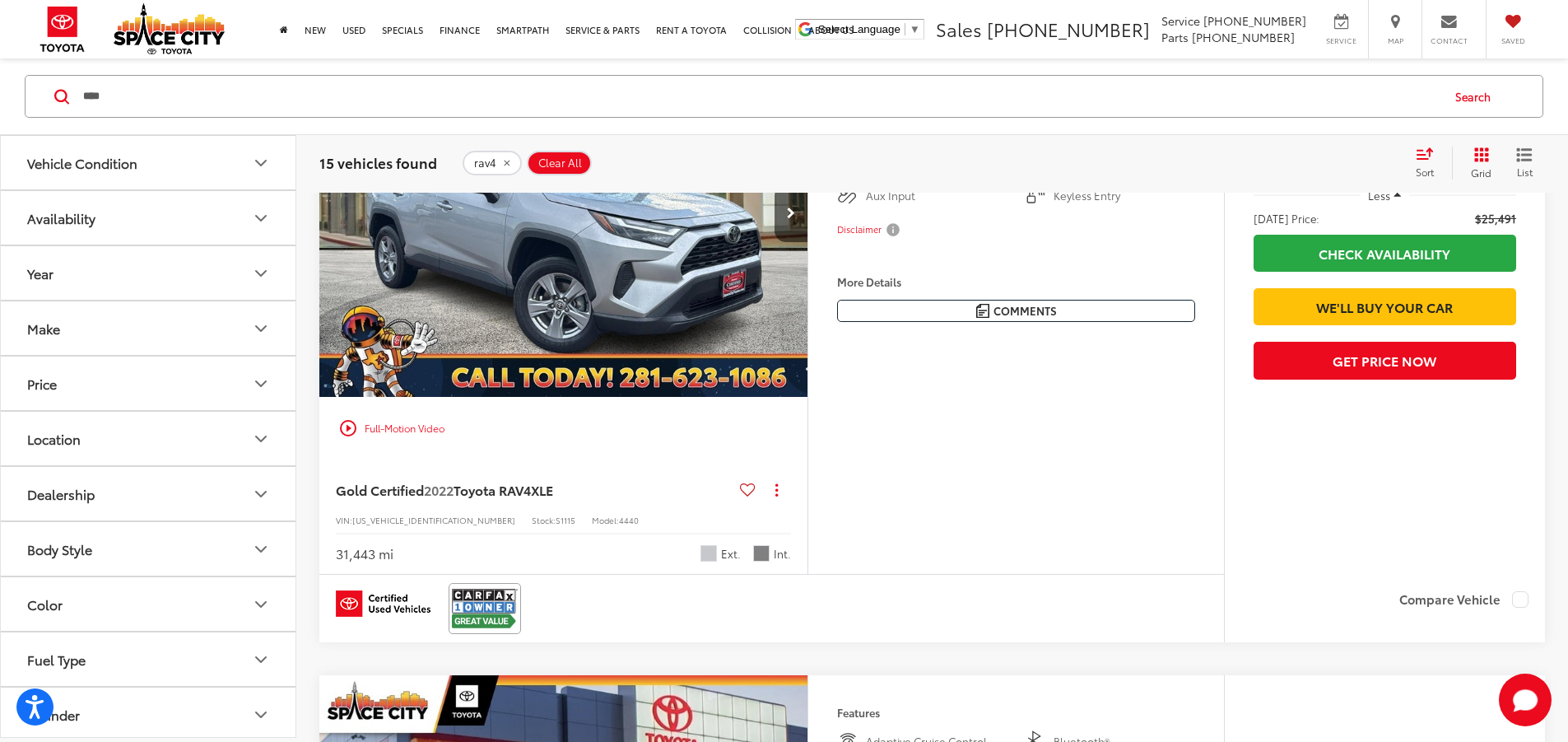
scroll to position [1037, 0]
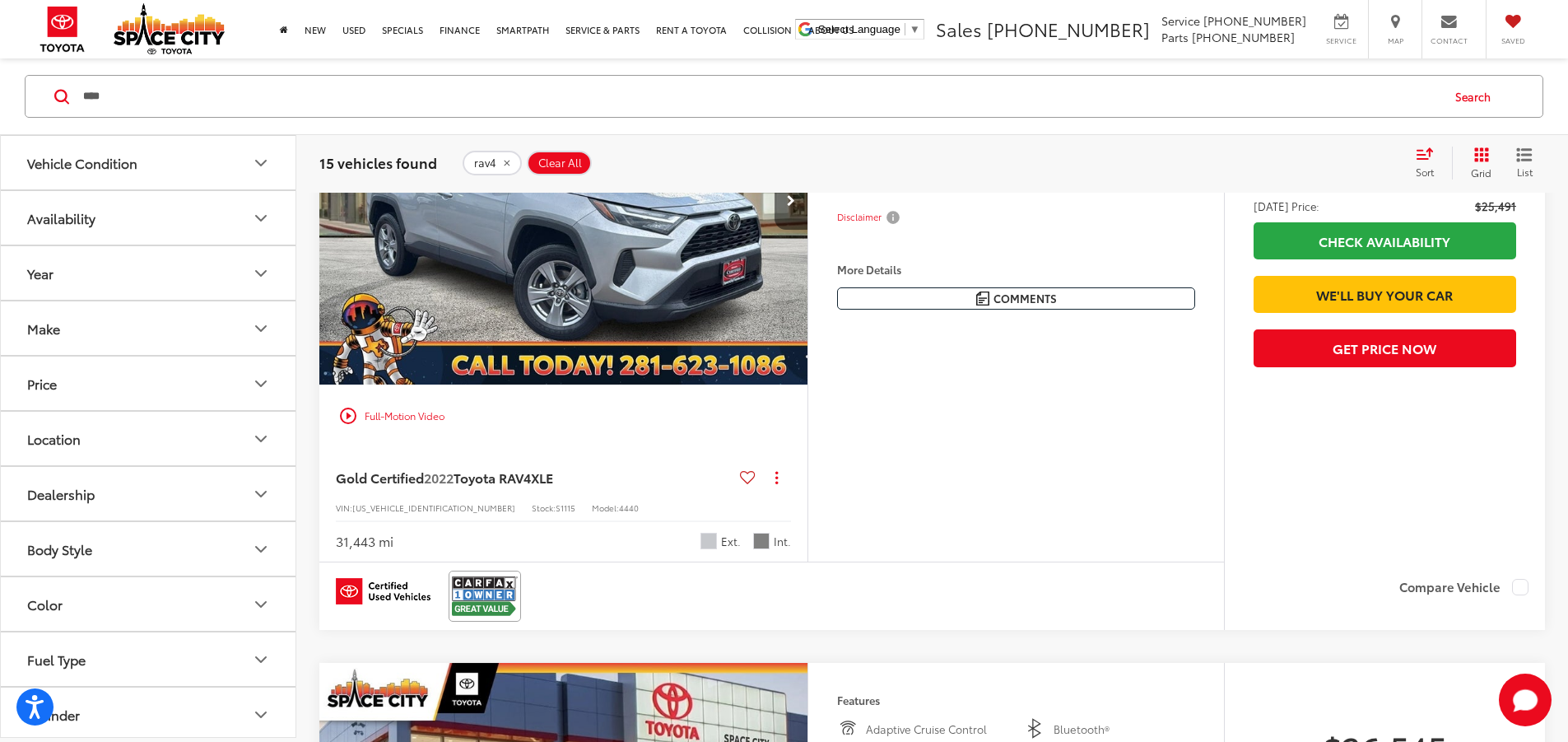
click at [807, 230] on button "Next image" at bounding box center [790, 201] width 33 height 58
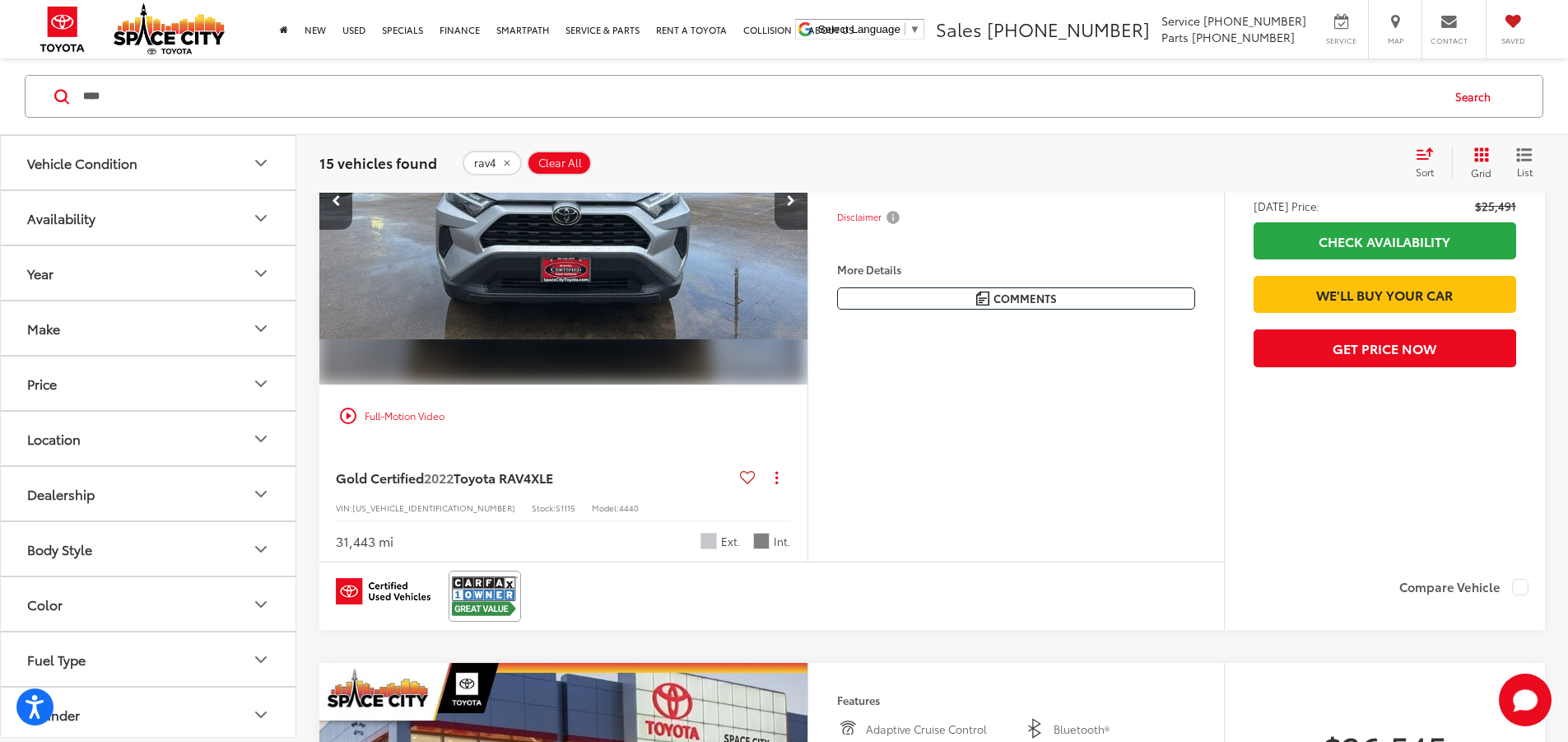
scroll to position [0, 624]
click at [807, 230] on button "Next image" at bounding box center [790, 201] width 33 height 58
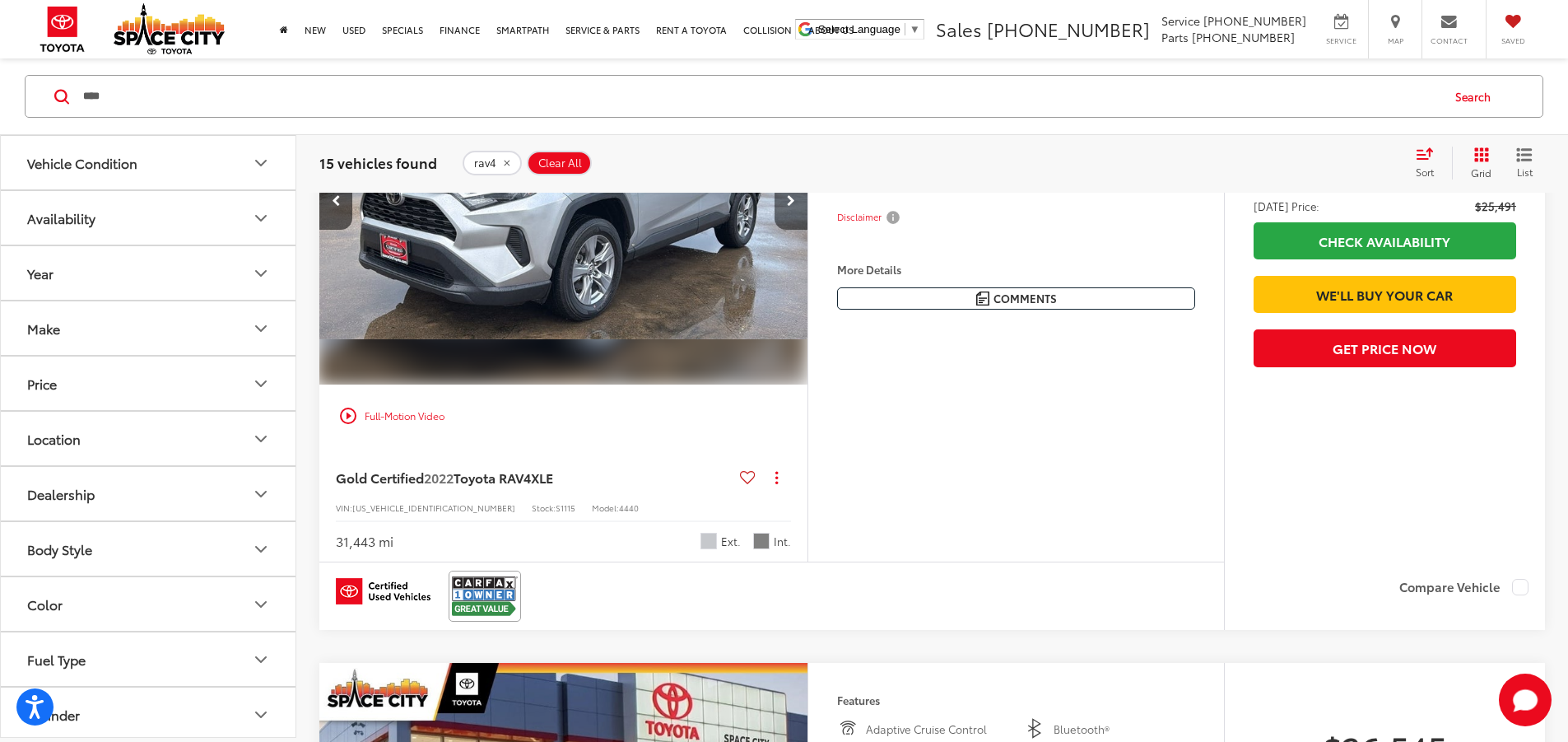
scroll to position [0, 1248]
click at [795, 206] on icon "Next image" at bounding box center [791, 201] width 8 height 12
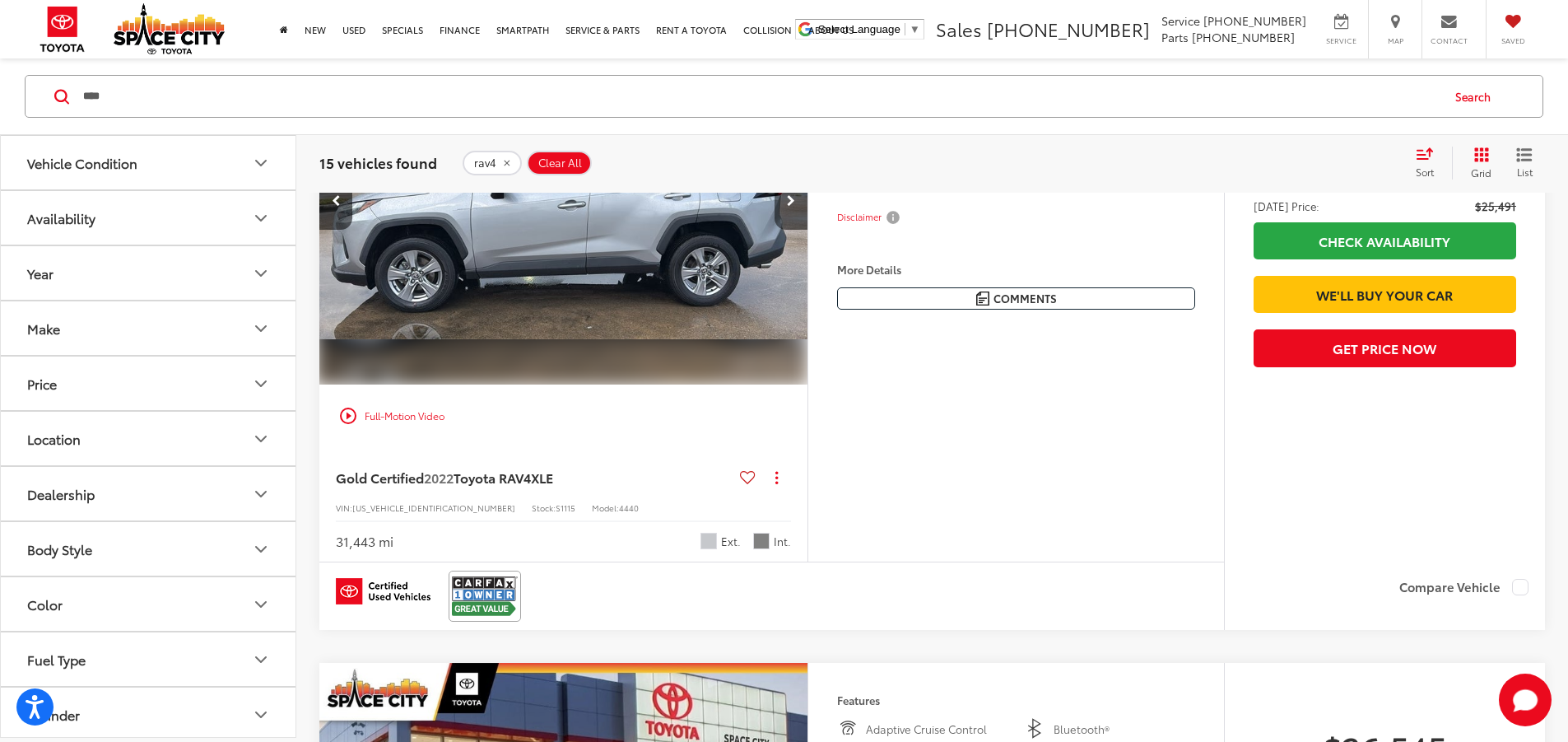
click at [795, 206] on icon "Next image" at bounding box center [791, 201] width 8 height 12
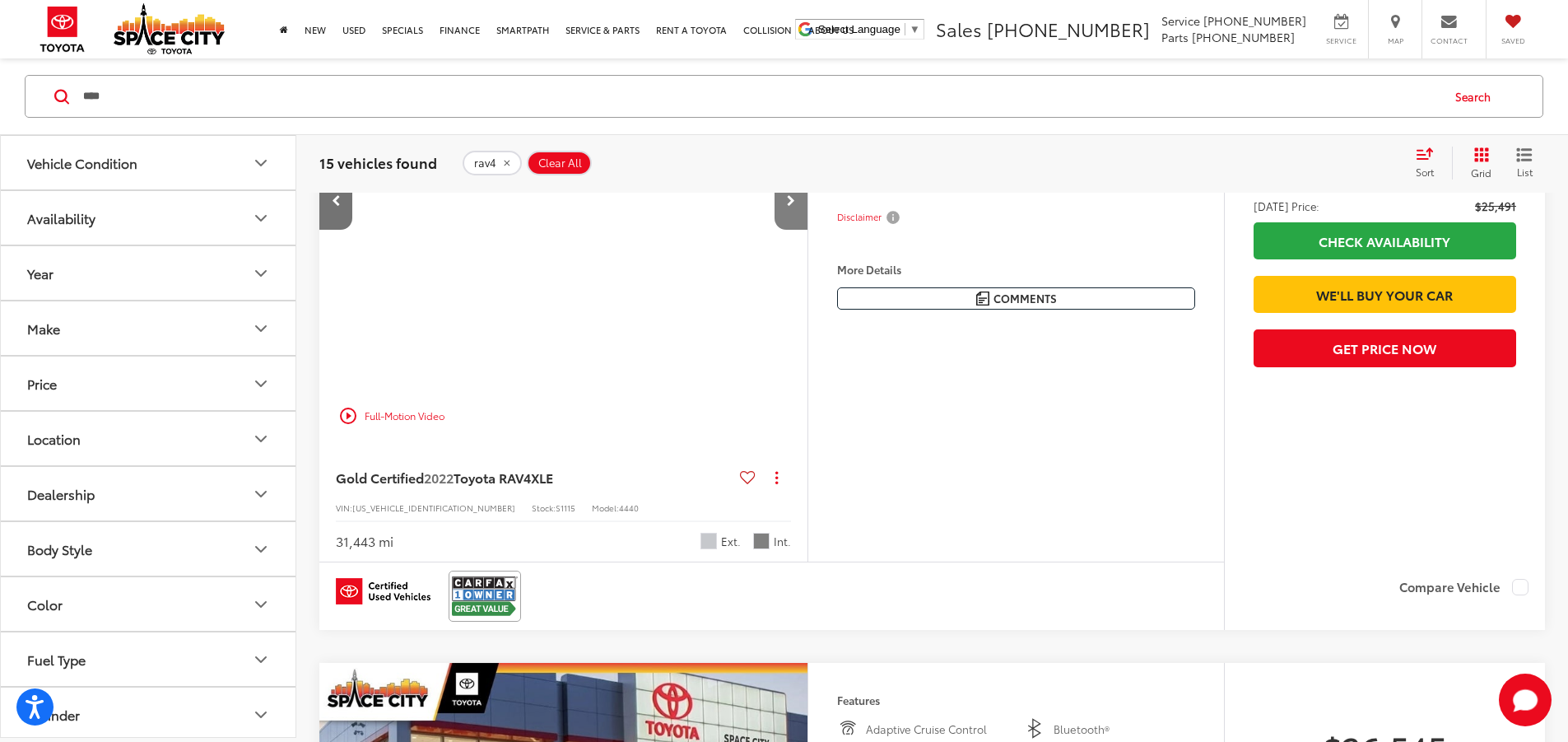
scroll to position [0, 2496]
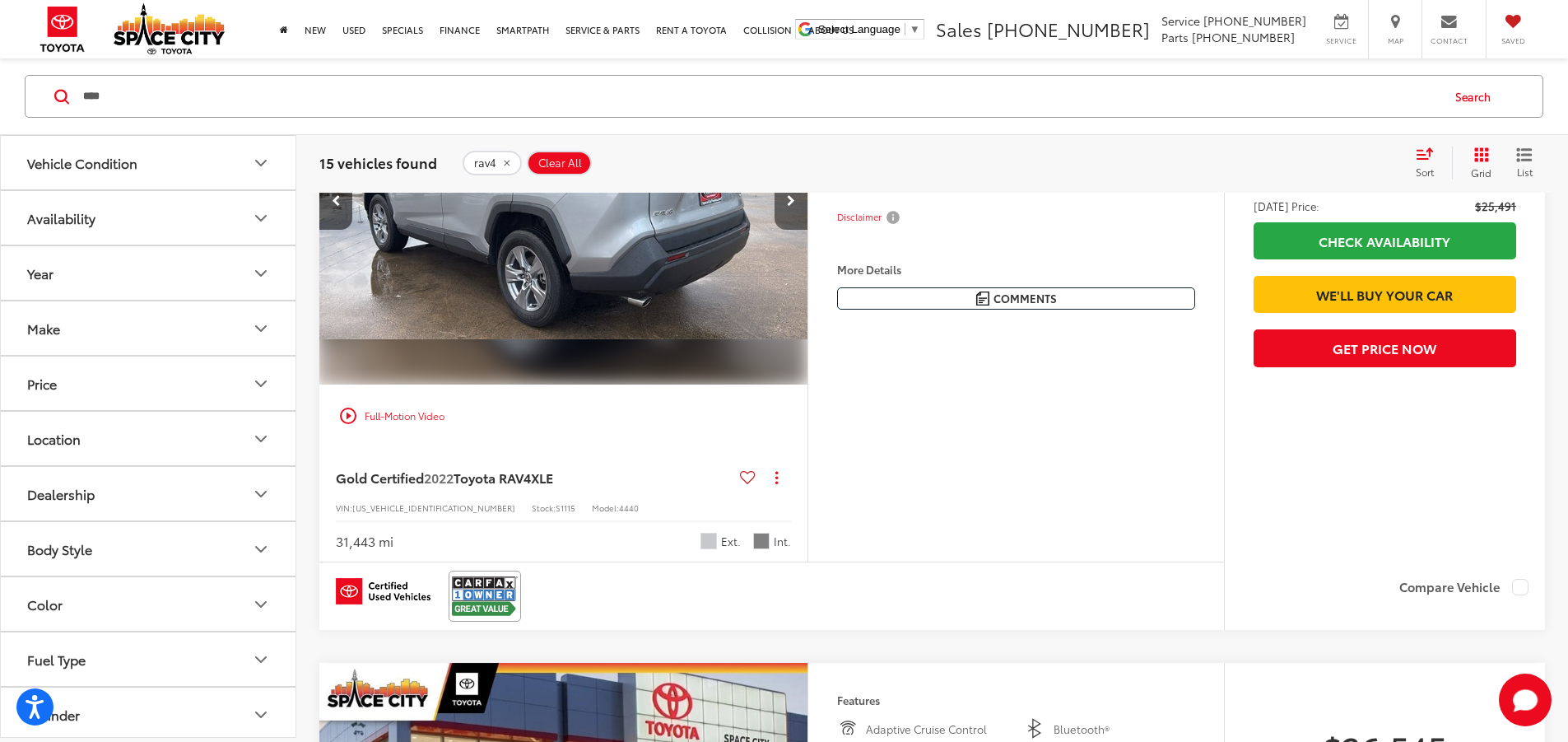
click at [795, 206] on icon "Next image" at bounding box center [791, 201] width 8 height 12
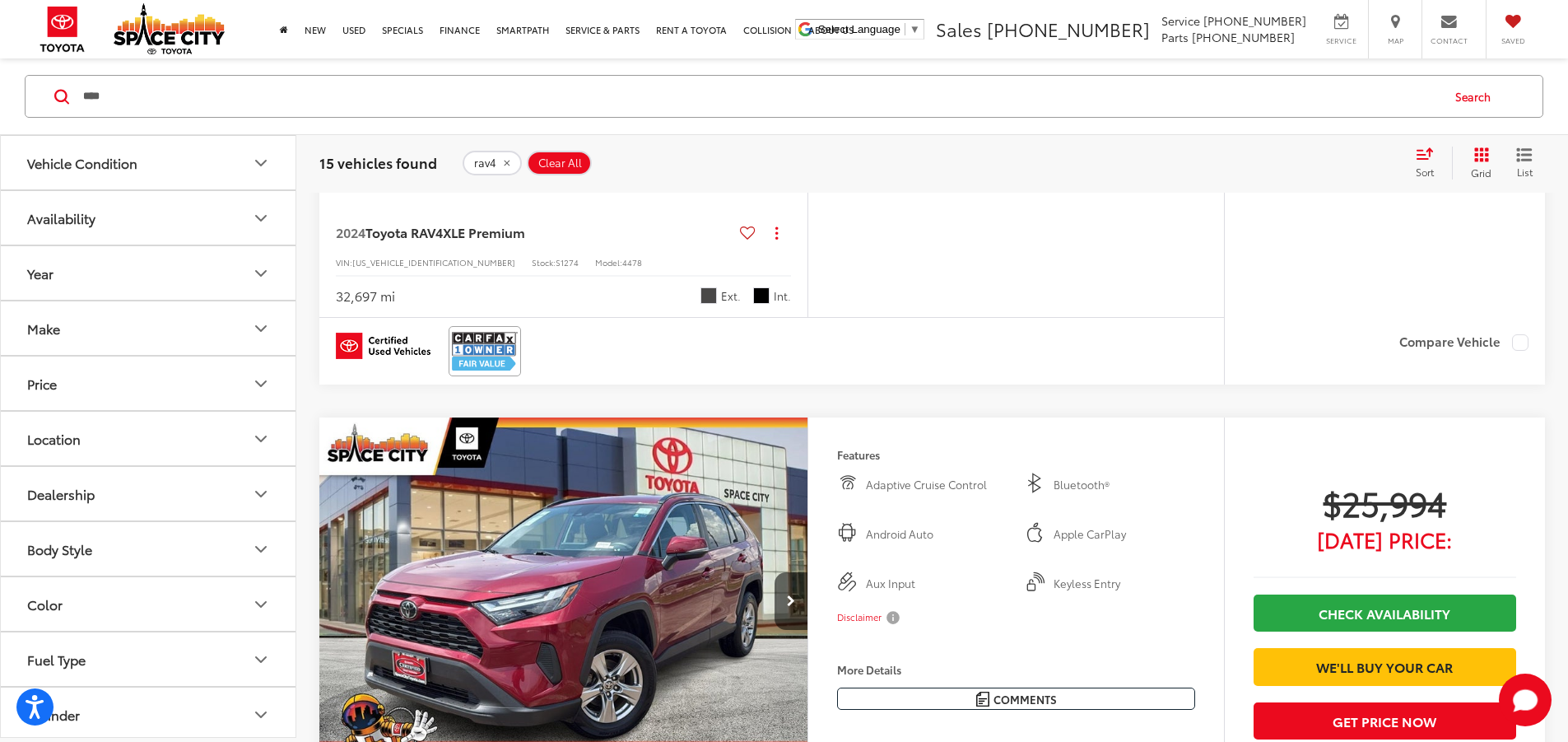
scroll to position [2602, 0]
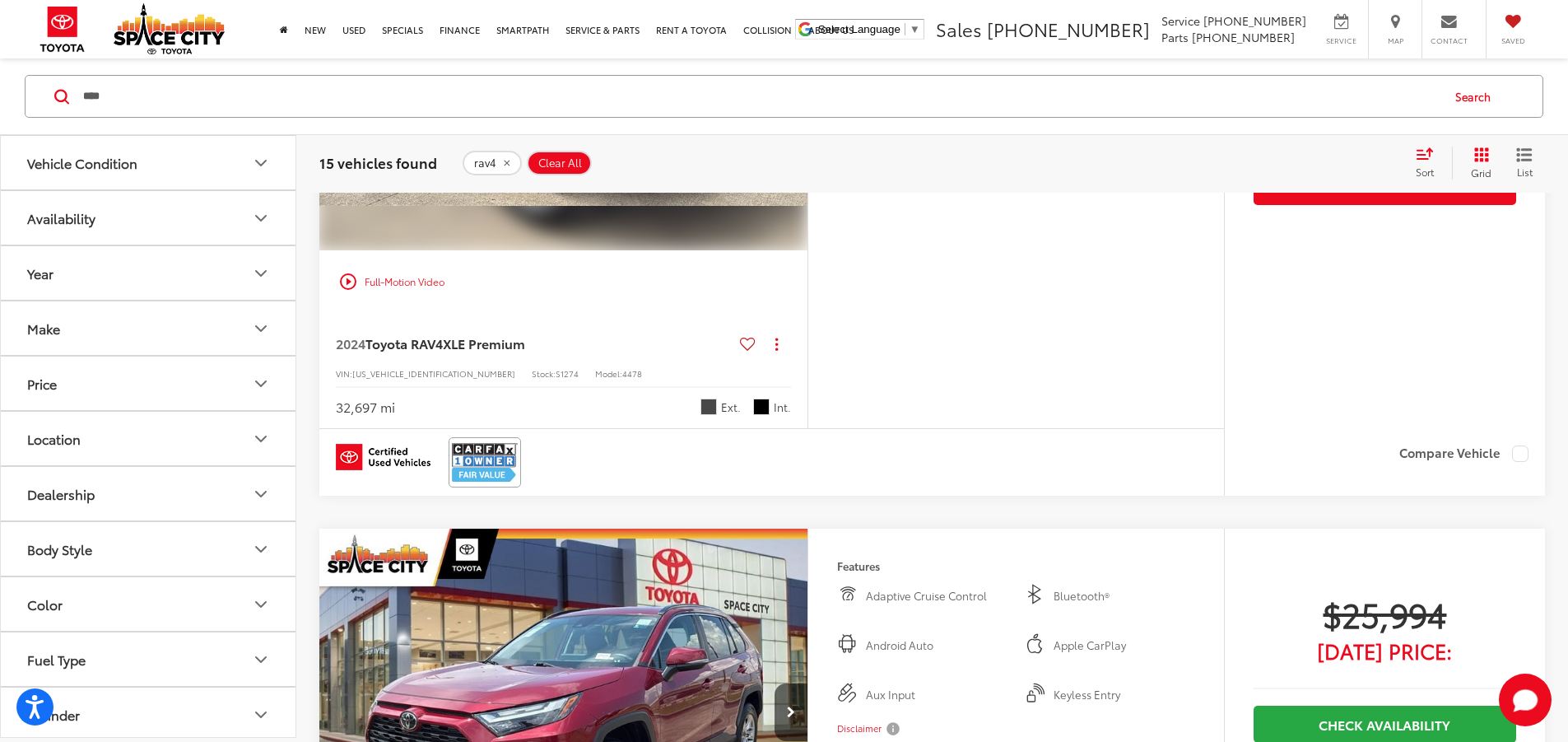
scroll to position [2437, 0]
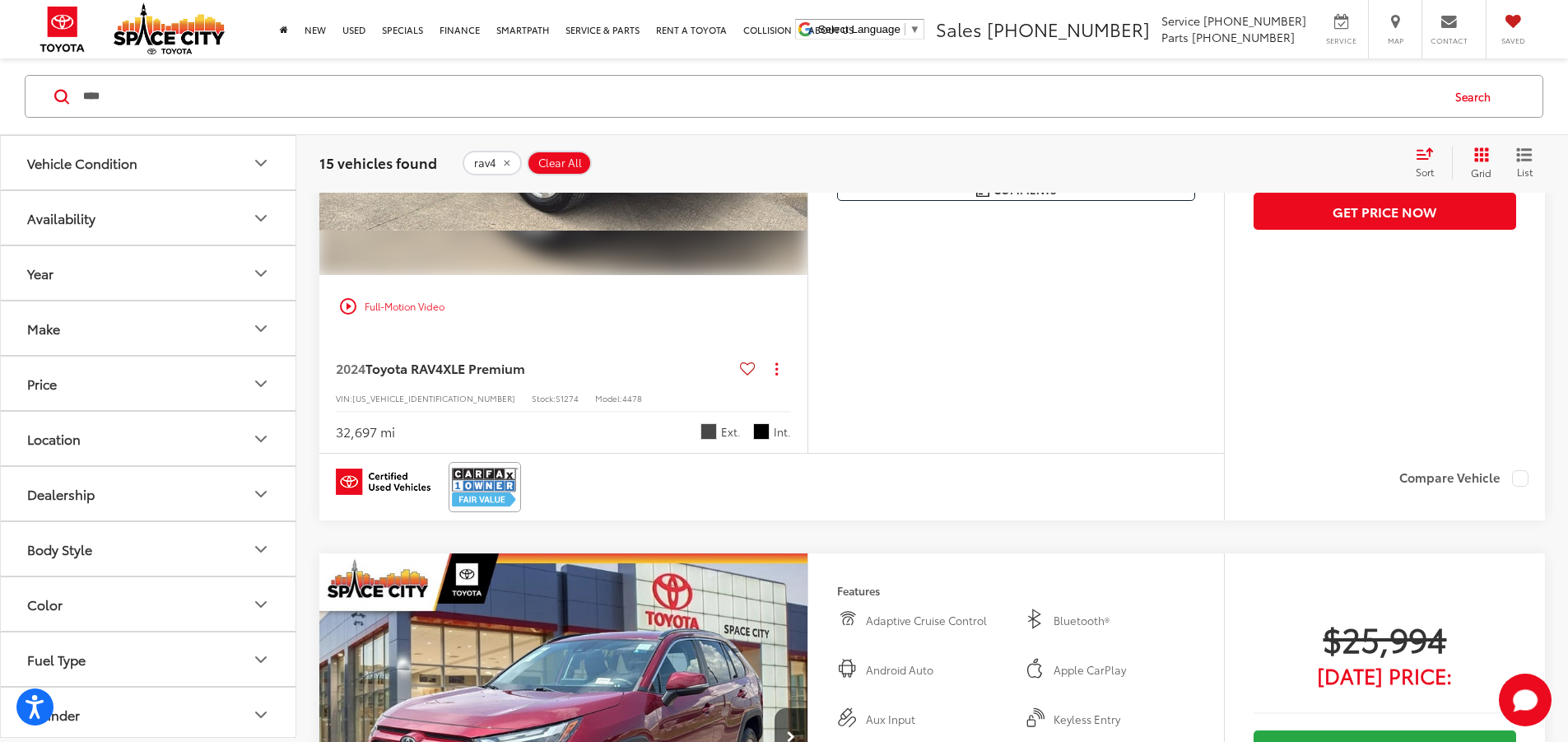
click at [795, 97] on icon "Next image" at bounding box center [791, 91] width 8 height 12
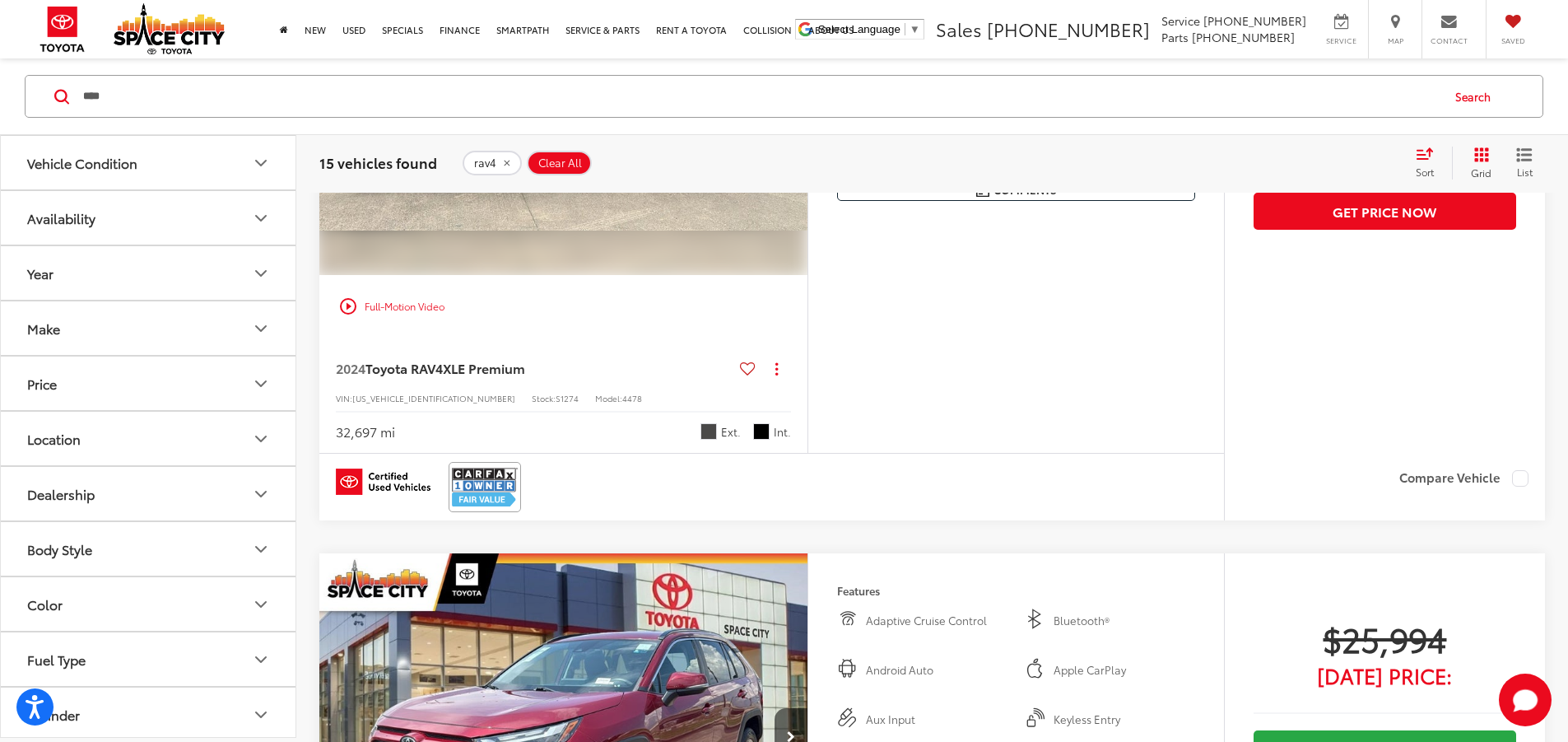
scroll to position [0, 1873]
click at [795, 97] on icon "Next image" at bounding box center [791, 91] width 8 height 12
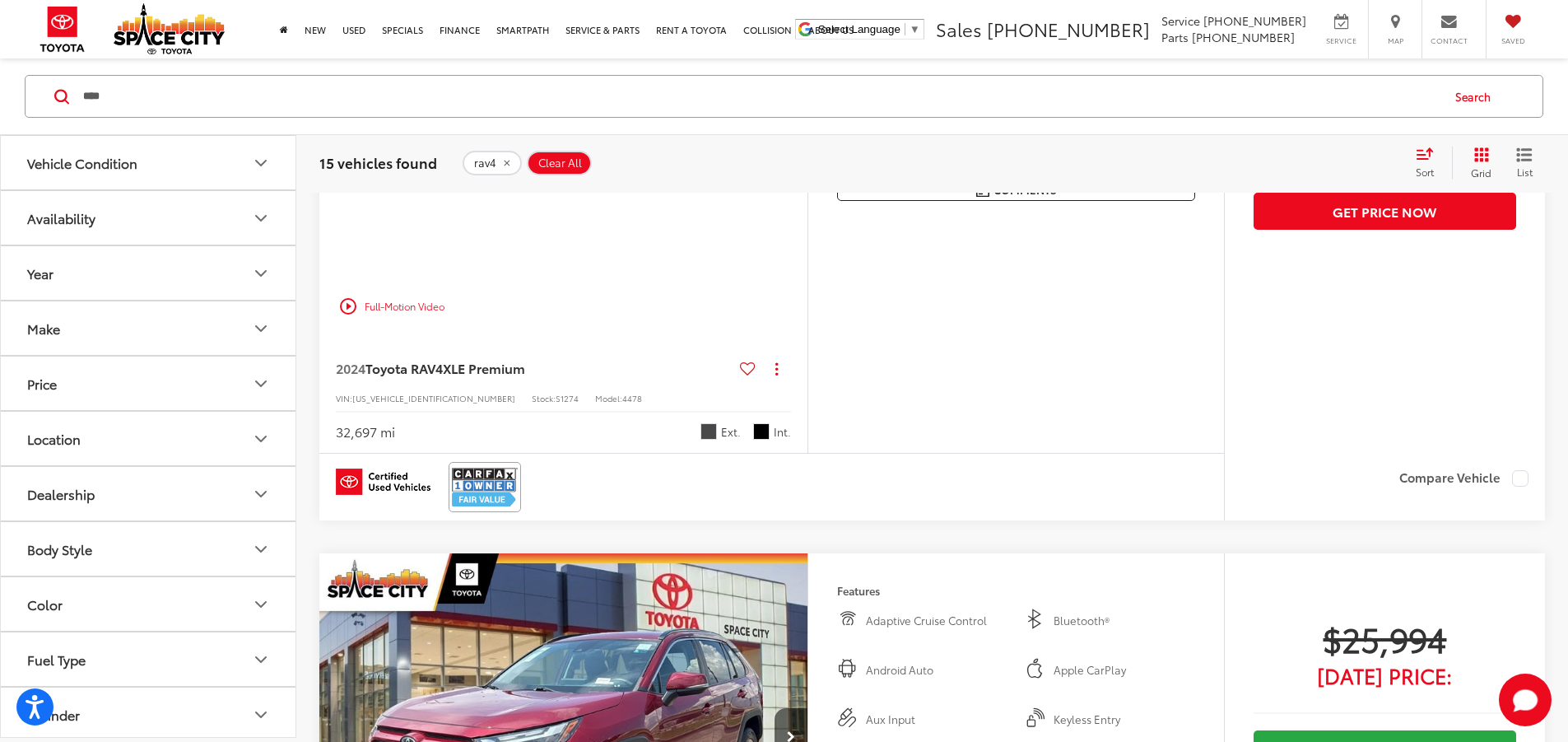
scroll to position [0, 2496]
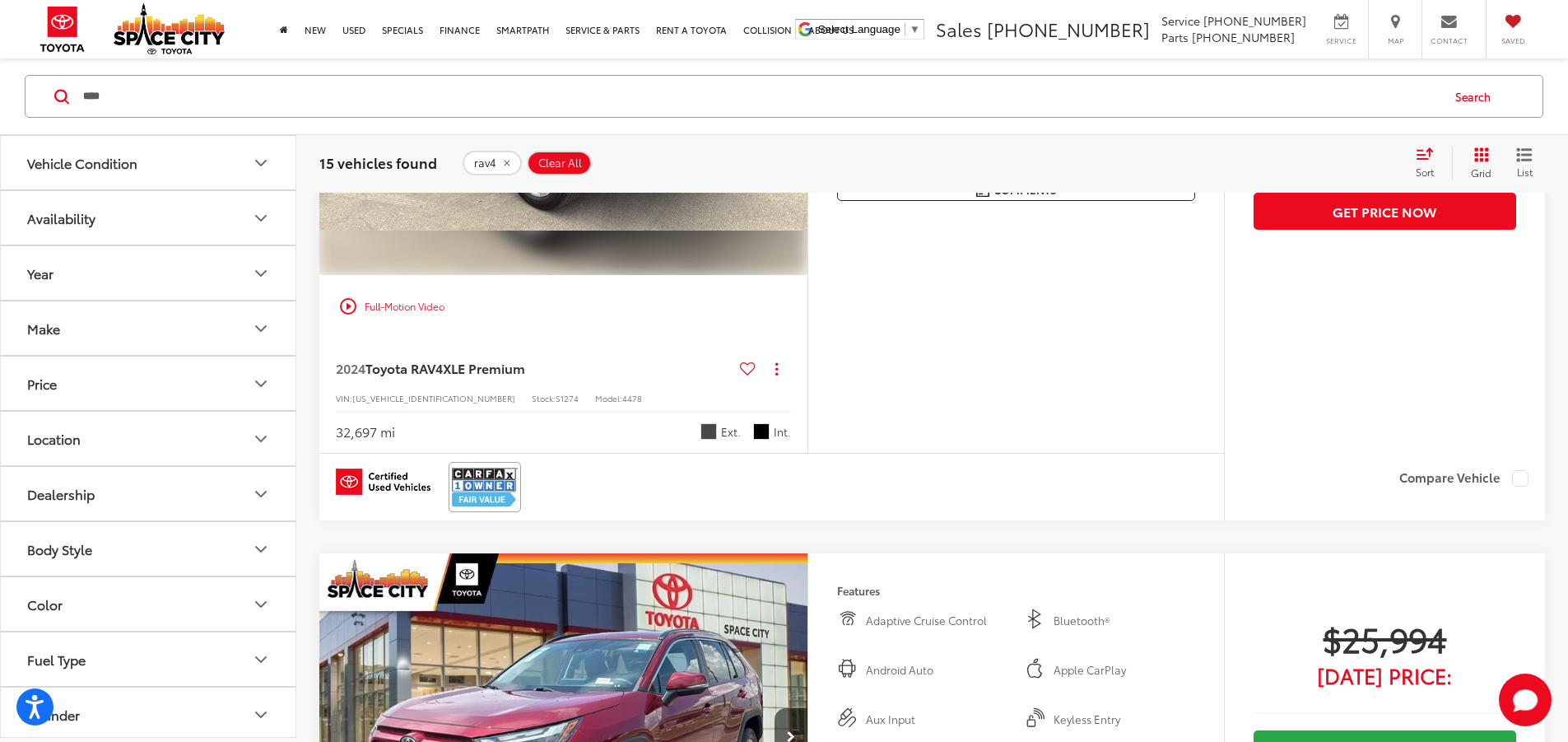
click at [795, 97] on icon "Next image" at bounding box center [791, 91] width 8 height 12
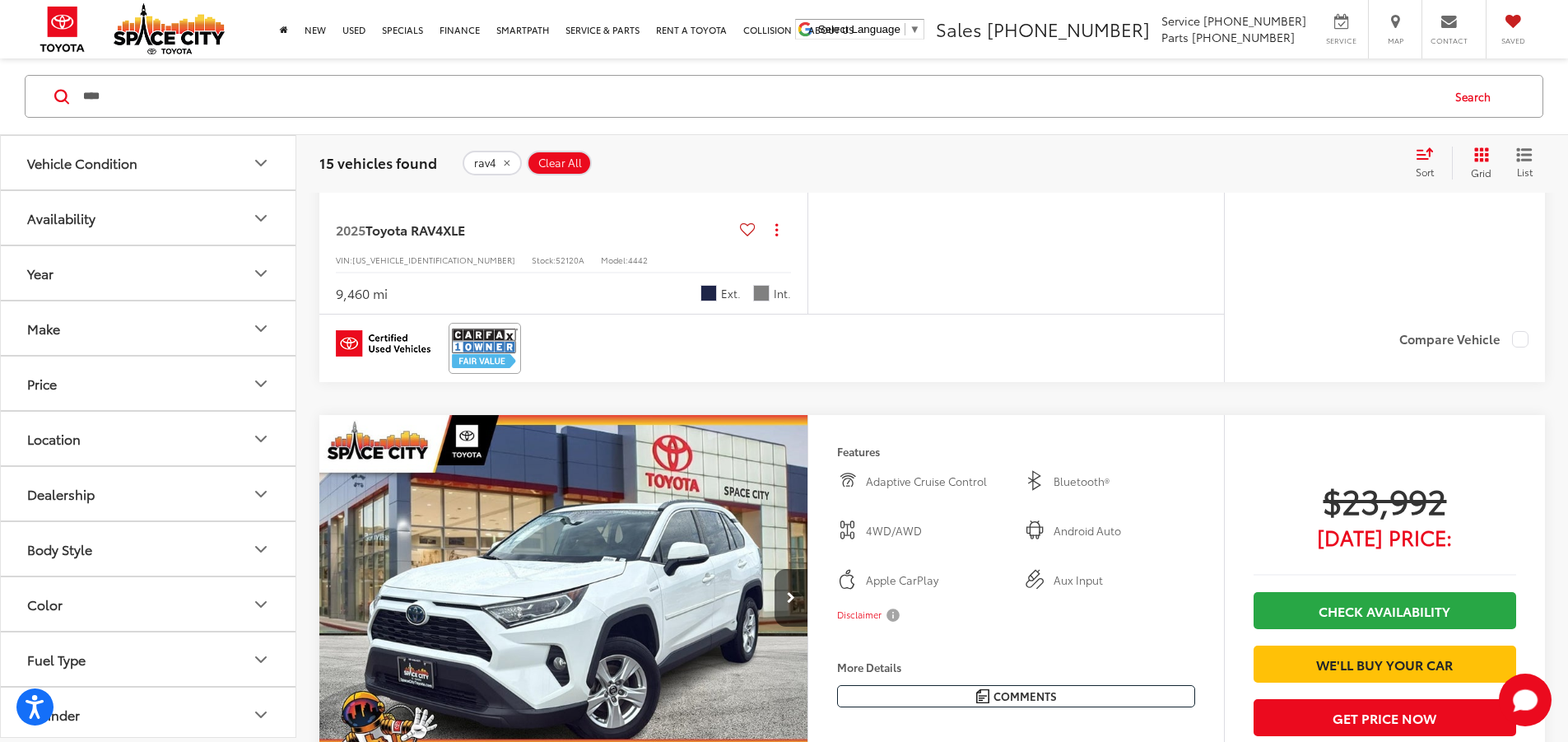
scroll to position [3919, 0]
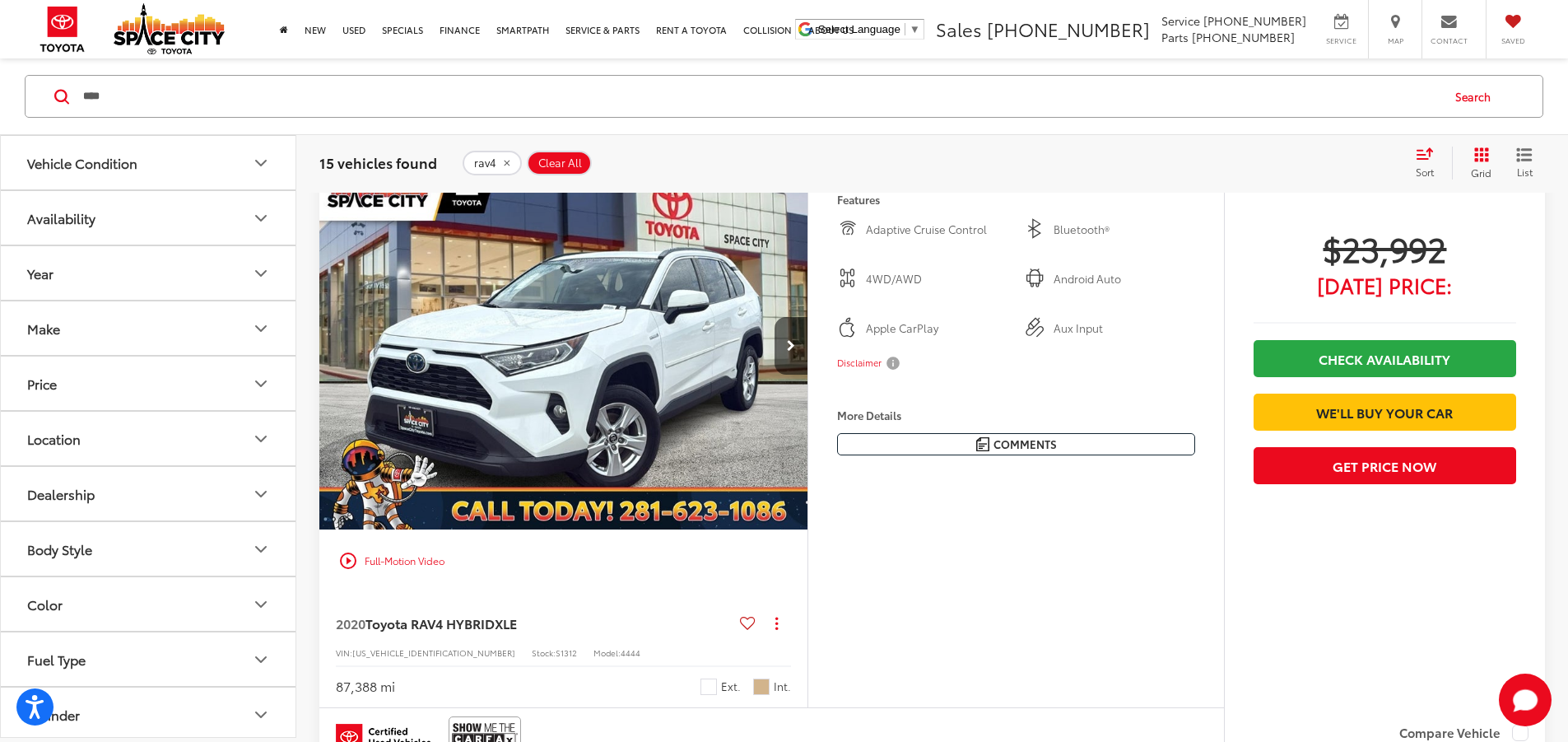
scroll to position [4001, 0]
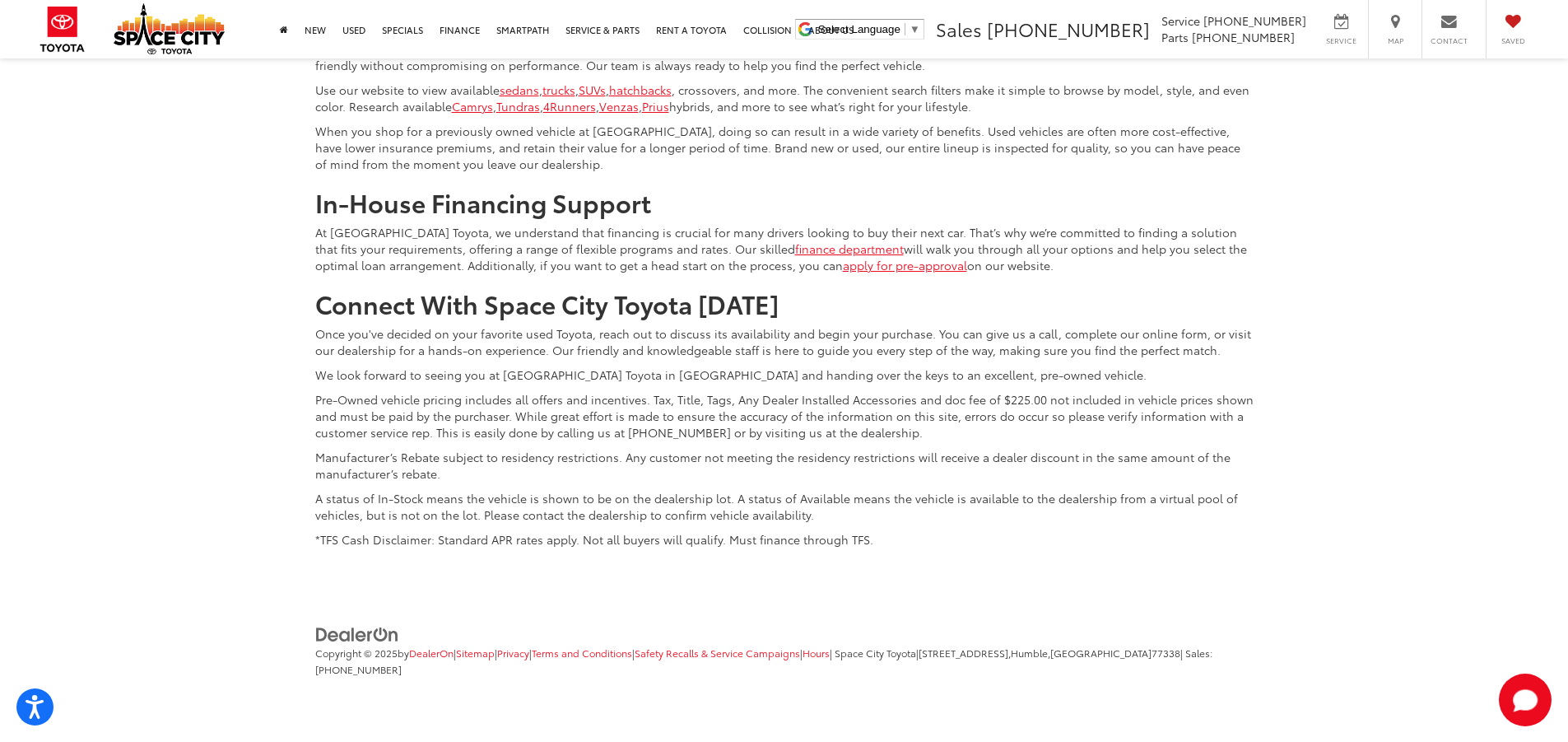
scroll to position [8776, 0]
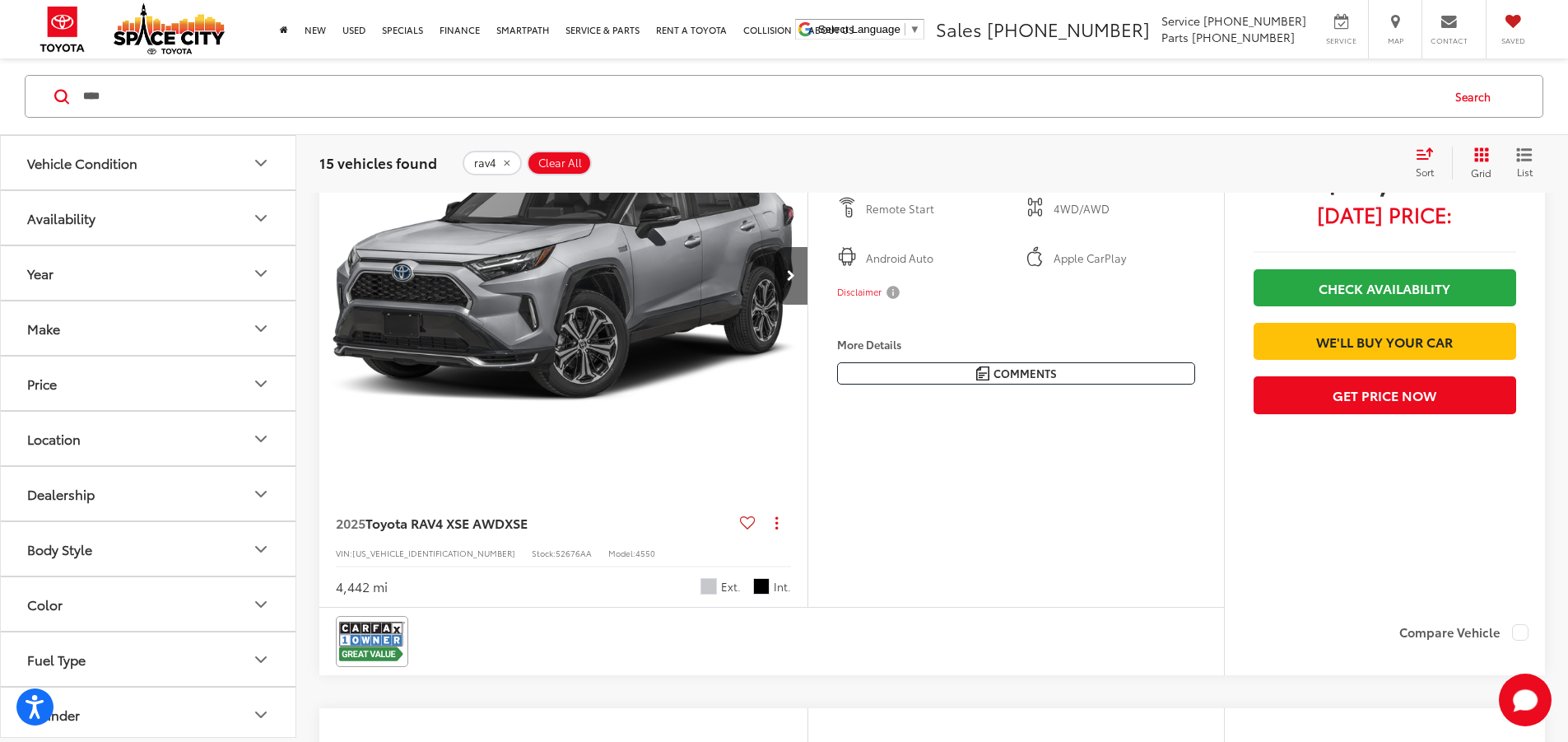
scroll to position [955, 0]
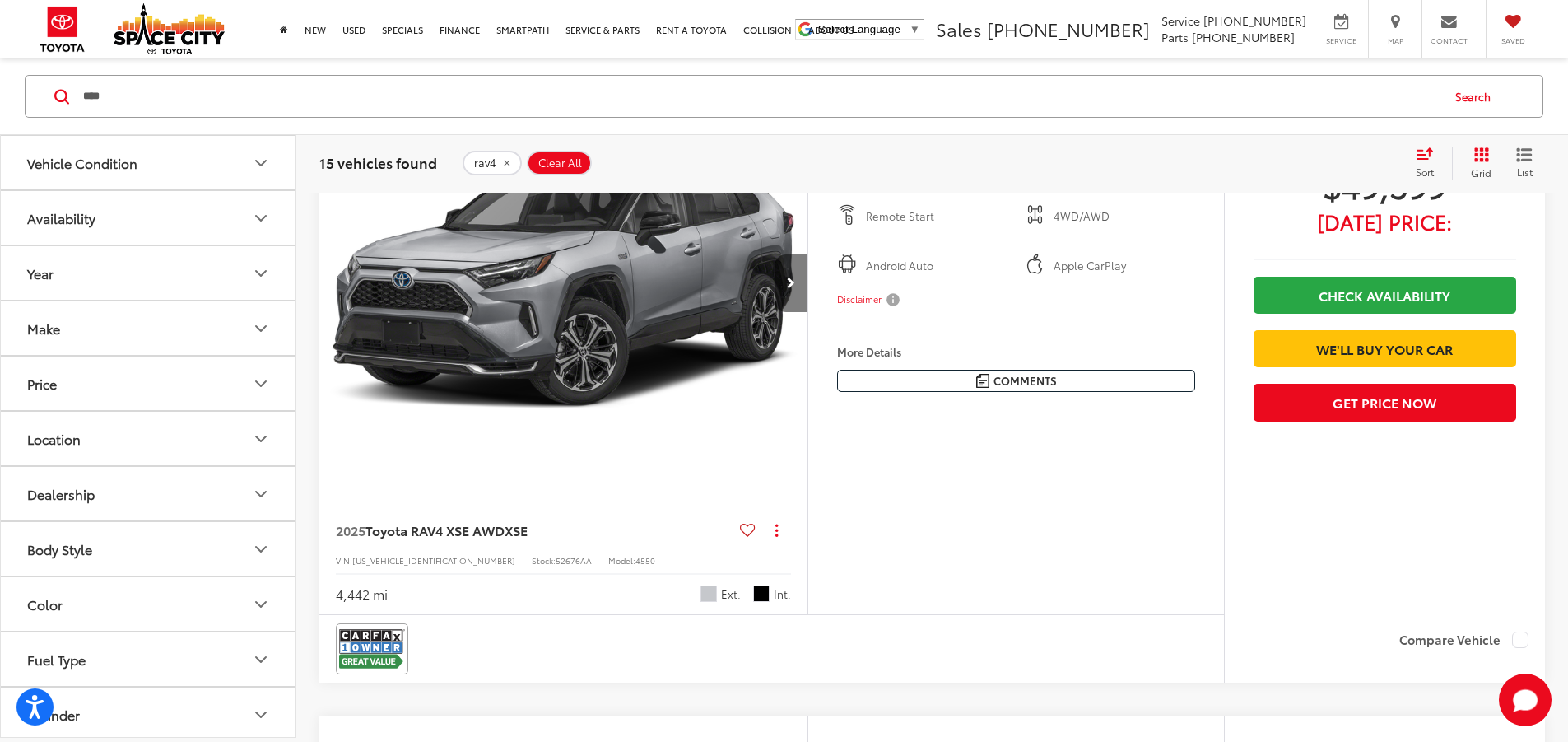
click at [795, 289] on icon "Next image" at bounding box center [791, 284] width 8 height 12
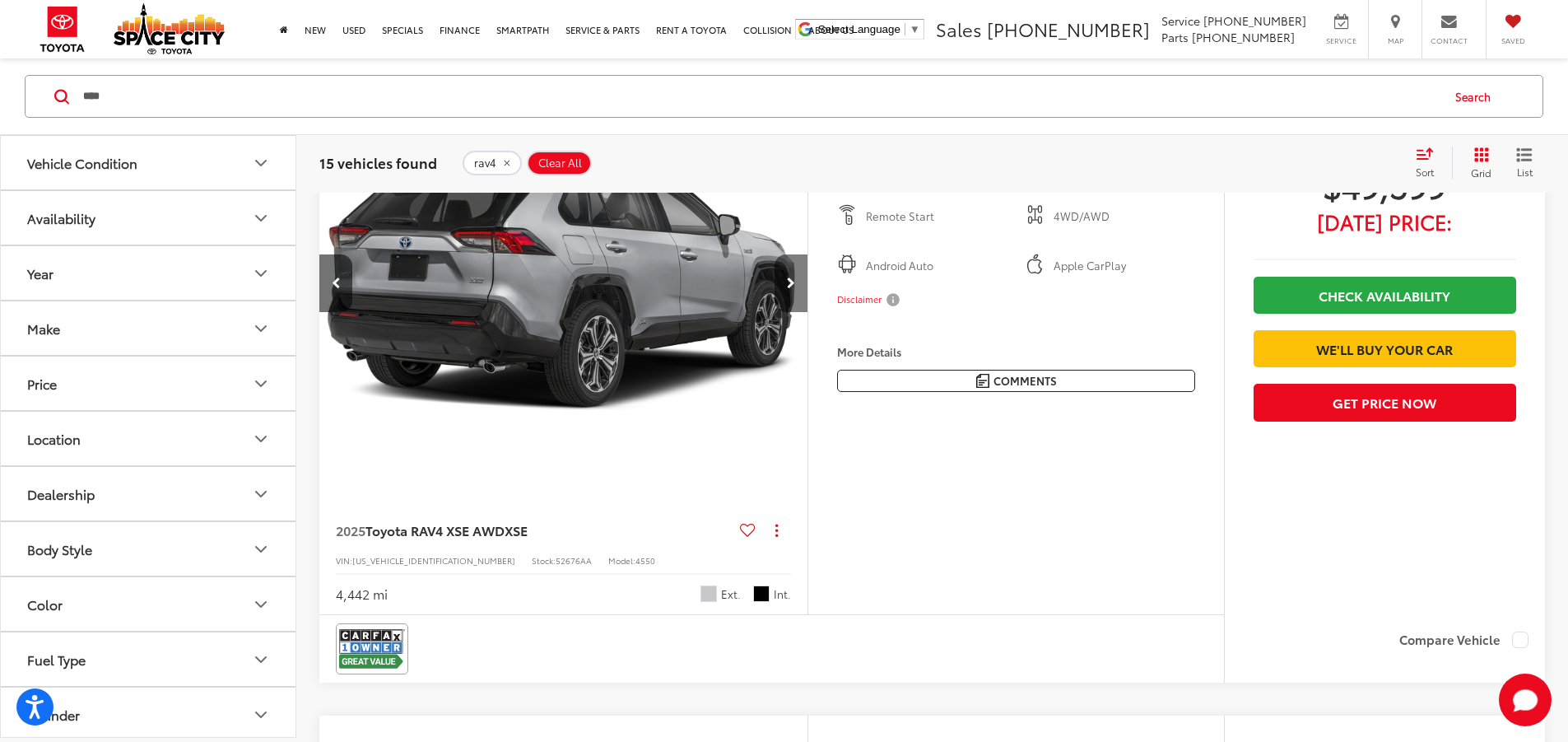
click at [795, 289] on icon "Next image" at bounding box center [791, 284] width 8 height 12
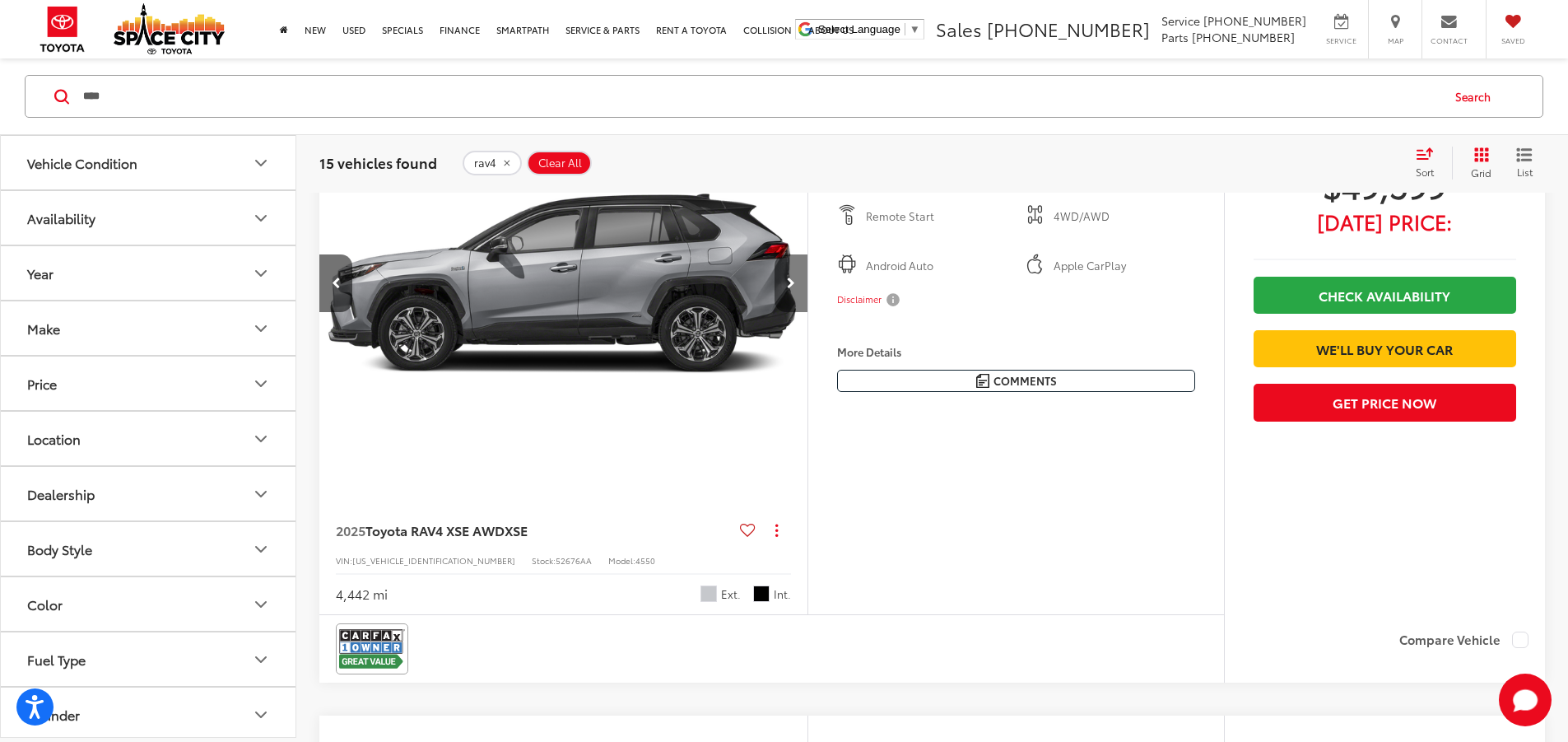
scroll to position [0, 1248]
click at [795, 289] on icon "Next image" at bounding box center [791, 284] width 8 height 12
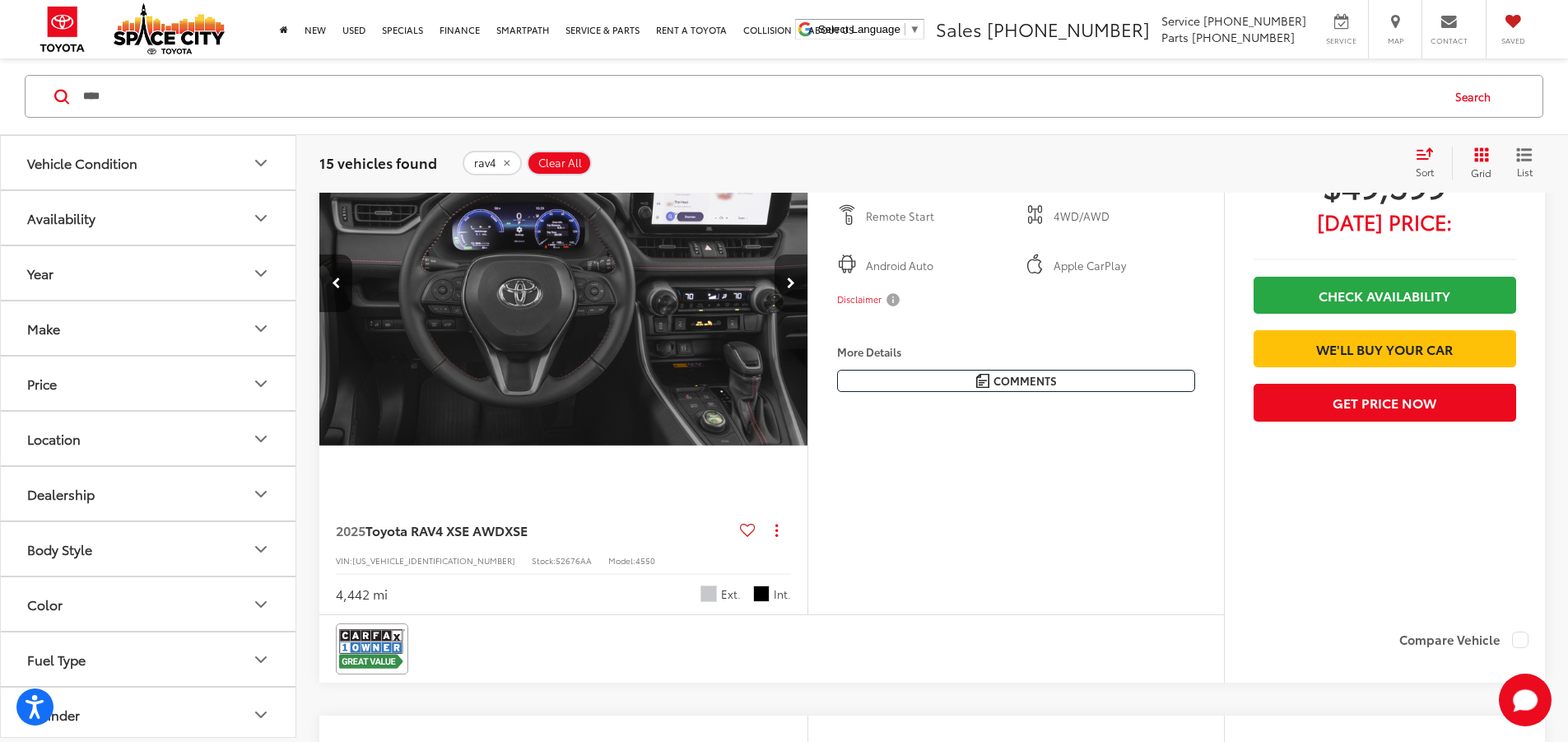
scroll to position [0, 1873]
click at [795, 289] on icon "Next image" at bounding box center [791, 284] width 8 height 12
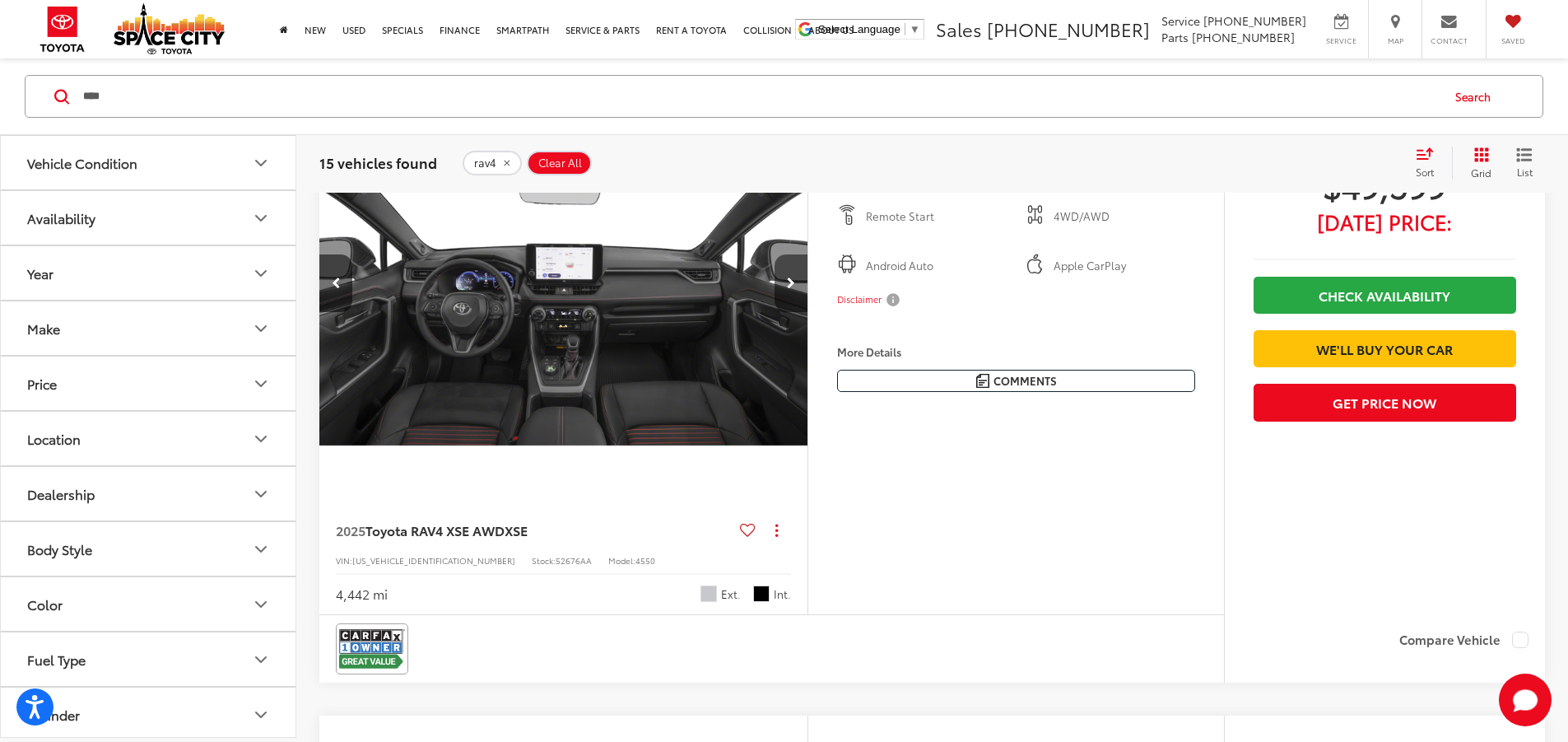
scroll to position [0, 2496]
click at [795, 289] on icon "Next image" at bounding box center [791, 284] width 8 height 12
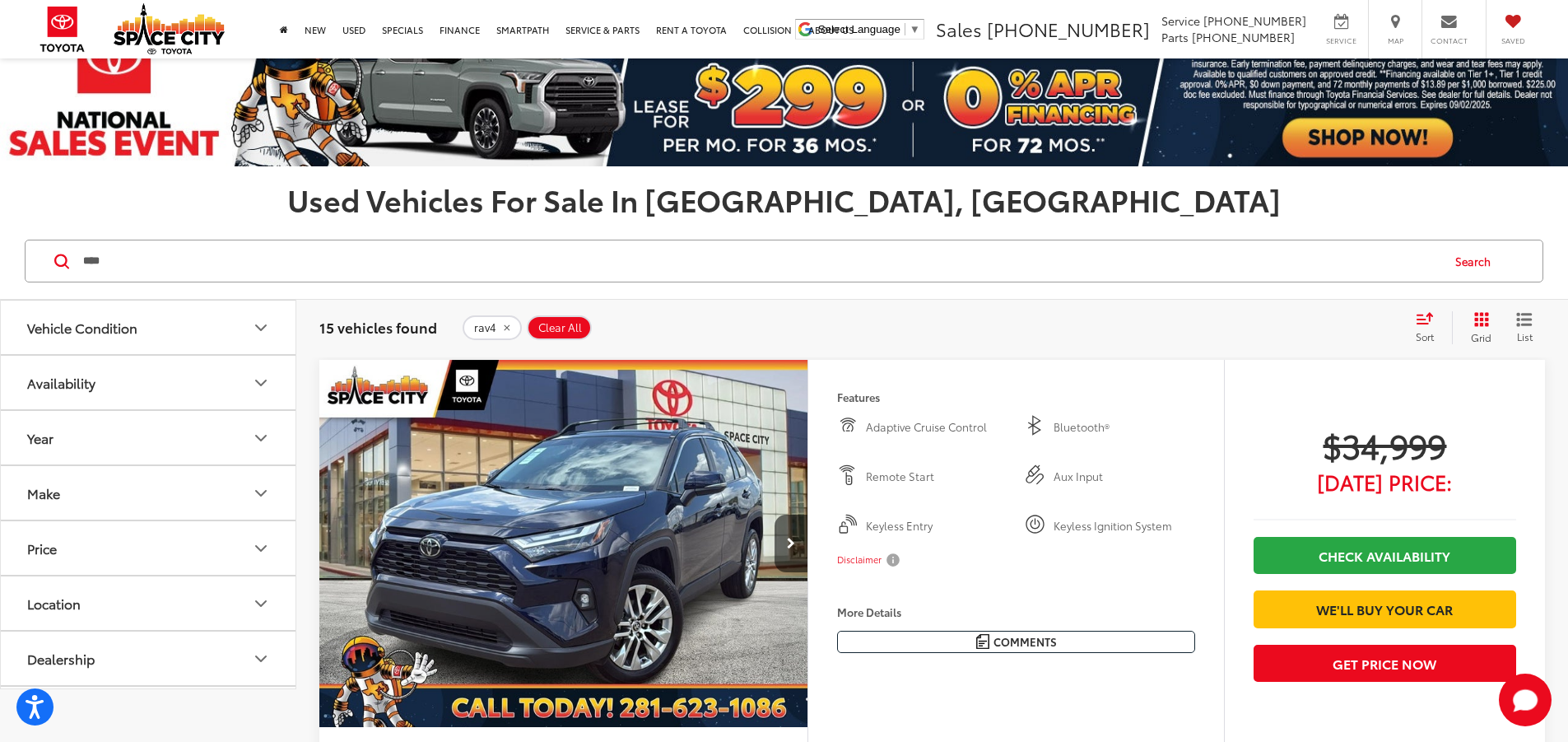
scroll to position [0, 0]
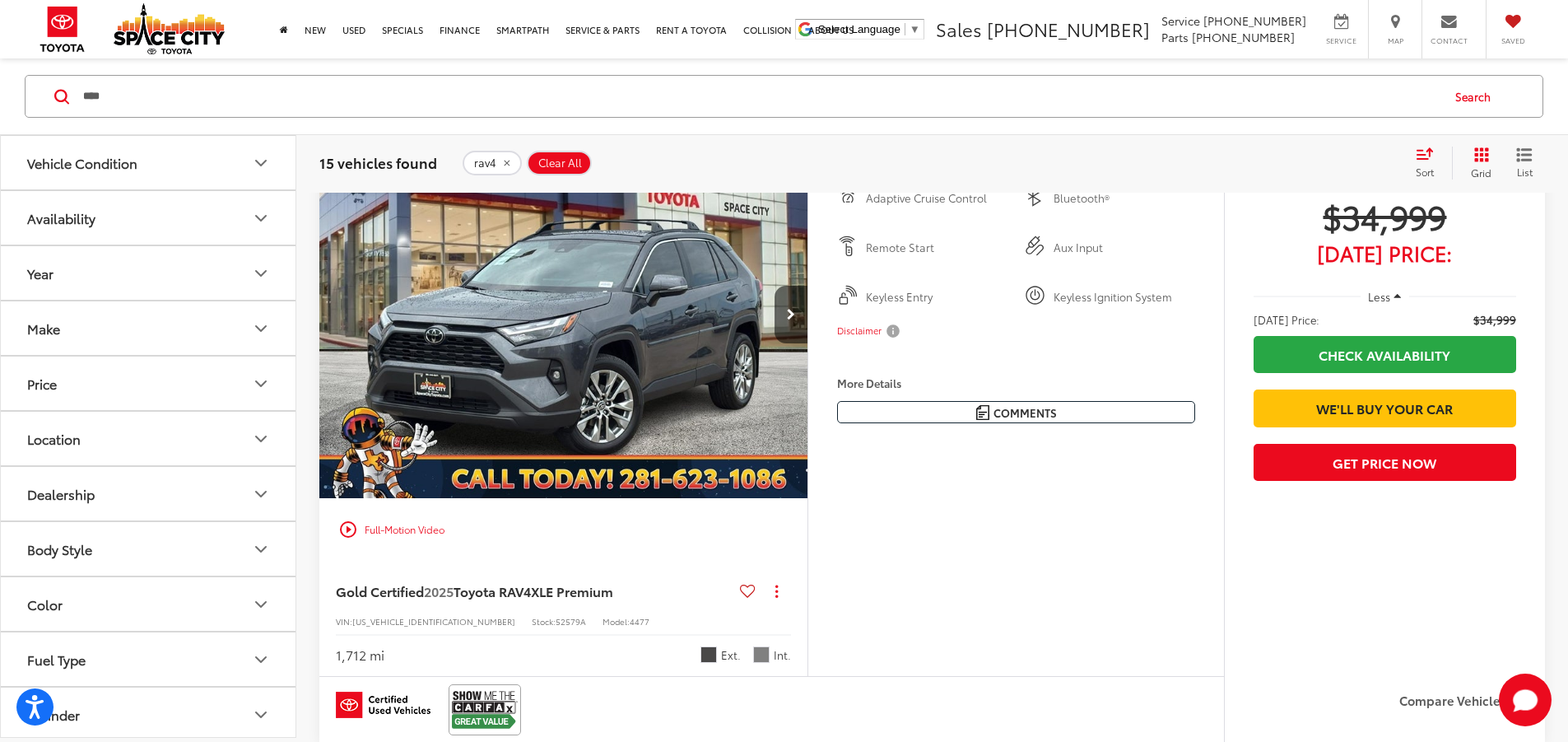
scroll to position [5398, 0]
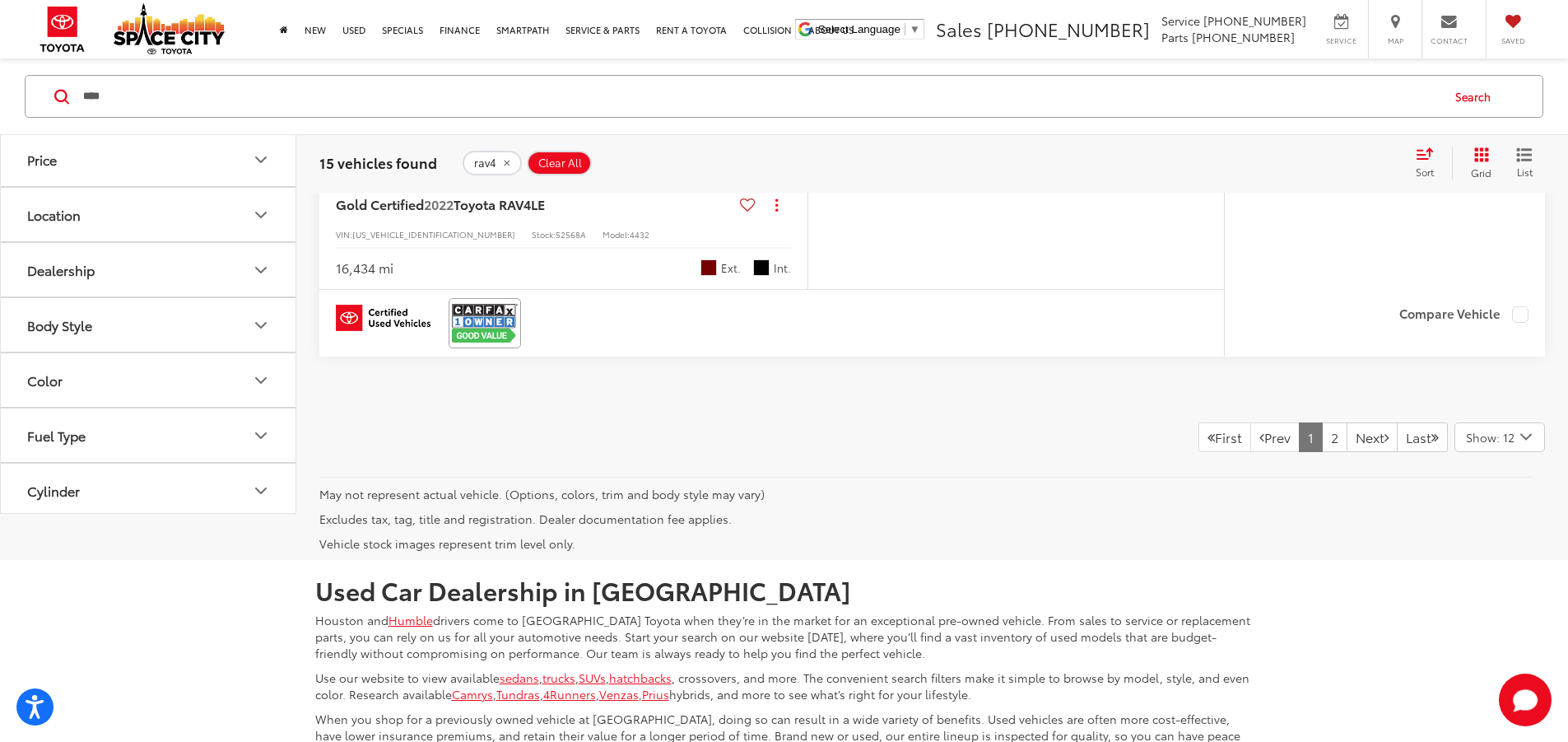
scroll to position [7703, 0]
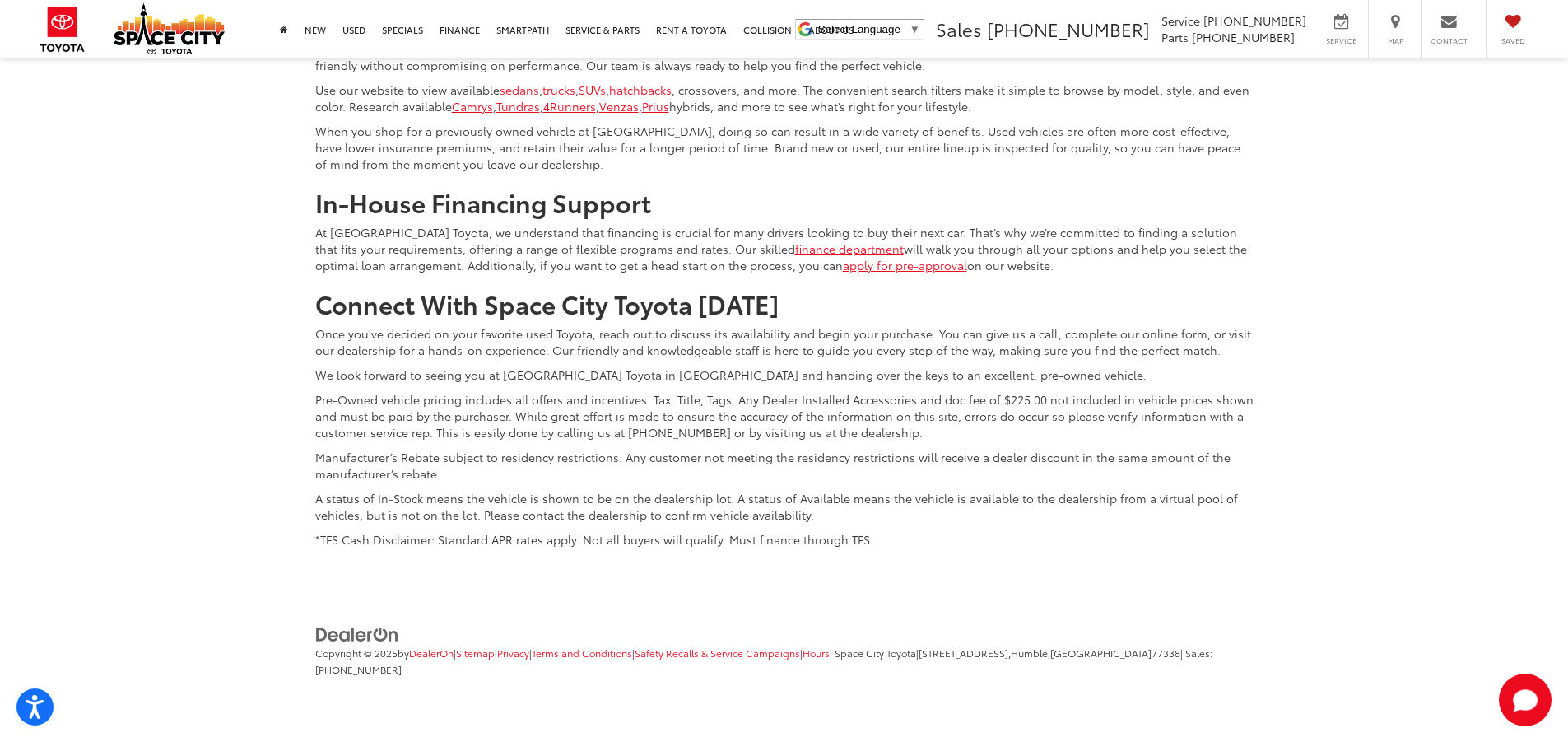
scroll to position [8362, 0]
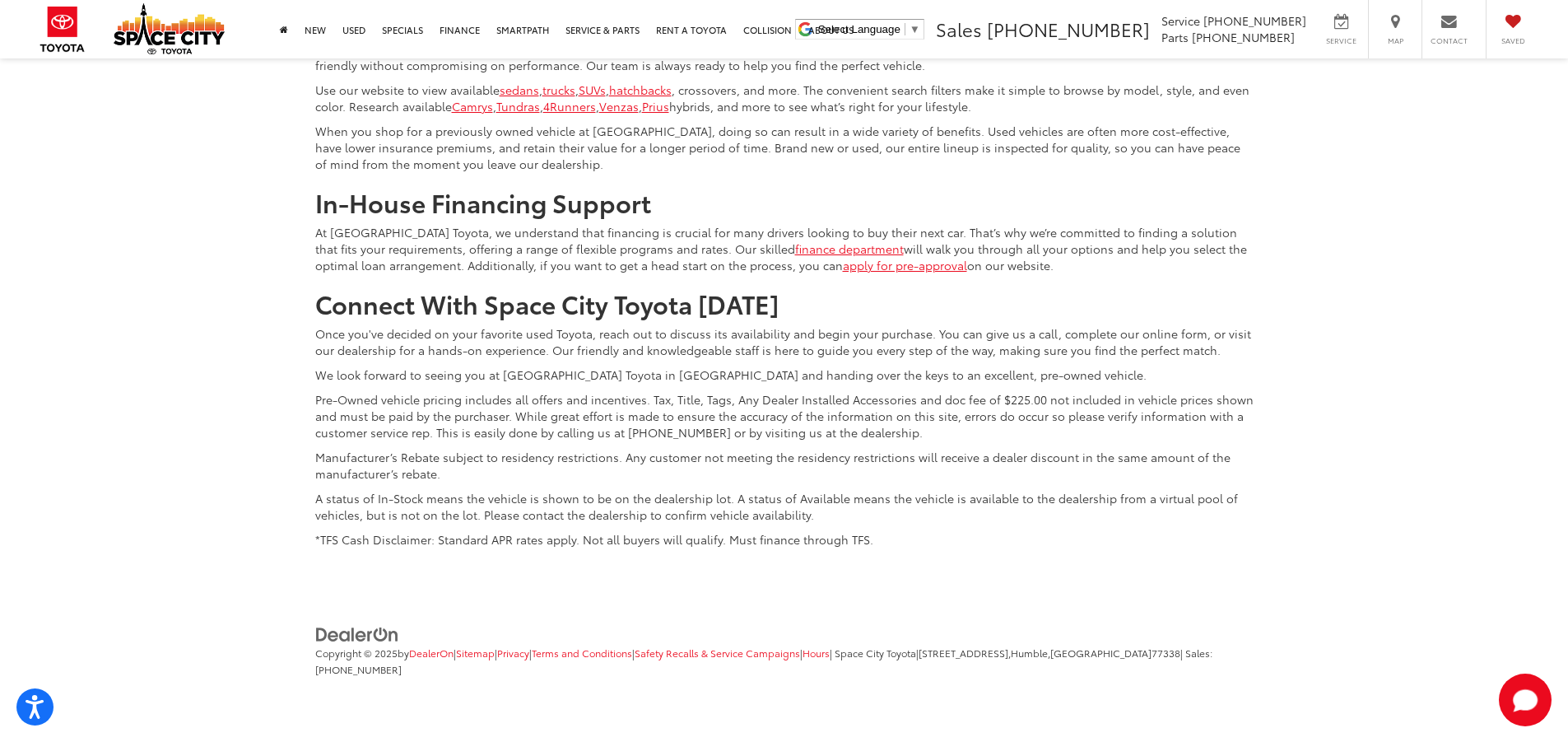
scroll to position [0, 1873]
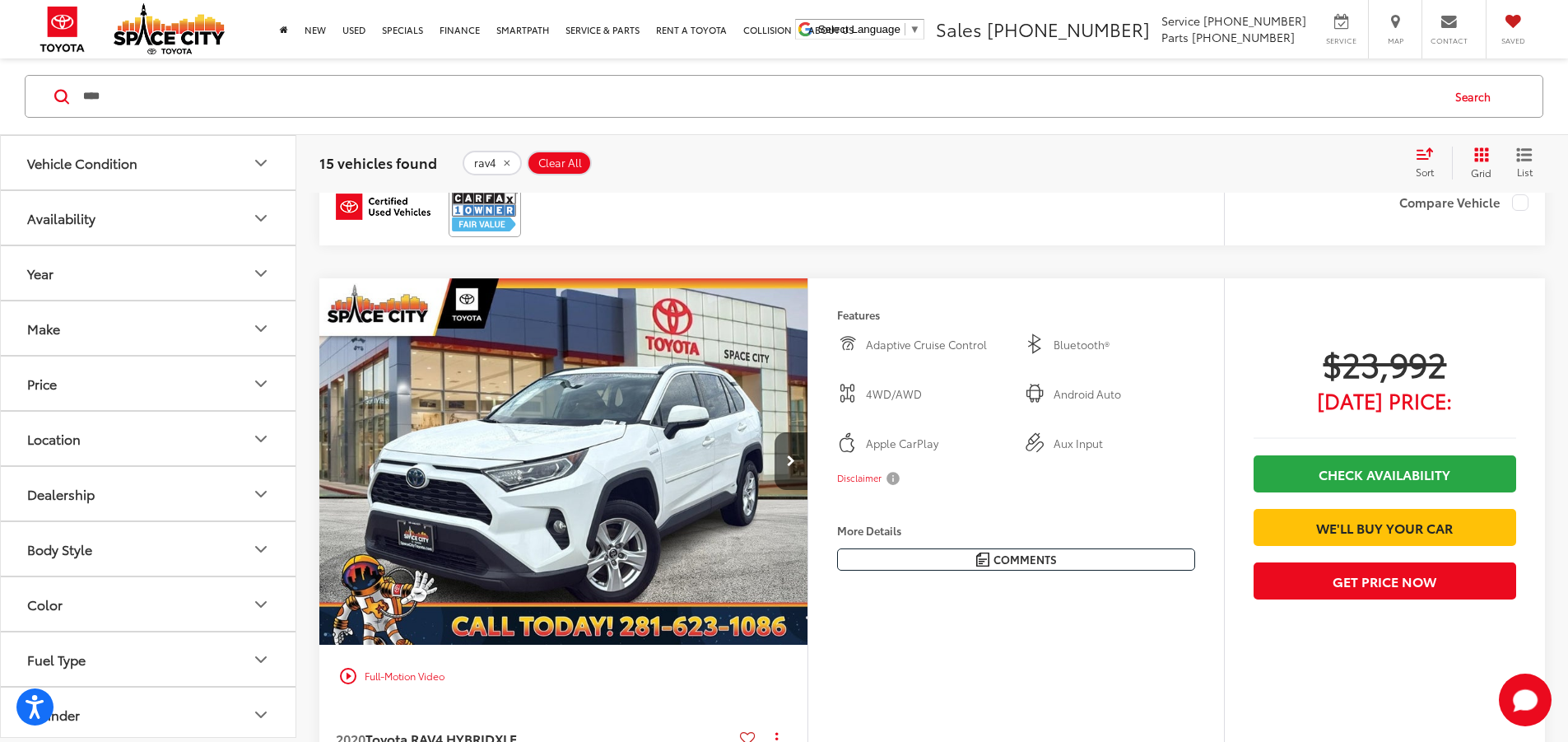
scroll to position [3998, 0]
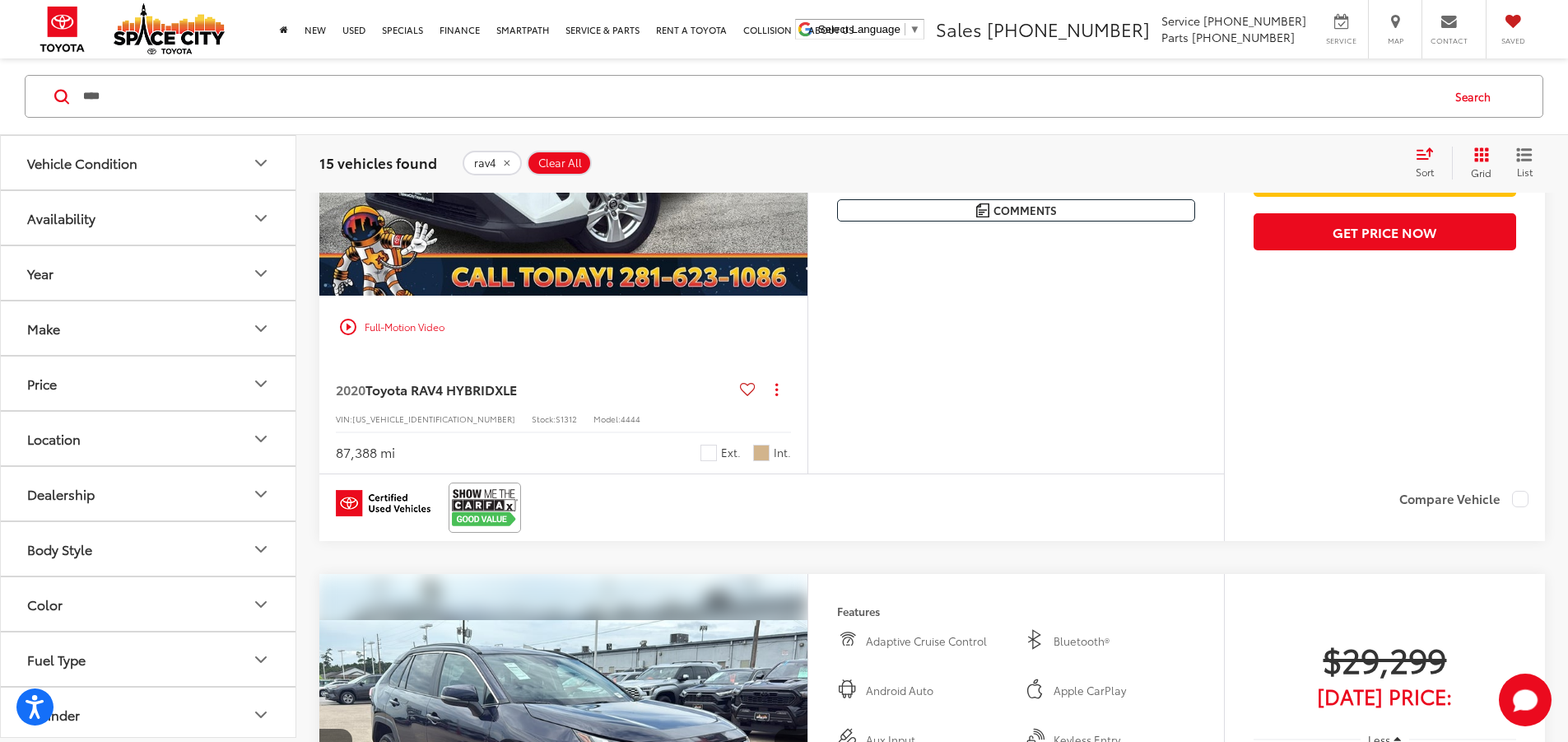
scroll to position [4328, 0]
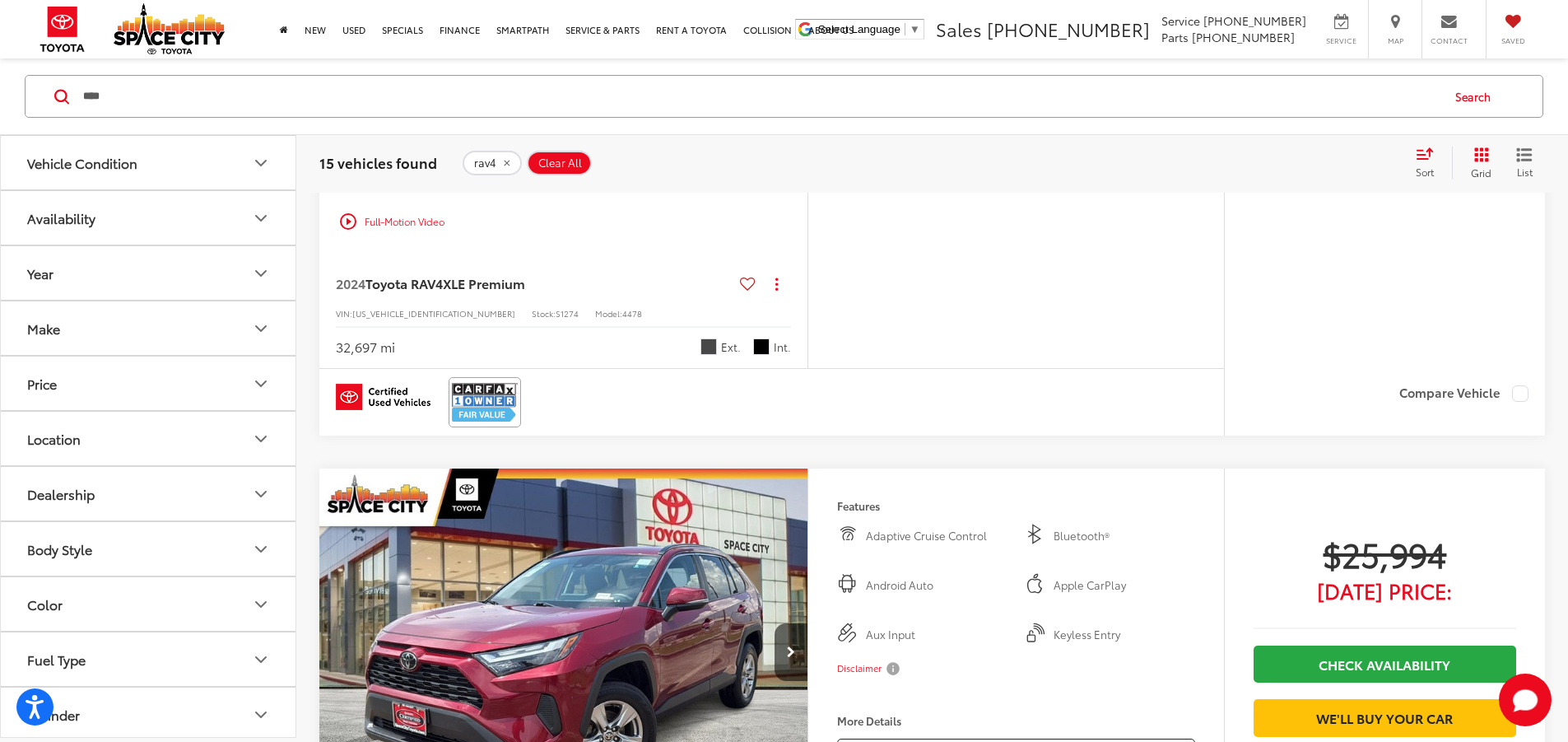
scroll to position [2516, 0]
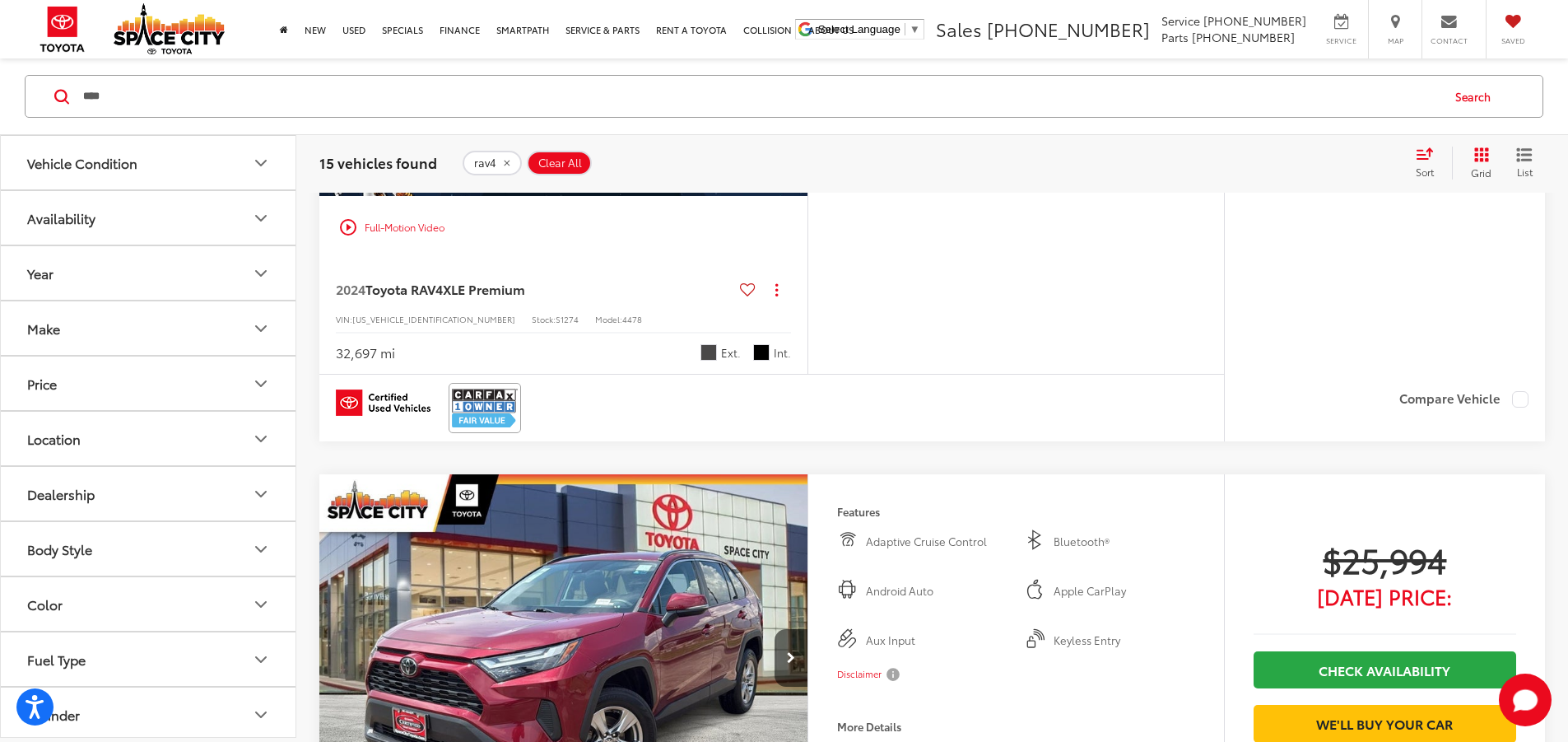
click at [807, 41] on button "Next image" at bounding box center [790, 12] width 33 height 58
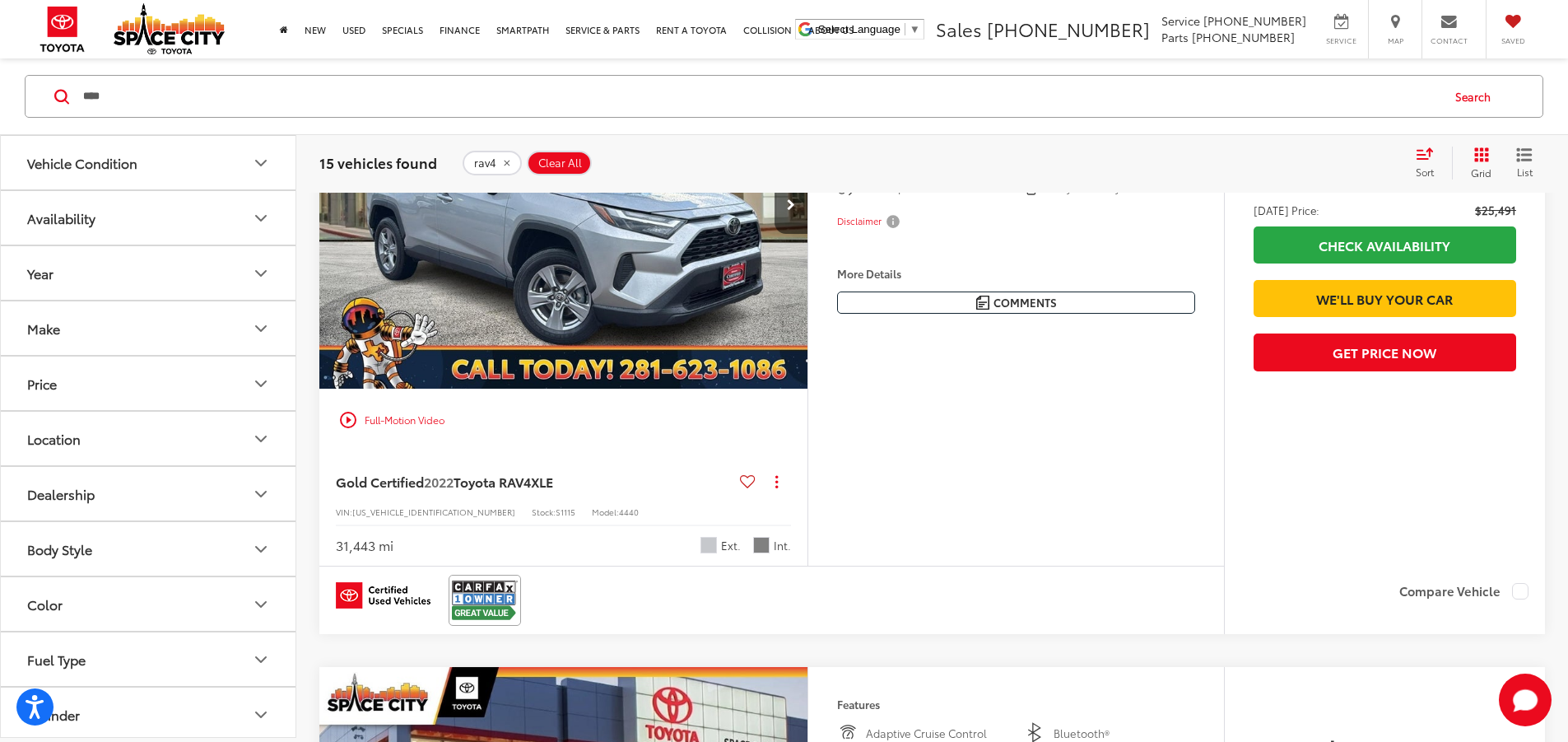
scroll to position [1034, 0]
click at [795, 210] on icon "Next image" at bounding box center [791, 204] width 8 height 12
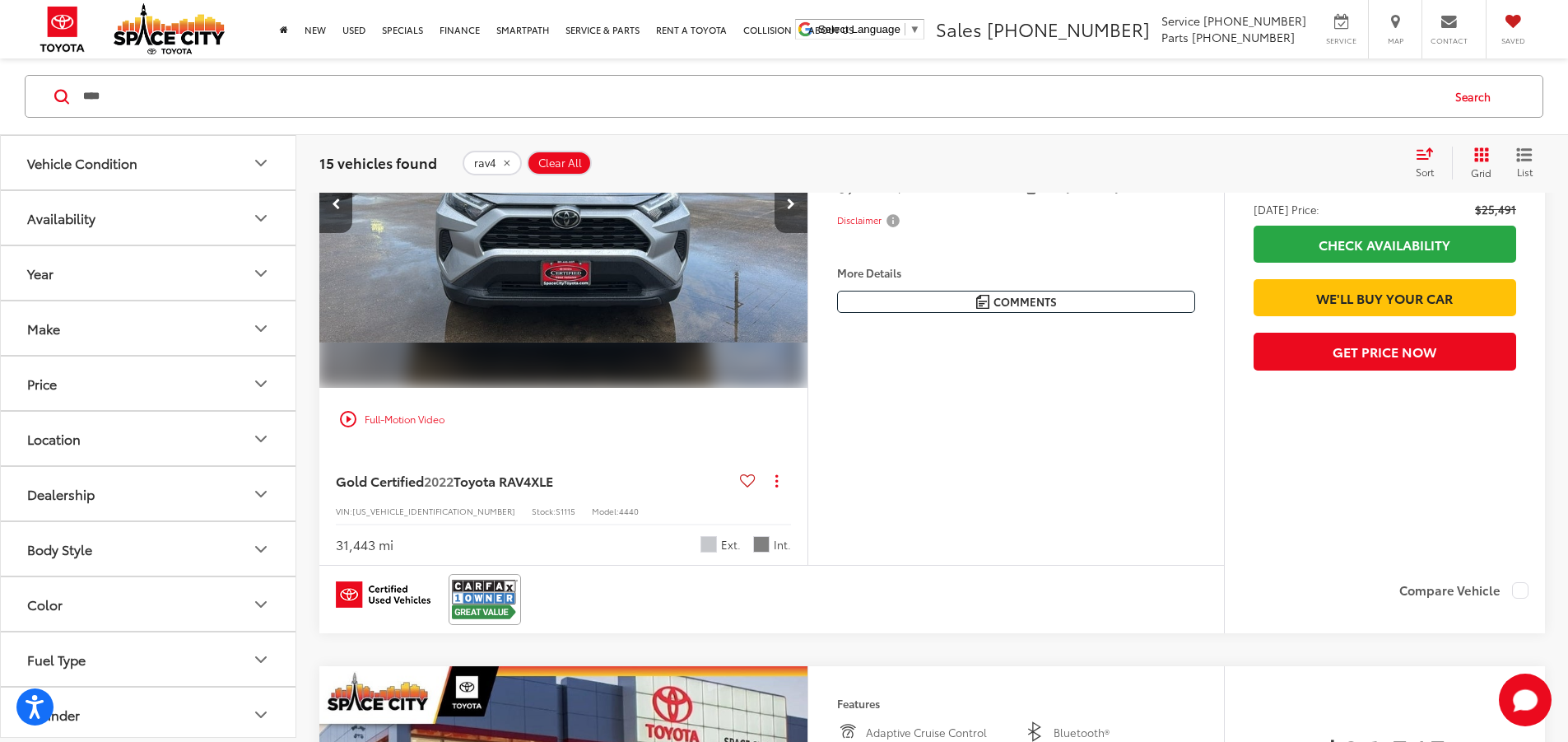
click at [807, 233] on button "Next image" at bounding box center [790, 204] width 33 height 58
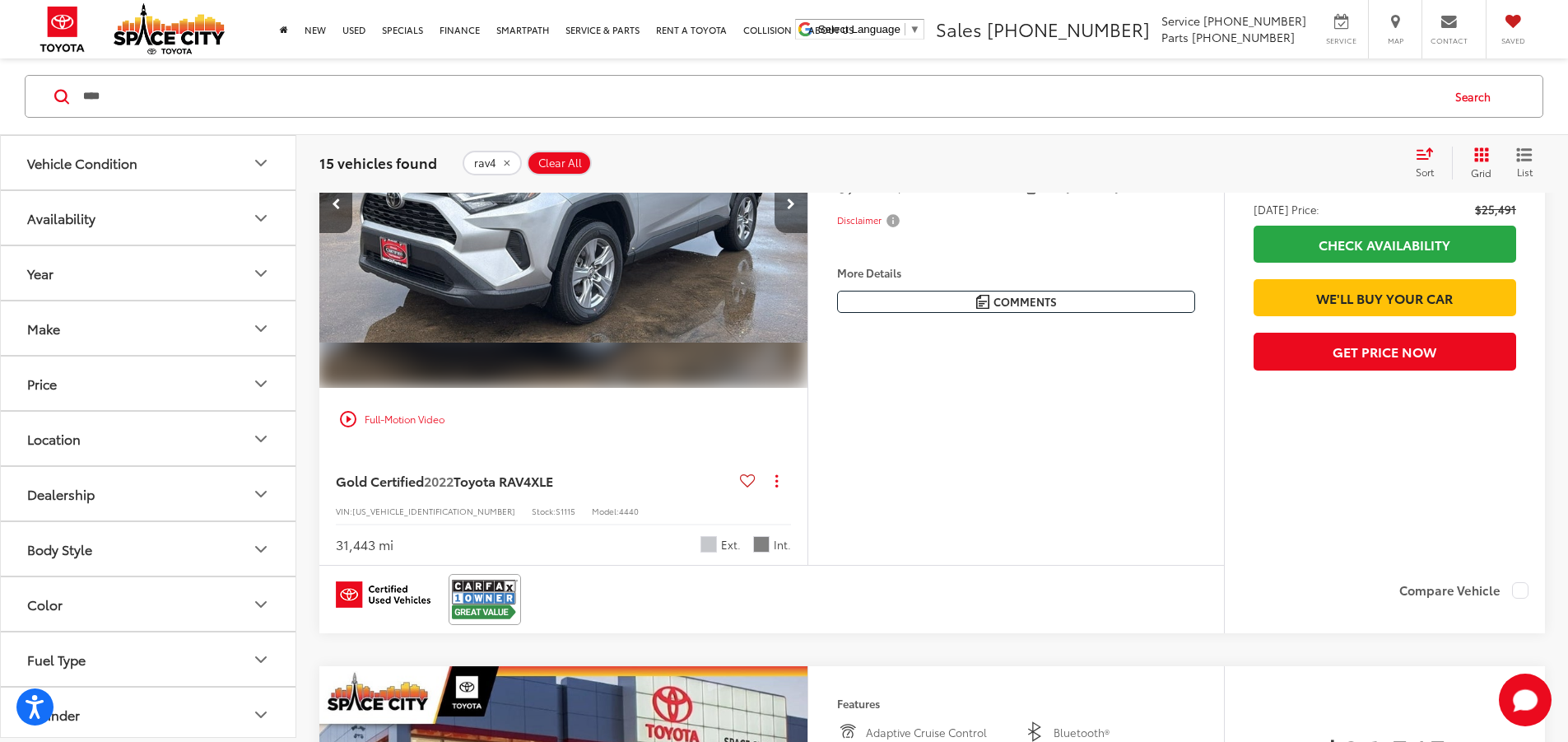
scroll to position [0, 1248]
click at [807, 233] on button "Next image" at bounding box center [790, 204] width 33 height 58
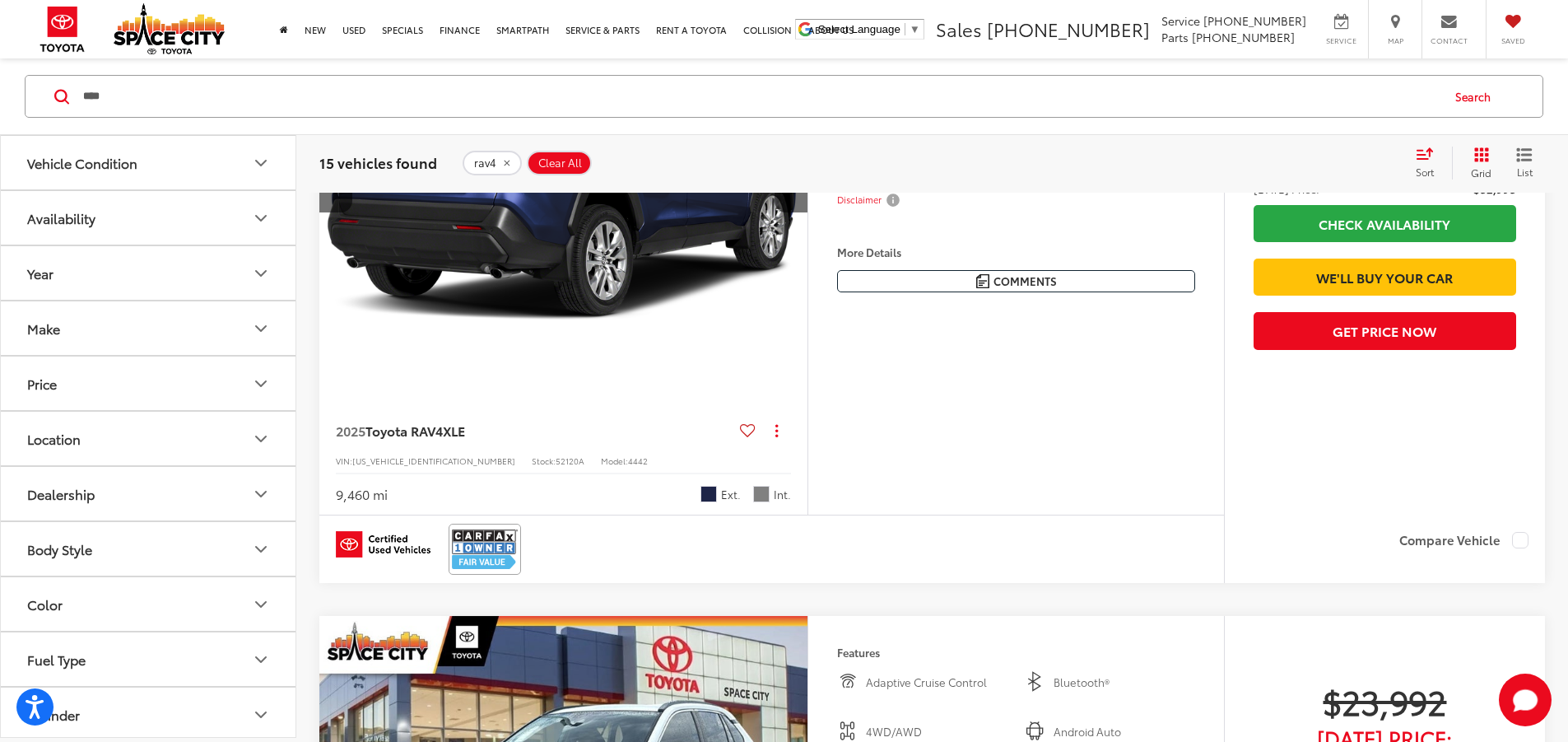
scroll to position [3998, 0]
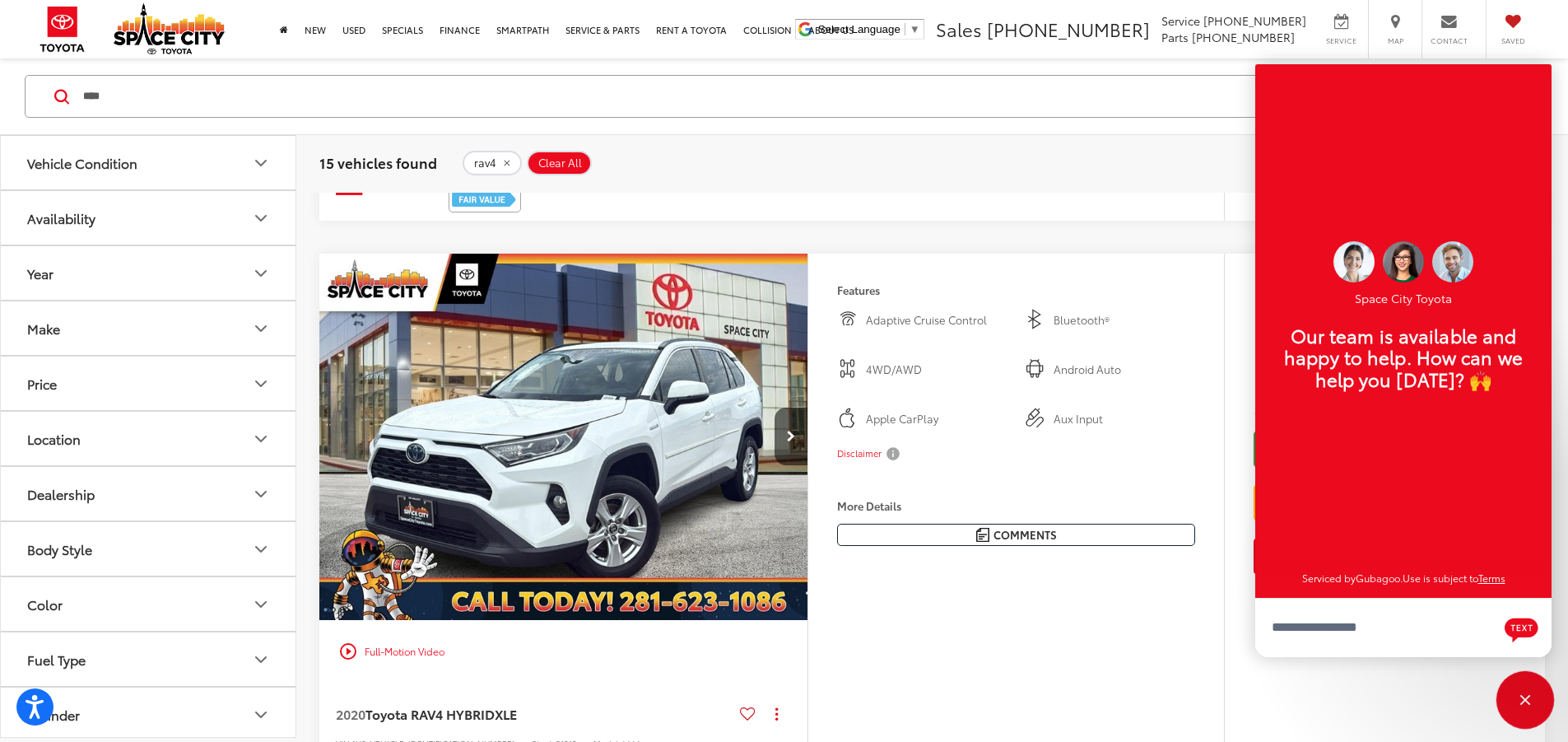
click at [1529, 704] on div "Close" at bounding box center [1525, 700] width 11 height 11
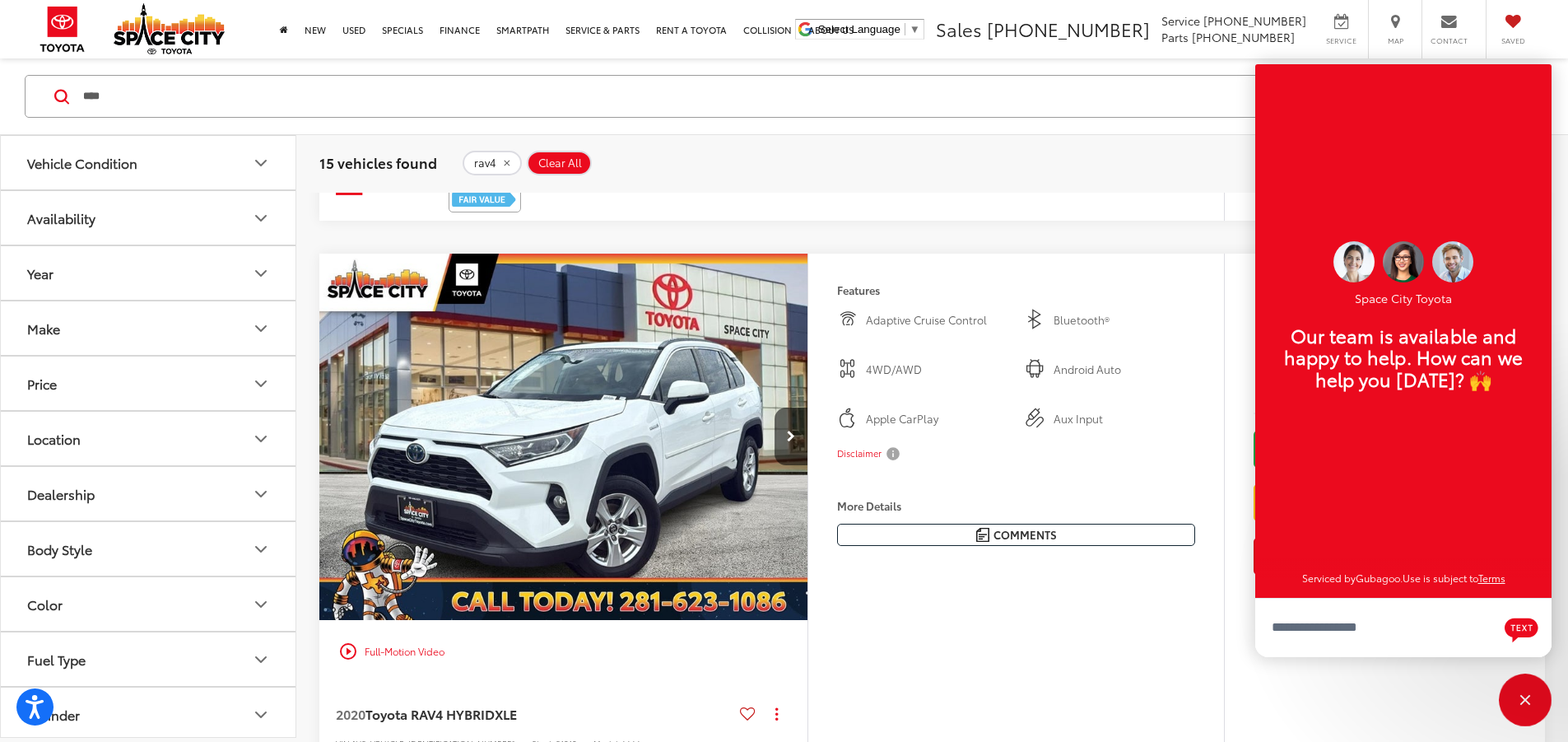
scroll to position [20, 0]
click at [1528, 705] on div "Close" at bounding box center [1525, 700] width 11 height 11
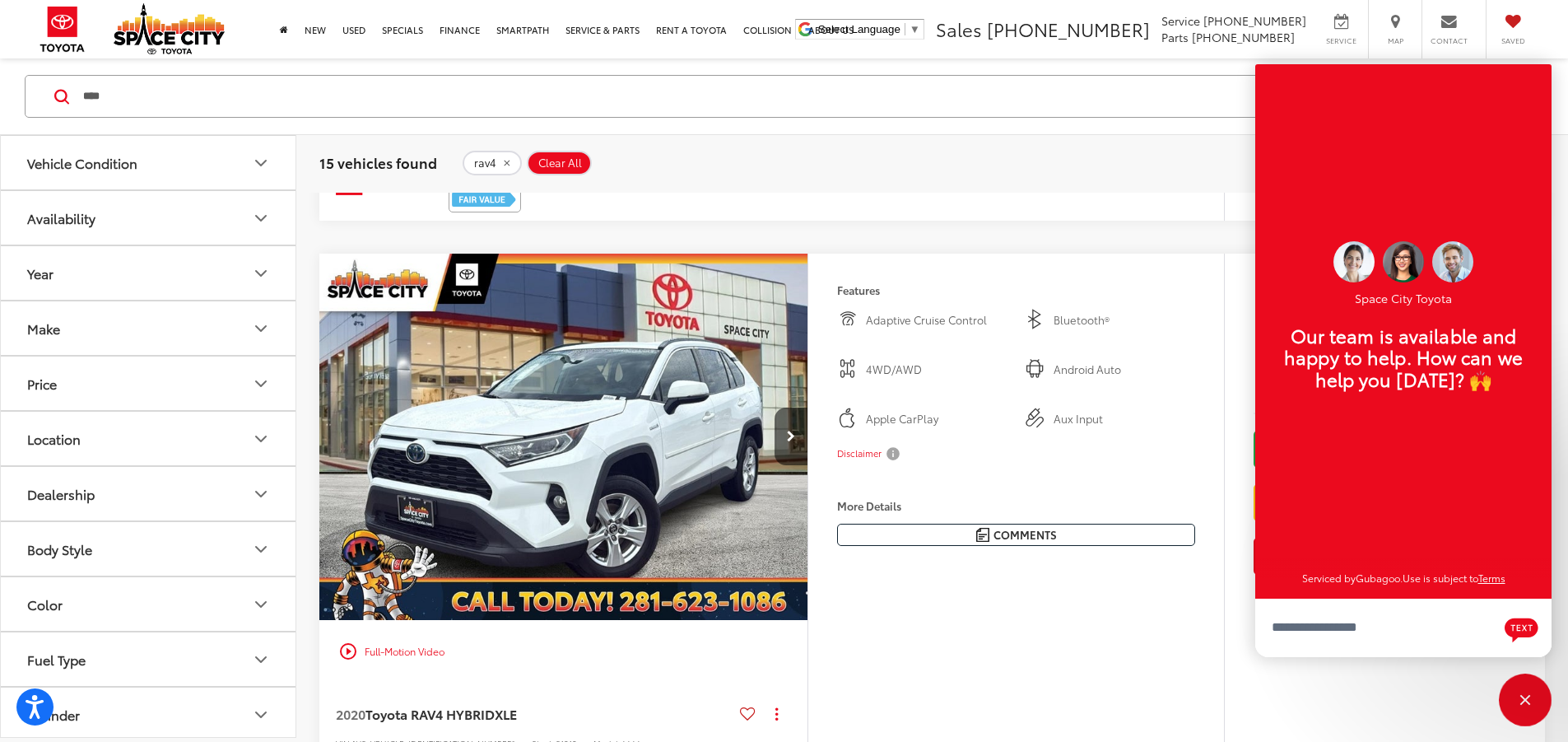
click at [0, 0] on div at bounding box center [0, 0] width 0 height 0
click at [1524, 719] on div "Close" at bounding box center [1524, 699] width 53 height 53
